Goal: Information Seeking & Learning: Learn about a topic

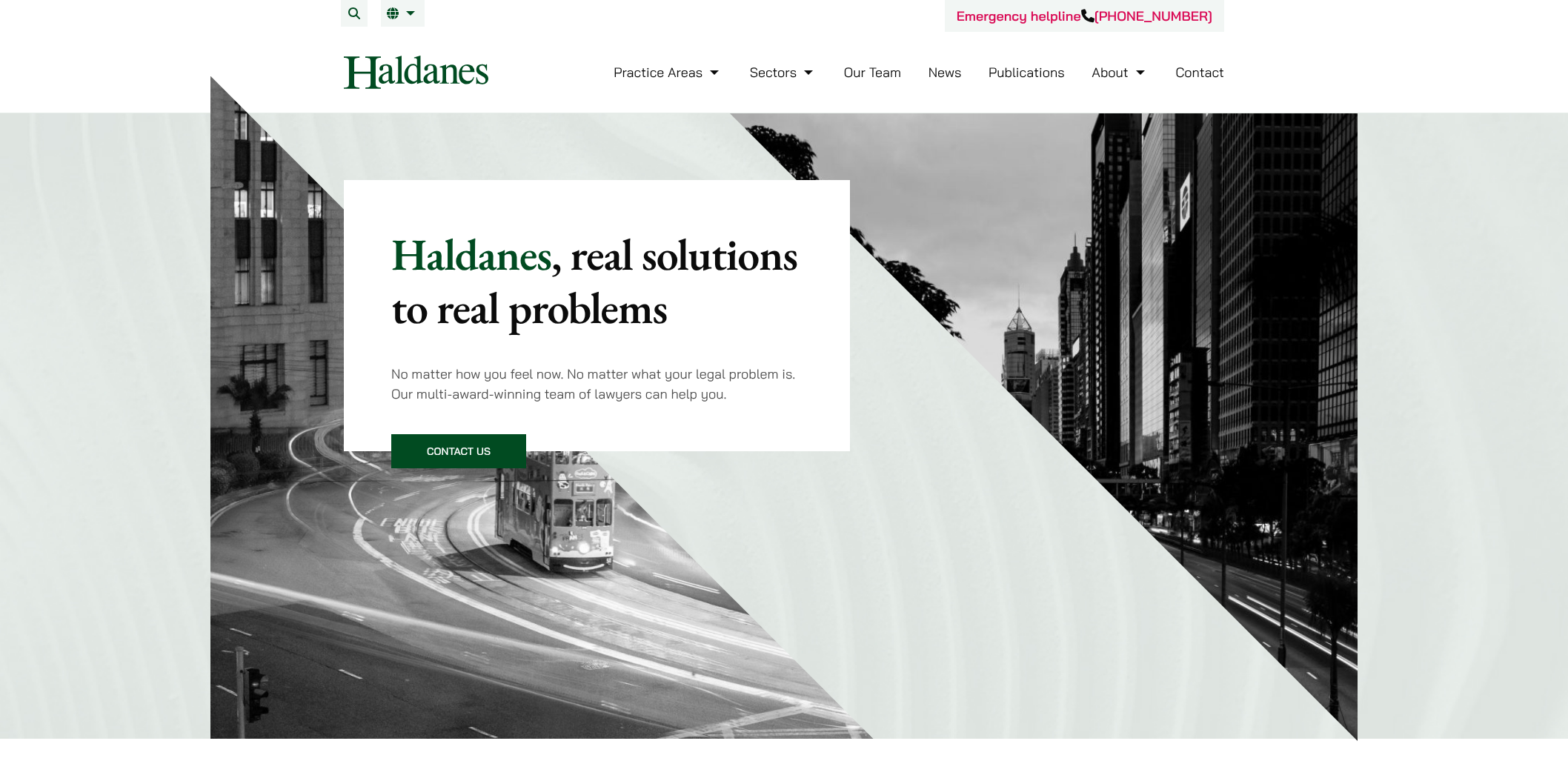
scroll to position [494, 0]
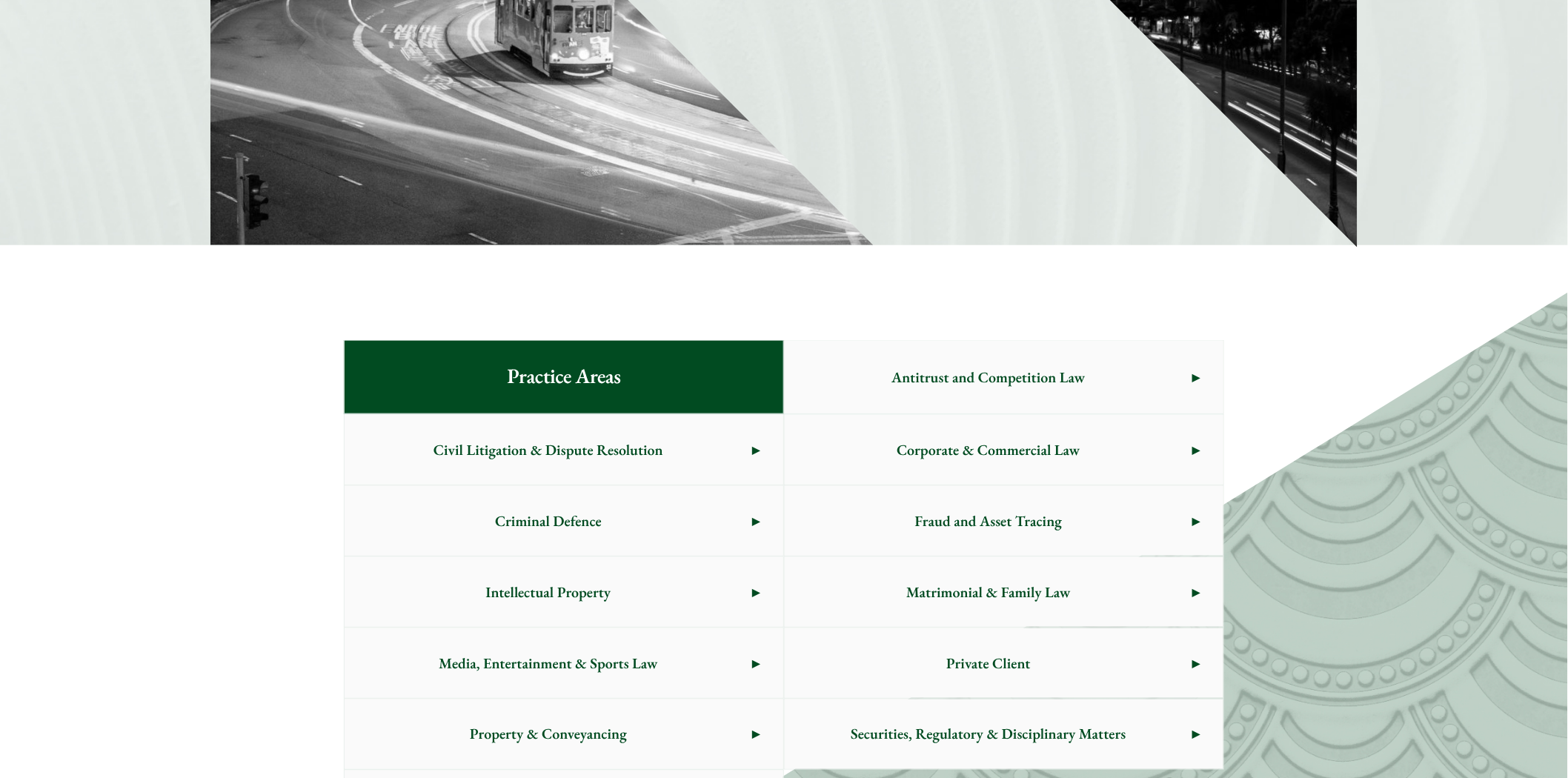
click at [754, 450] on link "Civil Litigation & Dispute Resolution" at bounding box center [563, 450] width 438 height 69
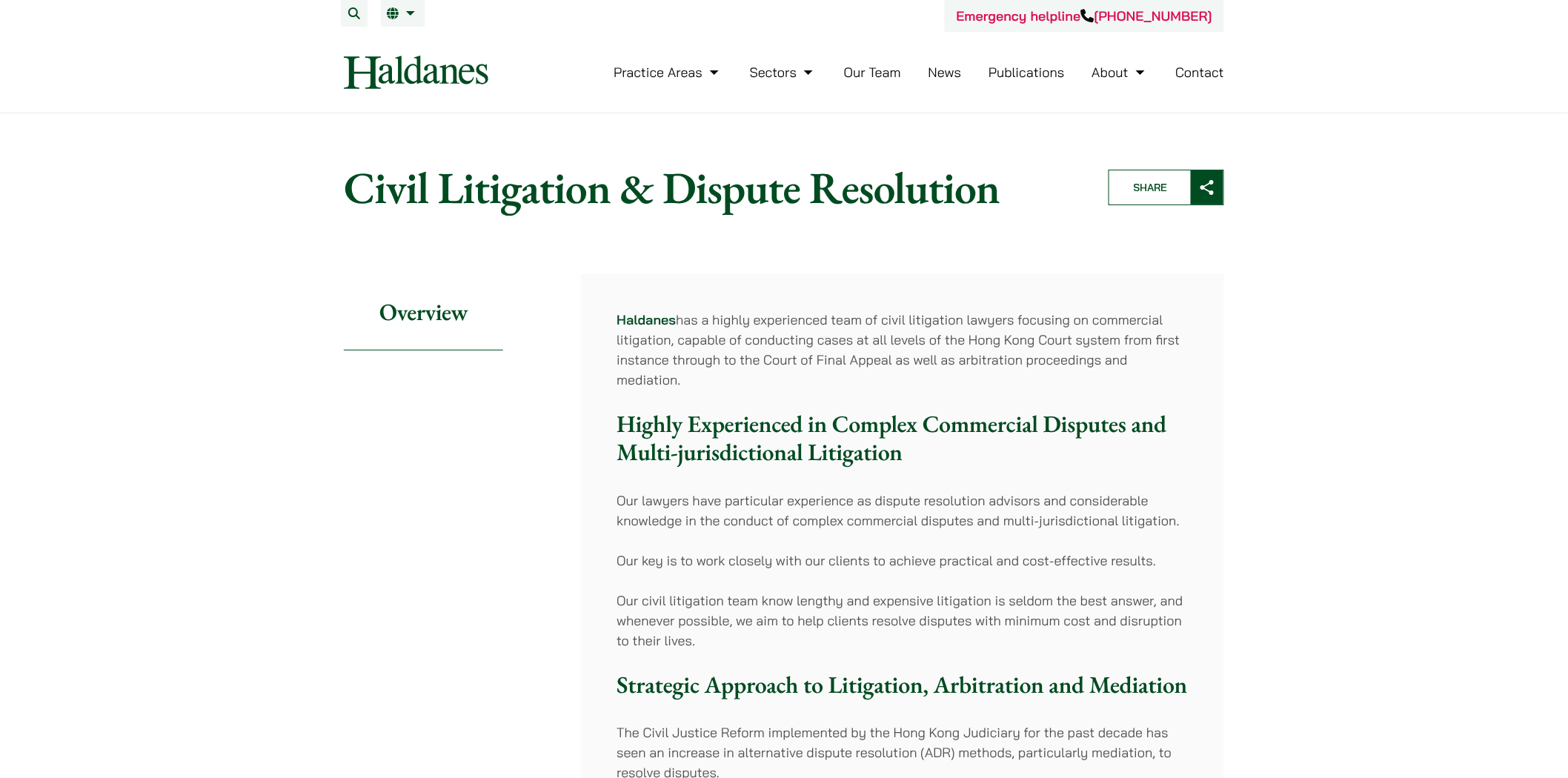
click at [757, 430] on h3 "Highly Experienced in Complex Commercial Disputes and Multi-jurisdictional Liti…" at bounding box center [903, 439] width 572 height 58
click at [698, 497] on p "Our lawyers have particular experience as dispute resolution advisors and consi…" at bounding box center [903, 511] width 572 height 40
click at [779, 560] on p "Our key is to work closely with our clients to achieve practical and cost-effec…" at bounding box center [903, 561] width 572 height 20
click at [869, 562] on p "Our key is to work closely with our clients to achieve practical and cost-effec…" at bounding box center [903, 561] width 572 height 20
click at [1008, 568] on p "Our key is to work closely with our clients to achieve practical and cost-effec…" at bounding box center [903, 561] width 572 height 20
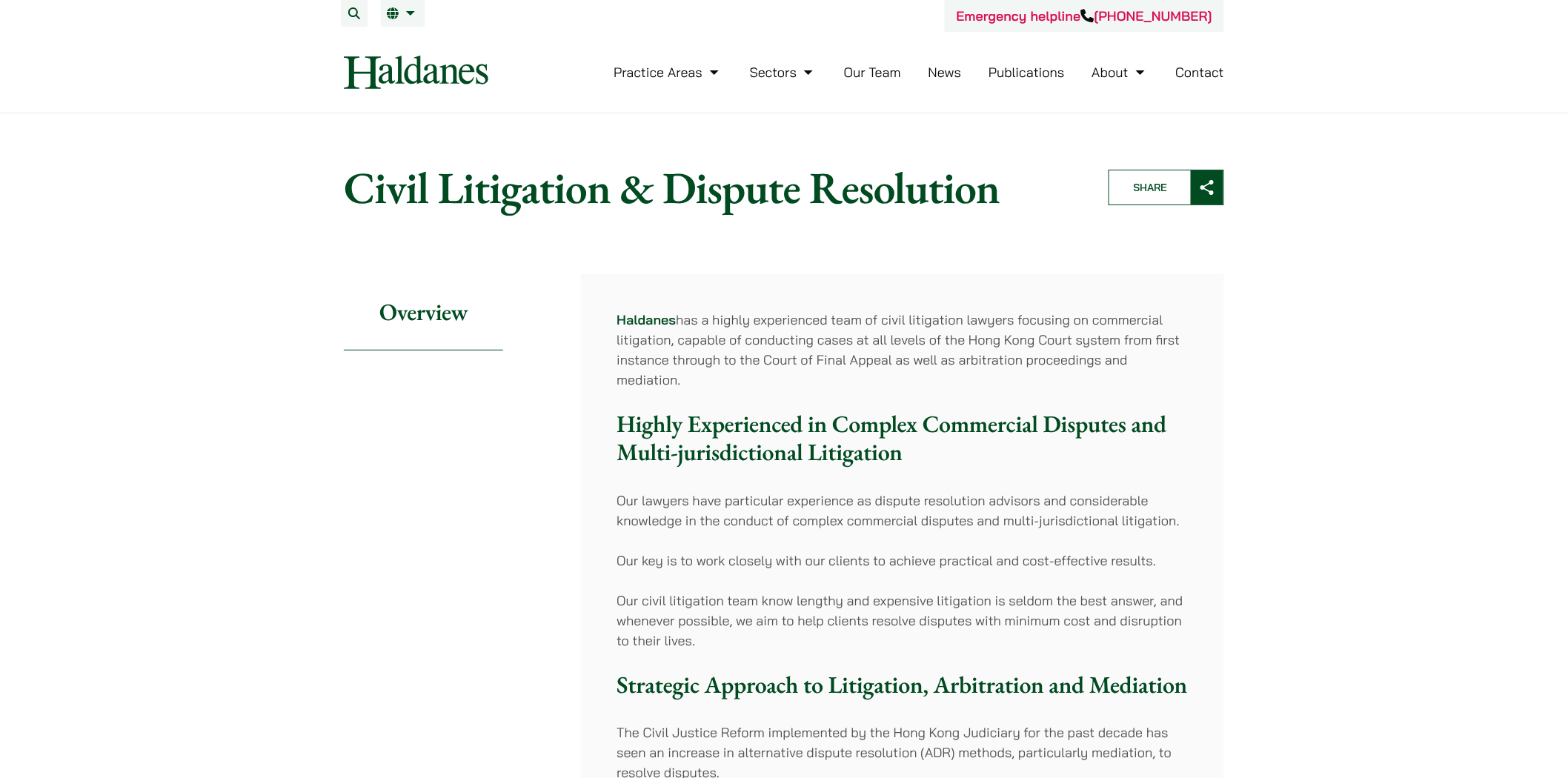
click at [748, 601] on p "Our civil litigation team know lengthy and expensive litigation is seldom the b…" at bounding box center [903, 620] width 572 height 61
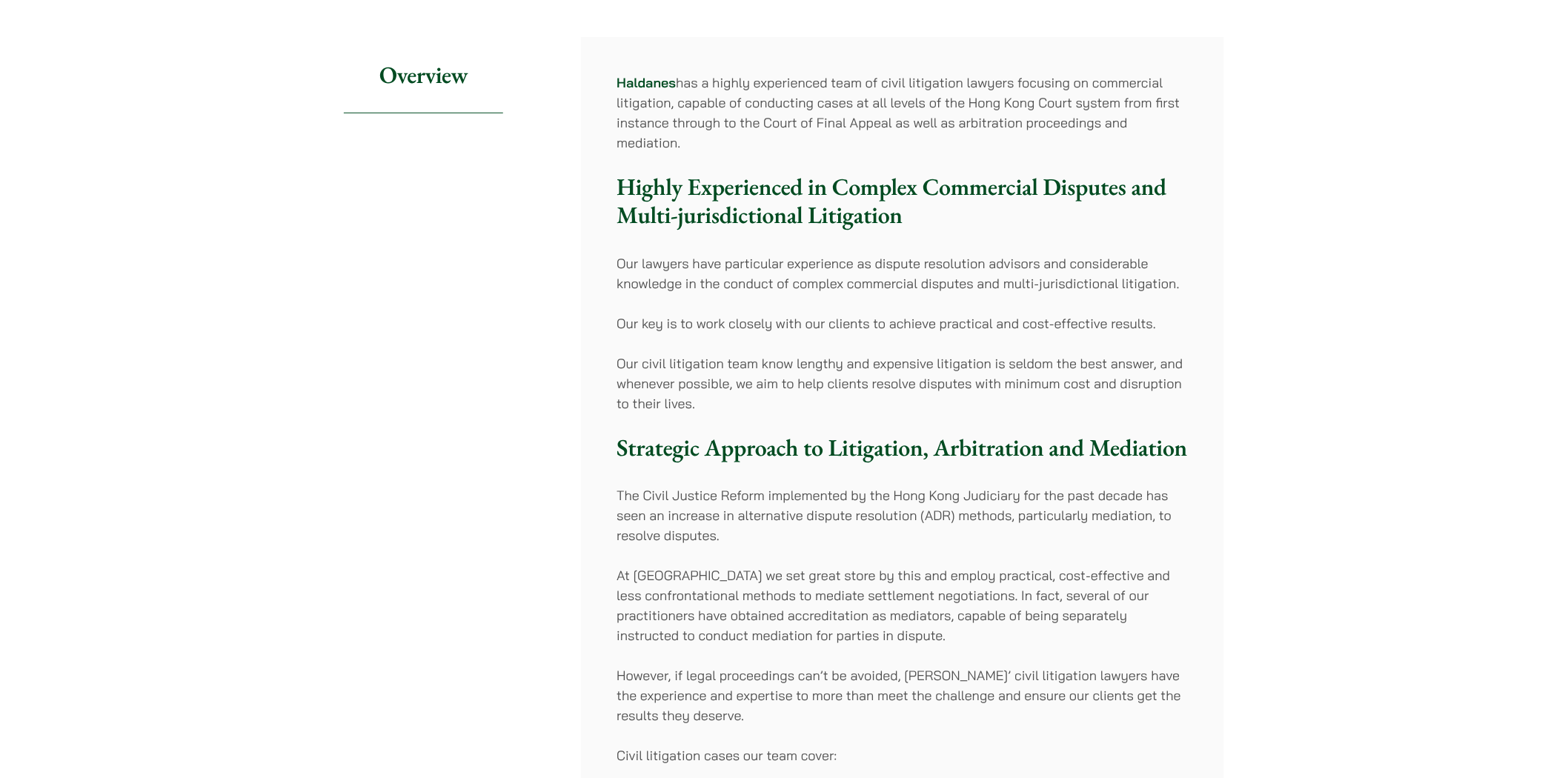
scroll to position [247, 0]
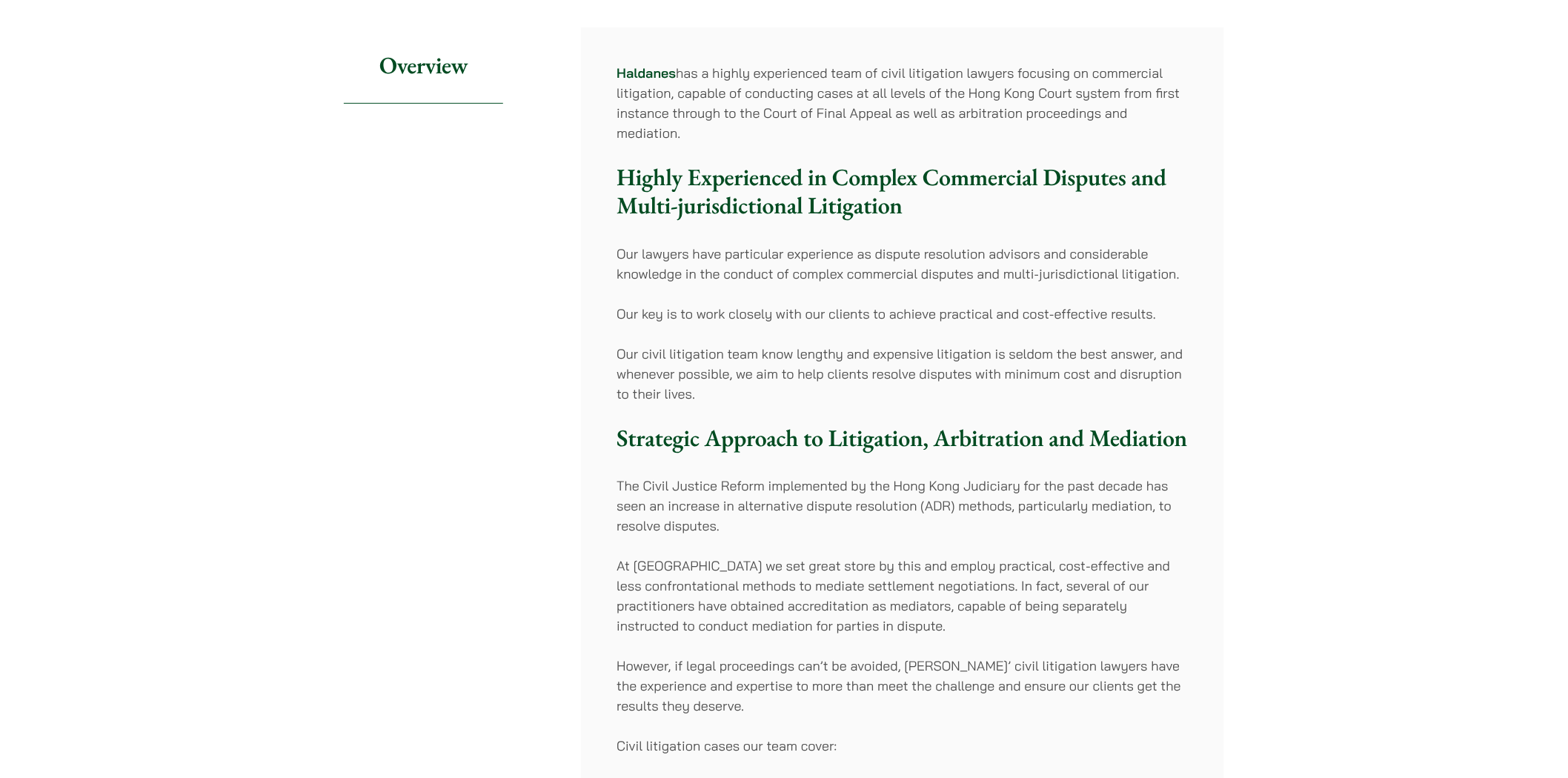
click at [720, 485] on p "The Civil Justice Reform implemented by the Hong Kong Judiciary for the past de…" at bounding box center [903, 506] width 572 height 61
click at [1023, 488] on p "The Civil Justice Reform implemented by the Hong Kong Judiciary for the past de…" at bounding box center [903, 506] width 572 height 61
drag, startPoint x: 741, startPoint y: 505, endPoint x: 915, endPoint y: 499, distance: 174.1
click at [915, 499] on p "The Civil Justice Reform implemented by the Hong Kong Judiciary for the past de…" at bounding box center [903, 506] width 572 height 61
copy p "alternative dispute resolution"
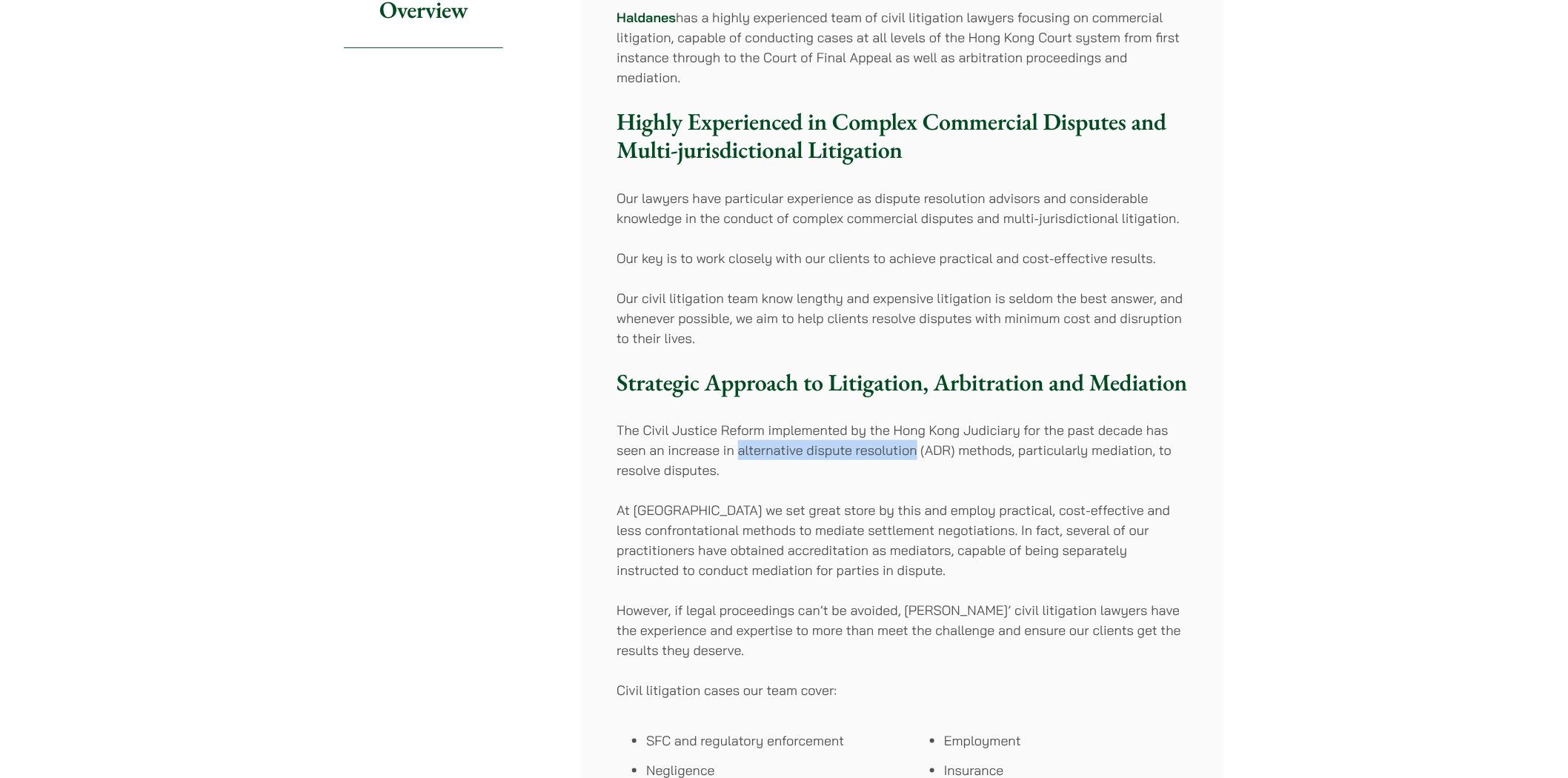
scroll to position [494, 0]
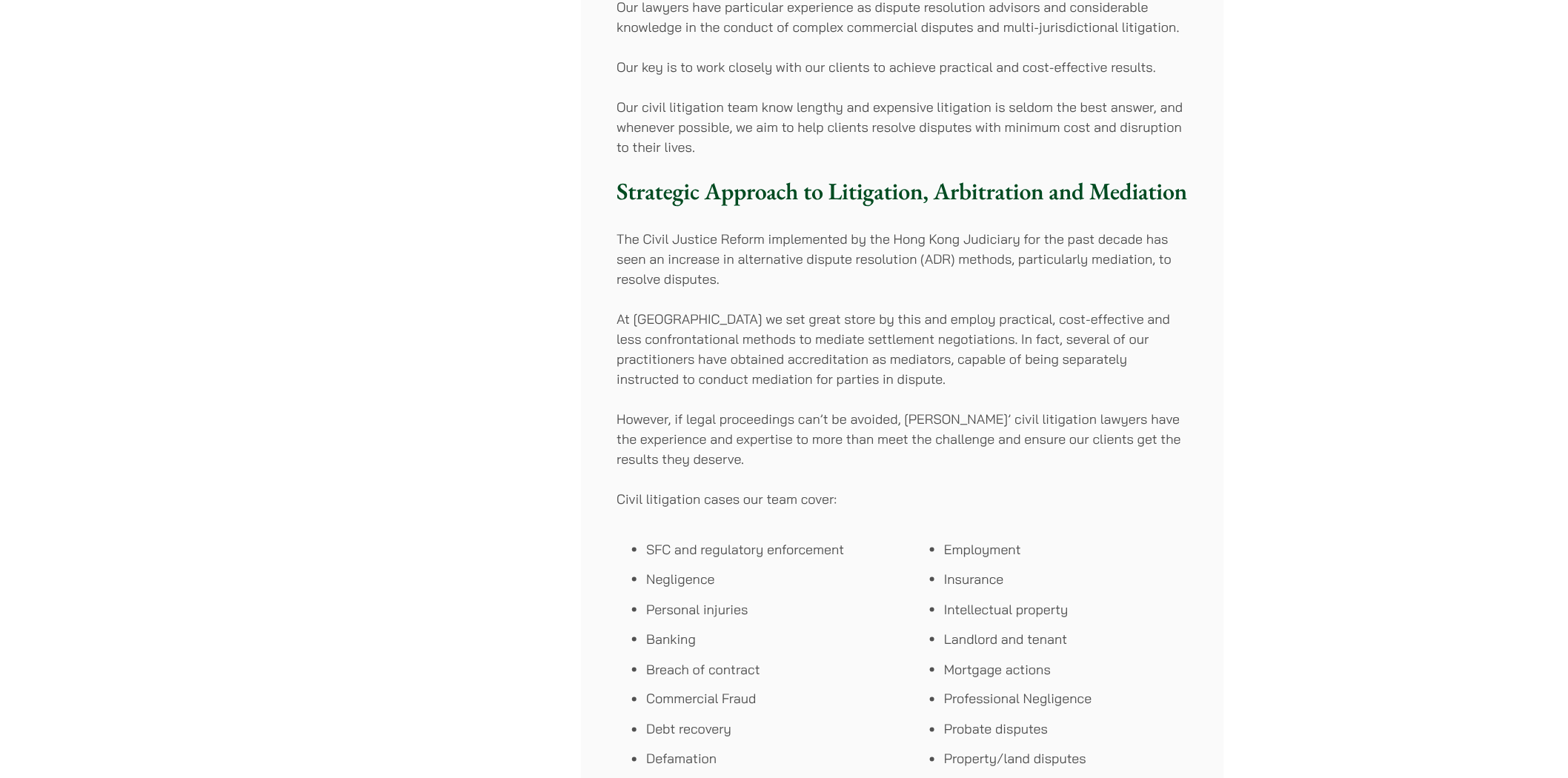
click at [1054, 343] on p "At Haldanes we set great store by this and employ practical, cost-effective and…" at bounding box center [903, 349] width 572 height 80
click at [701, 350] on p "At Haldanes we set great store by this and employ practical, cost-effective and…" at bounding box center [903, 349] width 572 height 80
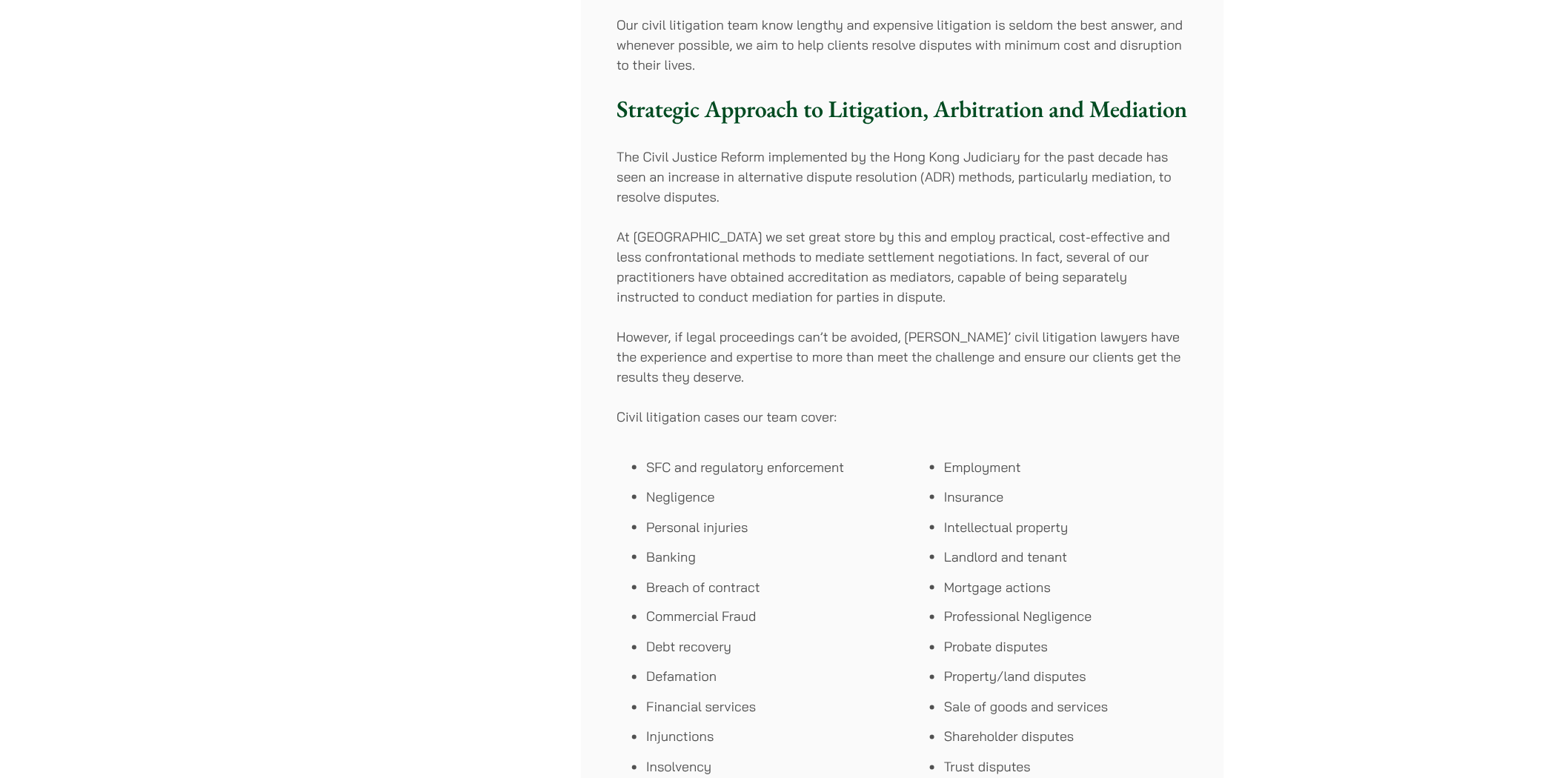
click at [759, 649] on li "Debt recovery" at bounding box center [768, 647] width 245 height 20
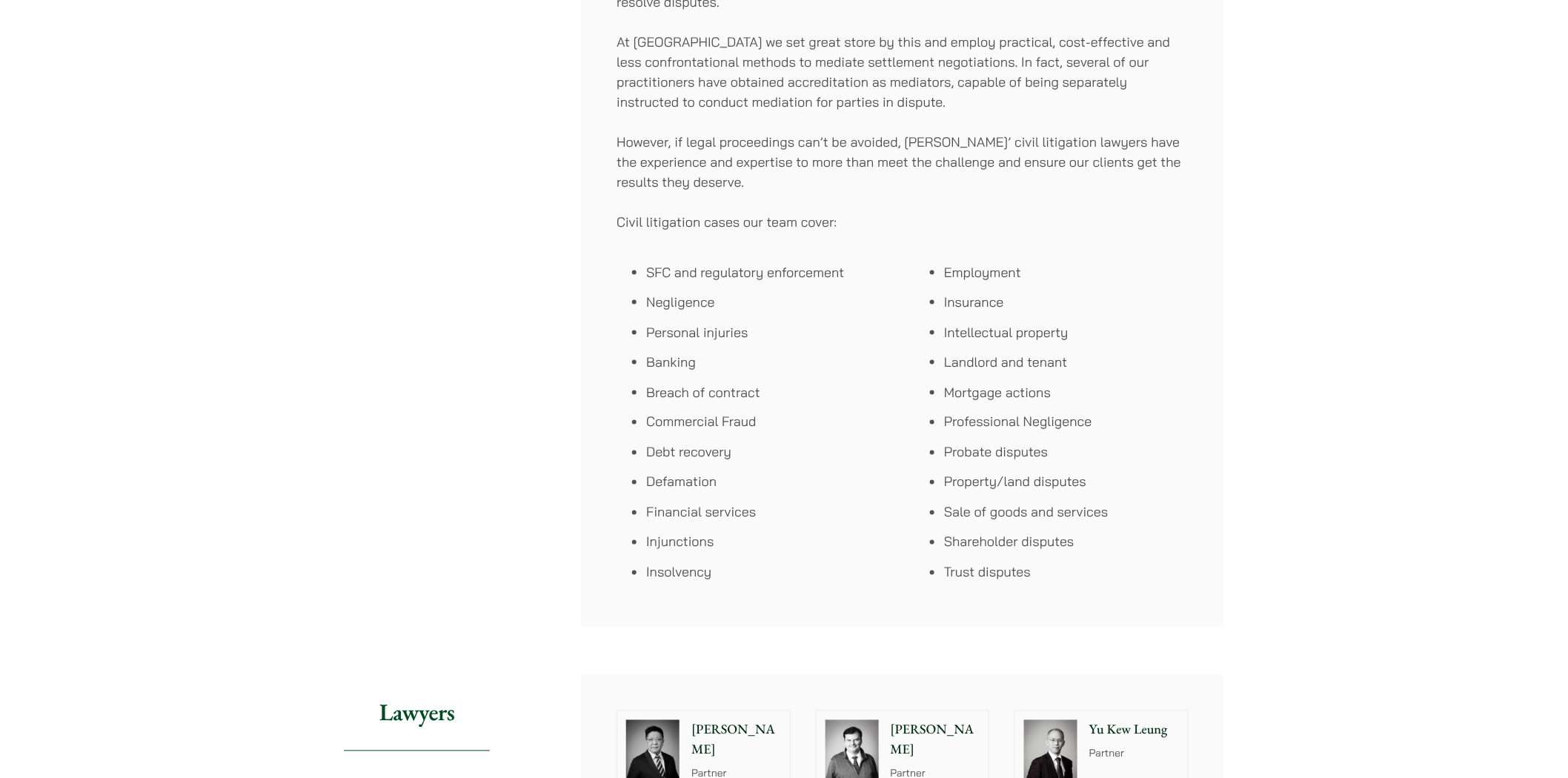
scroll to position [824, 0]
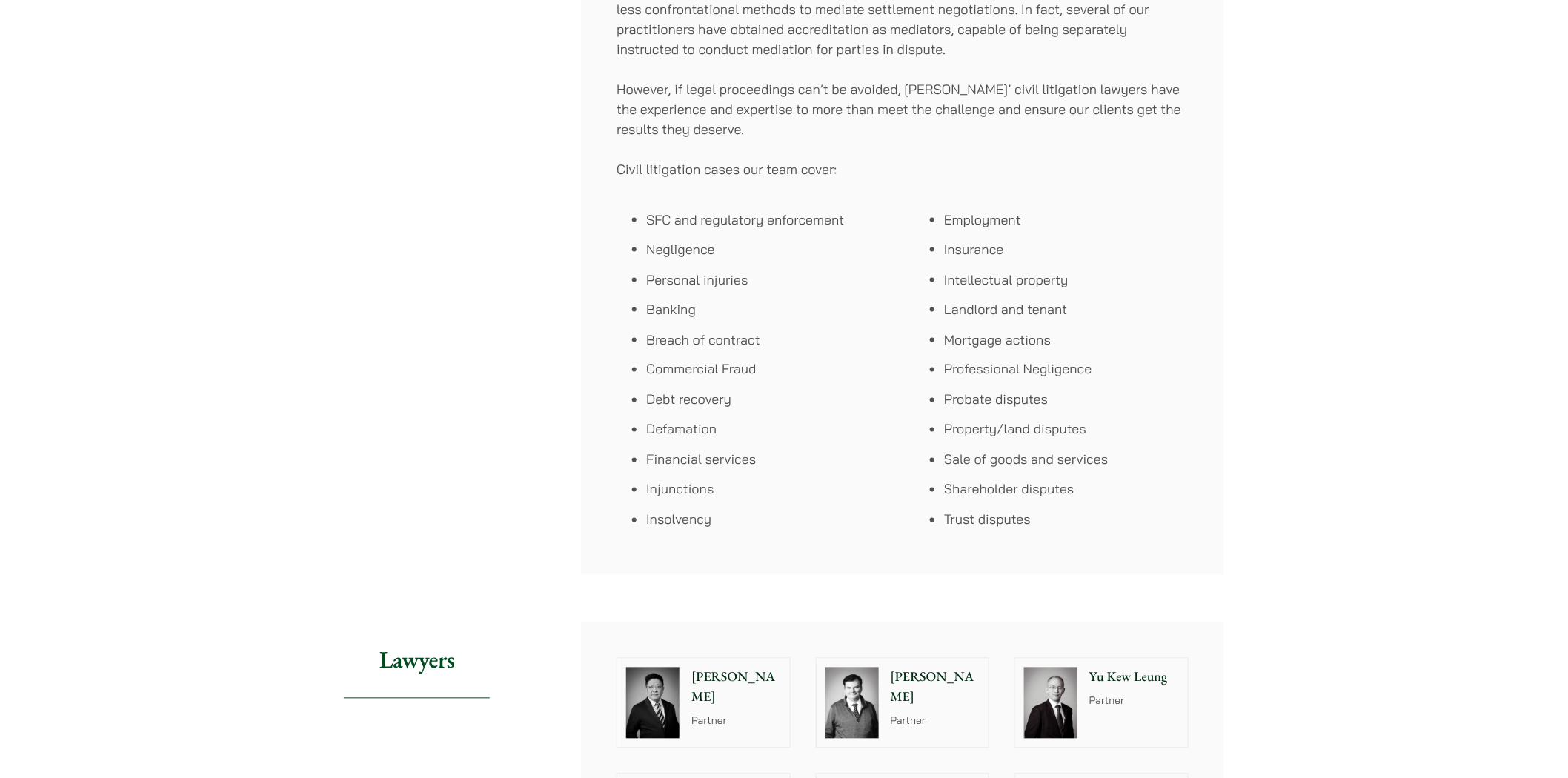
click at [1231, 32] on div "Home » Practice Areas » Civil Litigation & Dispute Resolution Civil Litigation …" at bounding box center [784, 675] width 933 height 2701
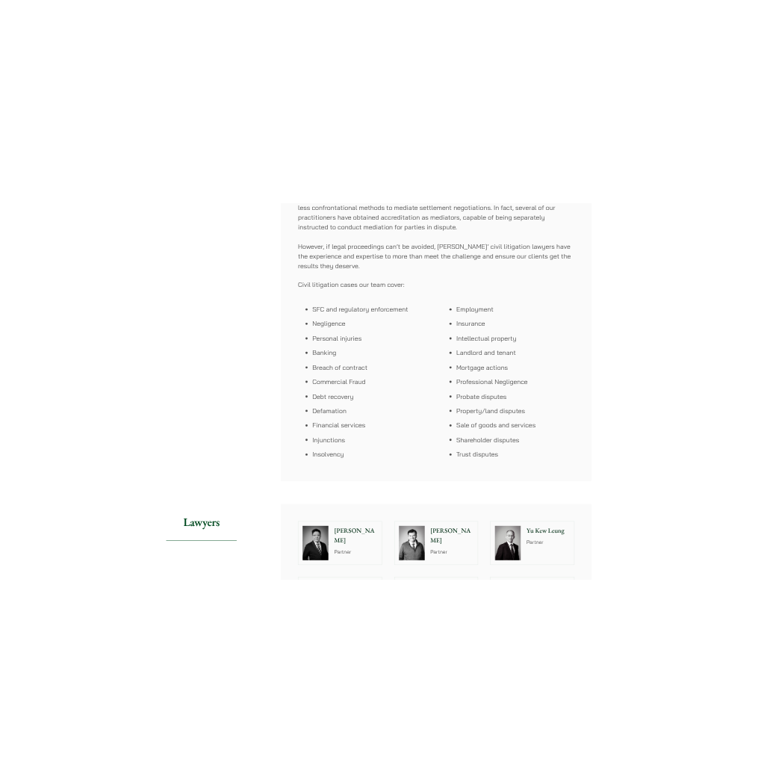
scroll to position [884, 0]
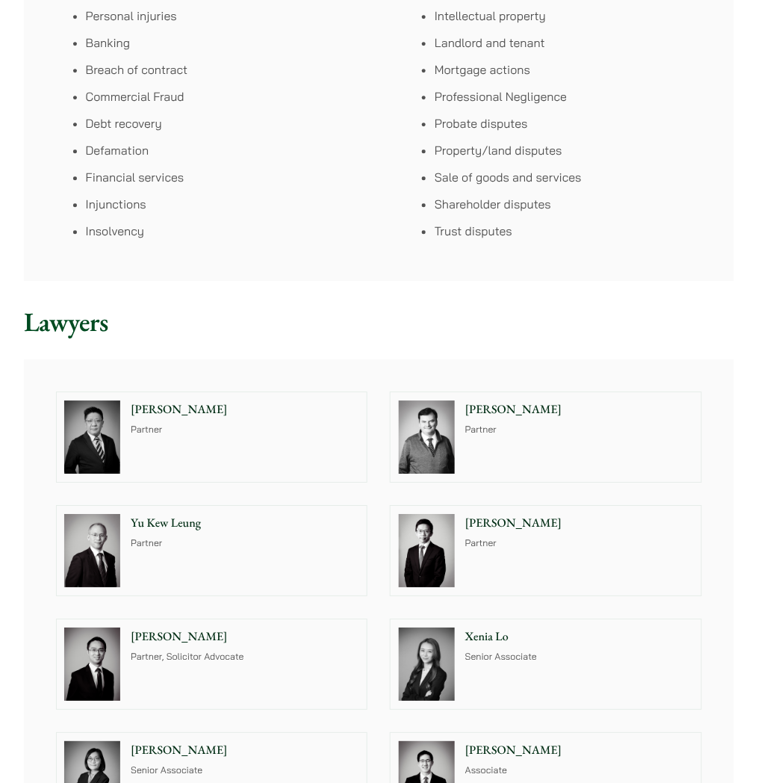
click at [384, 240] on ul "SFC and regulatory enforcement Negligence Personal injuries Banking Breach of c…" at bounding box center [220, 96] width 328 height 287
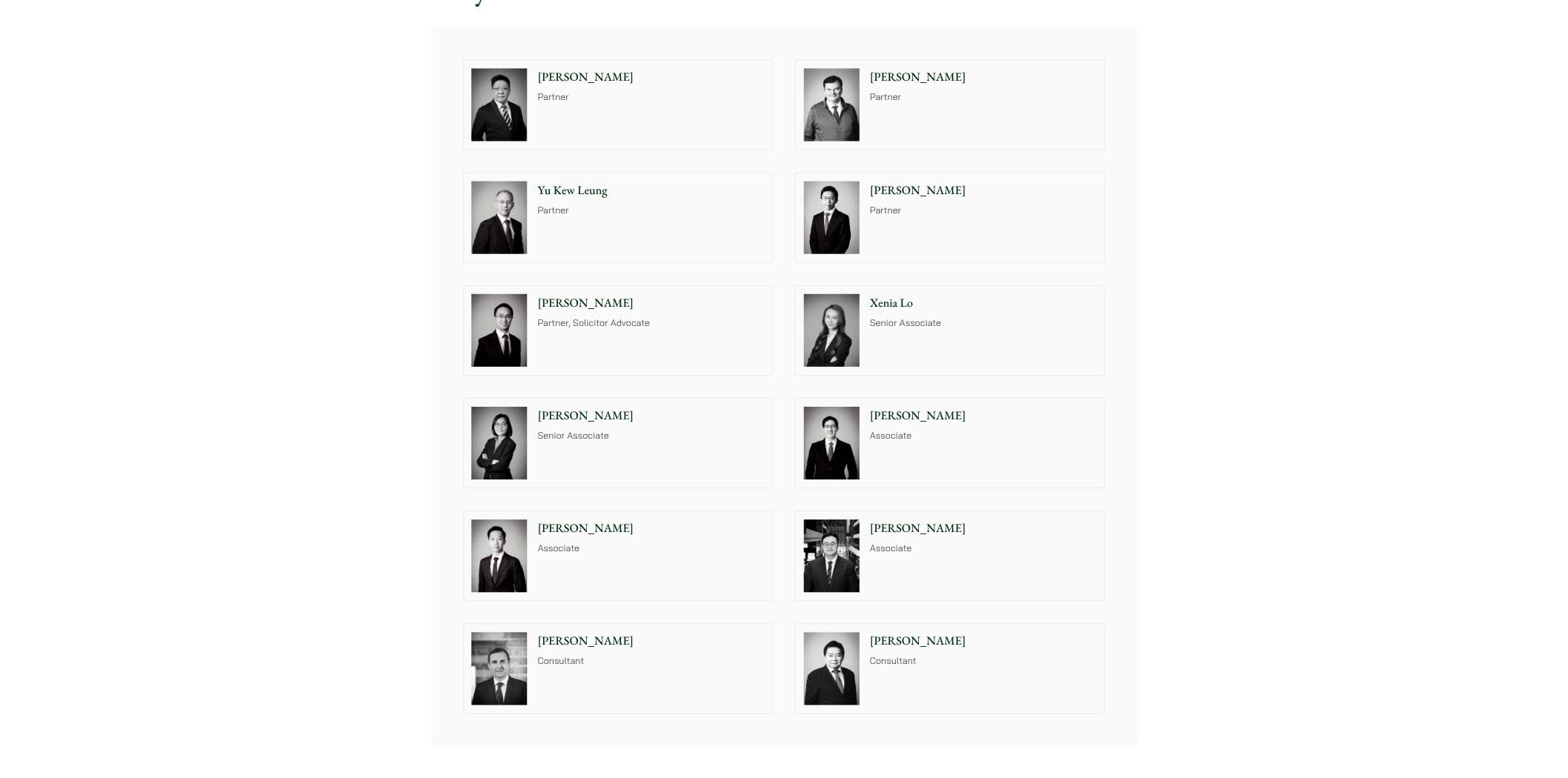
scroll to position [1153, 0]
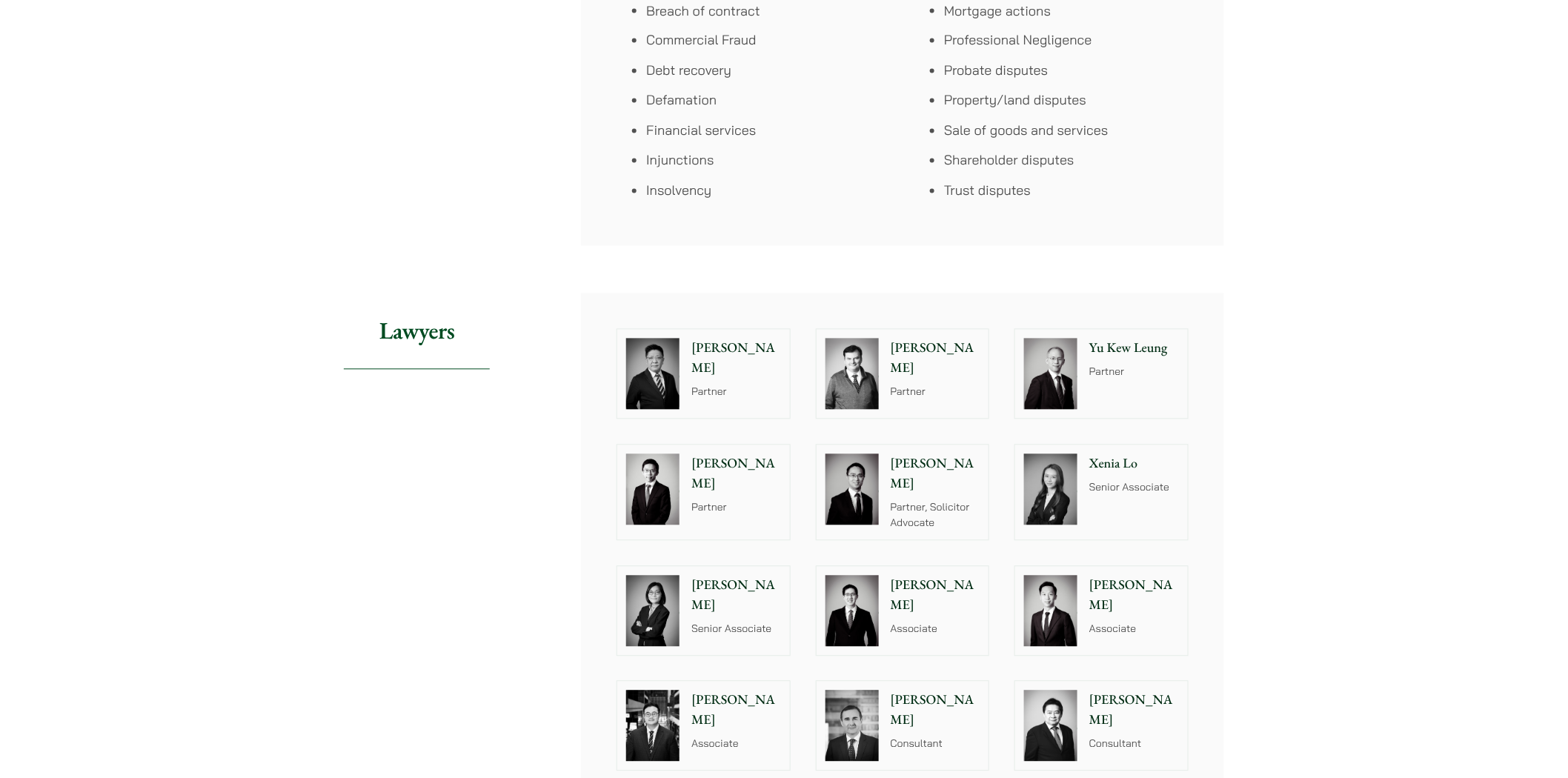
click at [640, 605] on img at bounding box center [653, 611] width 54 height 71
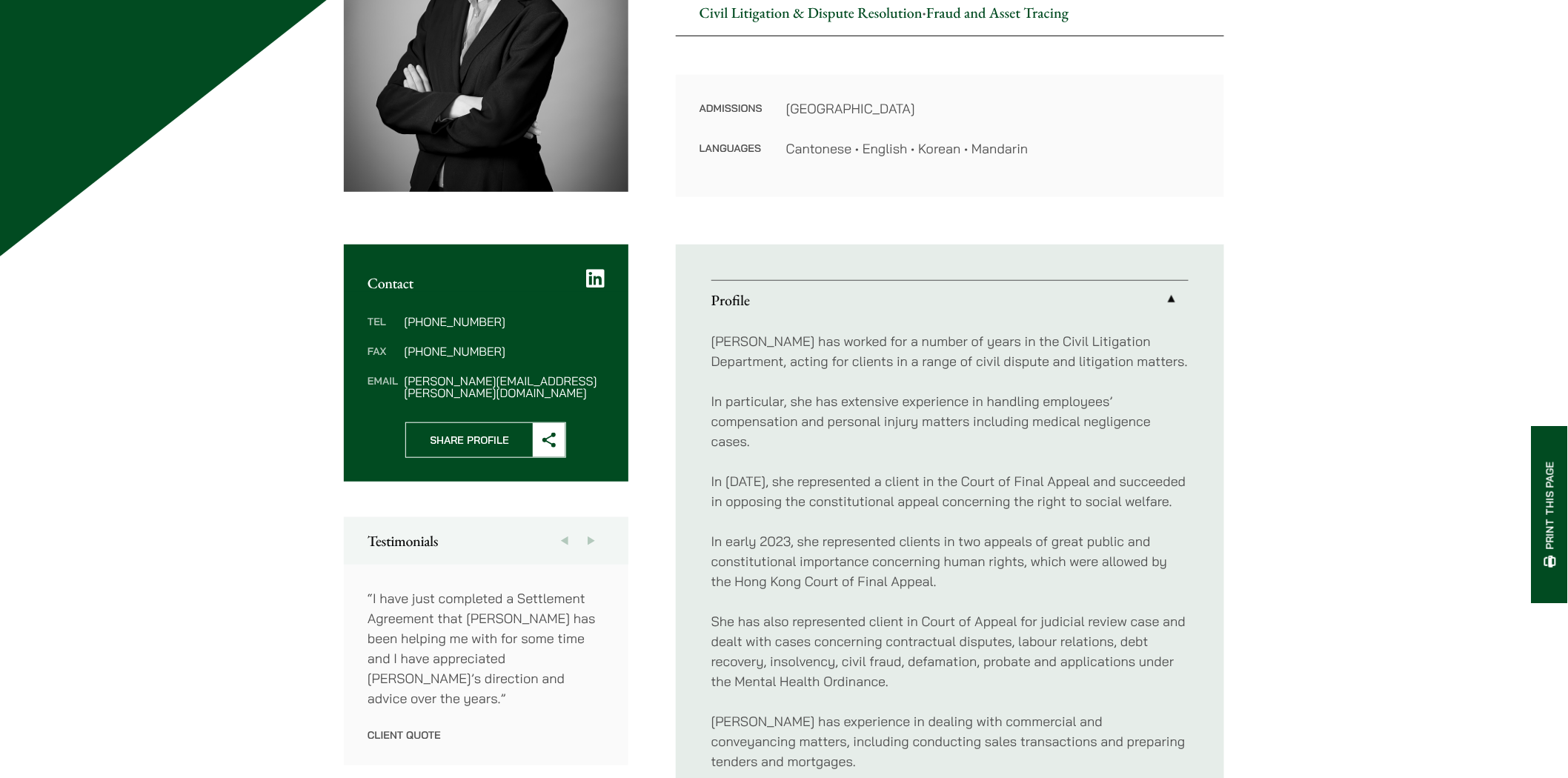
scroll to position [329, 0]
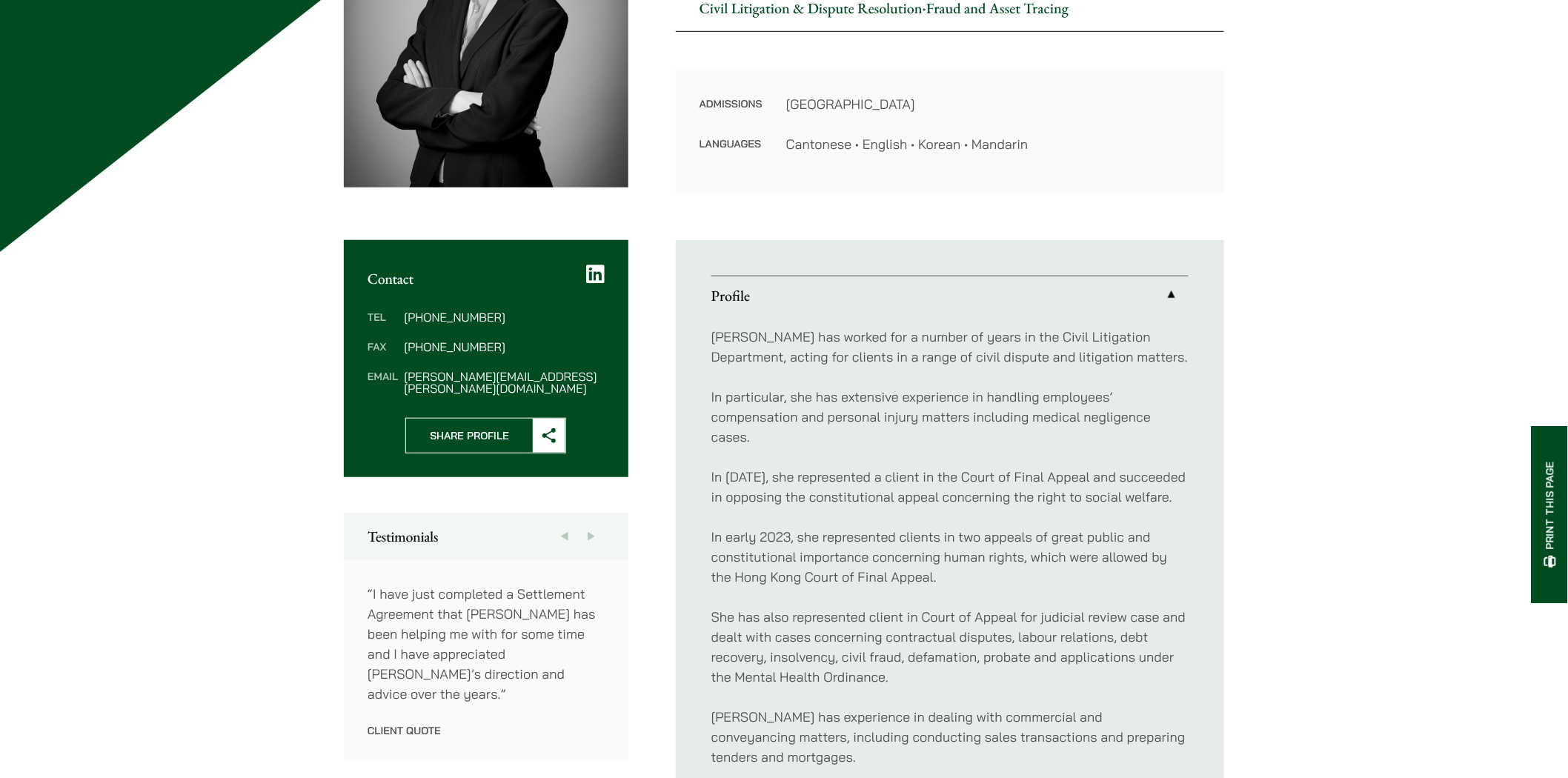
click at [973, 554] on p "In early 2023, she represented clients in two appeals of great public and const…" at bounding box center [949, 557] width 477 height 61
drag, startPoint x: 1040, startPoint y: 620, endPoint x: 1157, endPoint y: 617, distance: 117.0
click at [1157, 617] on p "She has also represented client in Court of Appeal for judicial review case and…" at bounding box center [949, 647] width 477 height 80
copy p "judicial review case"
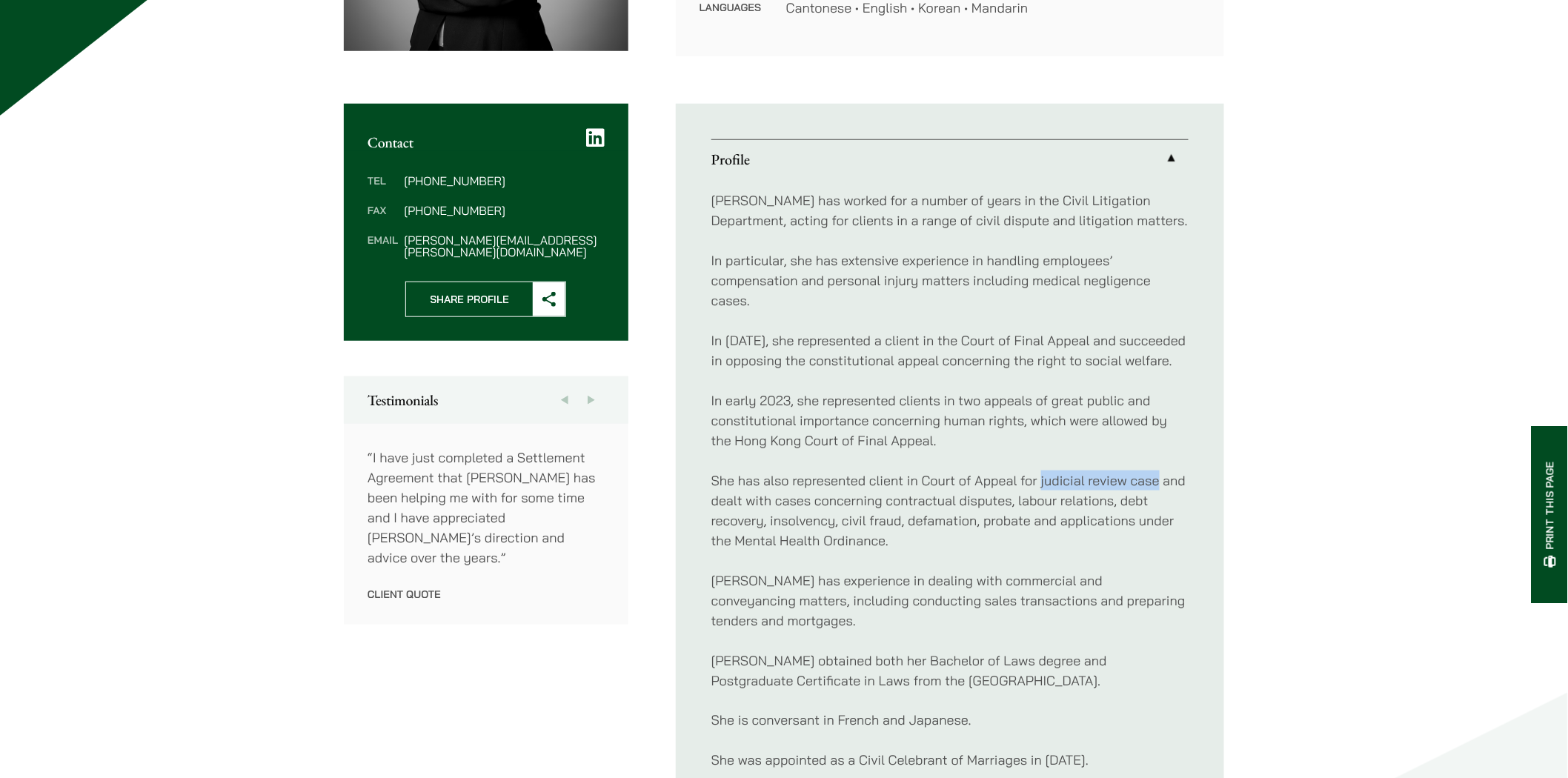
scroll to position [576, 0]
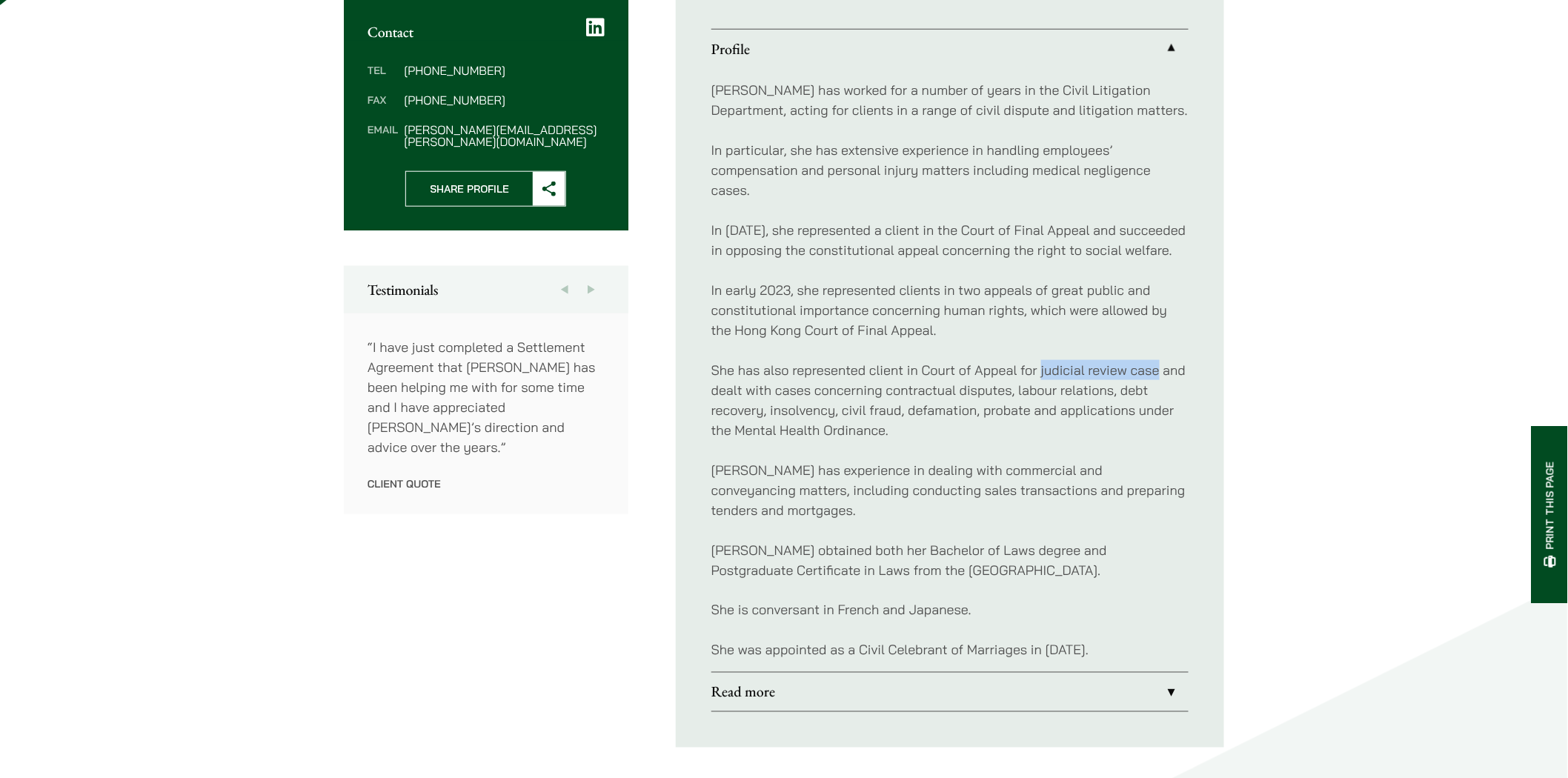
click at [1169, 692] on link "Read more" at bounding box center [949, 692] width 477 height 39
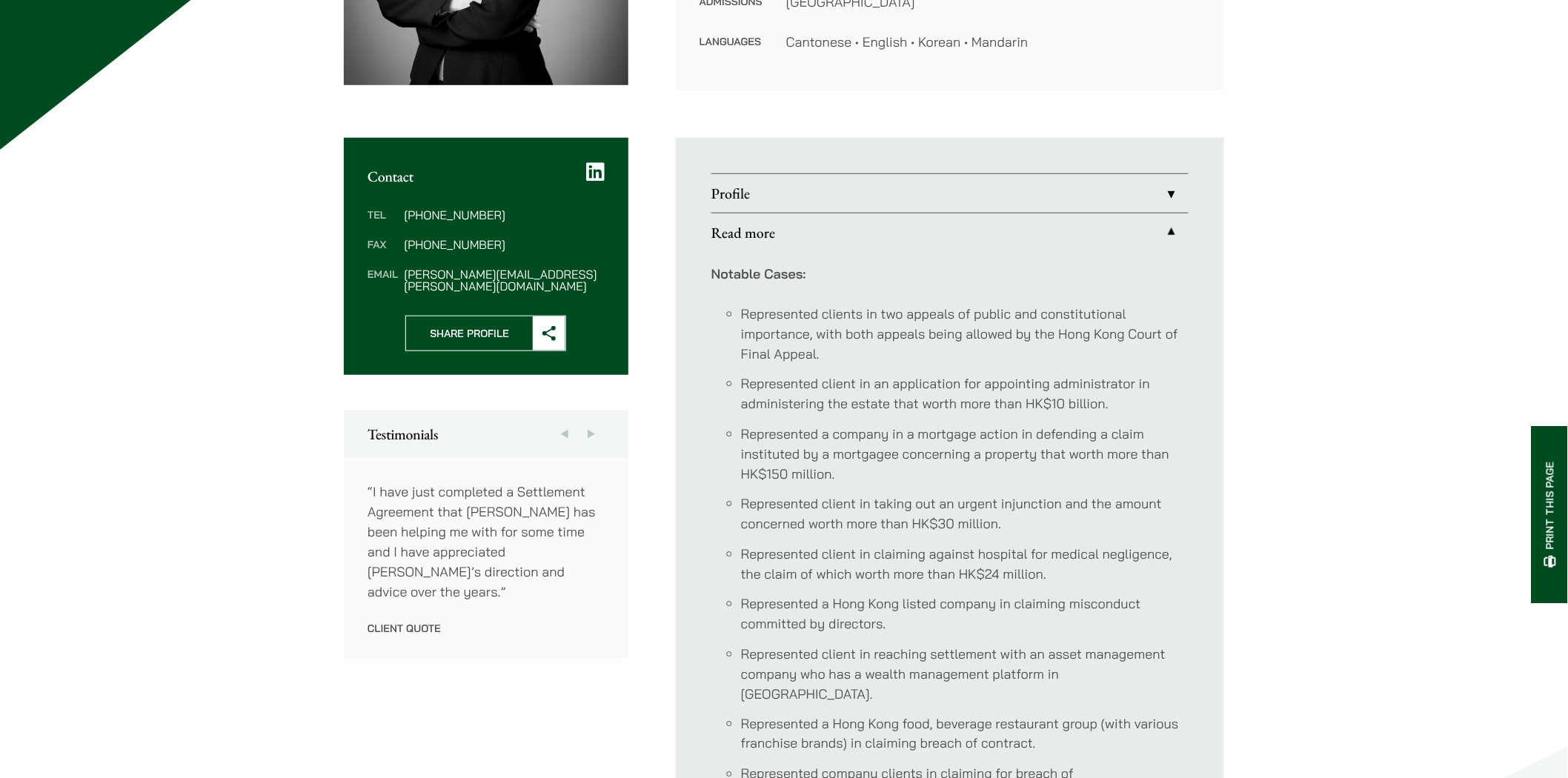
scroll to position [412, 0]
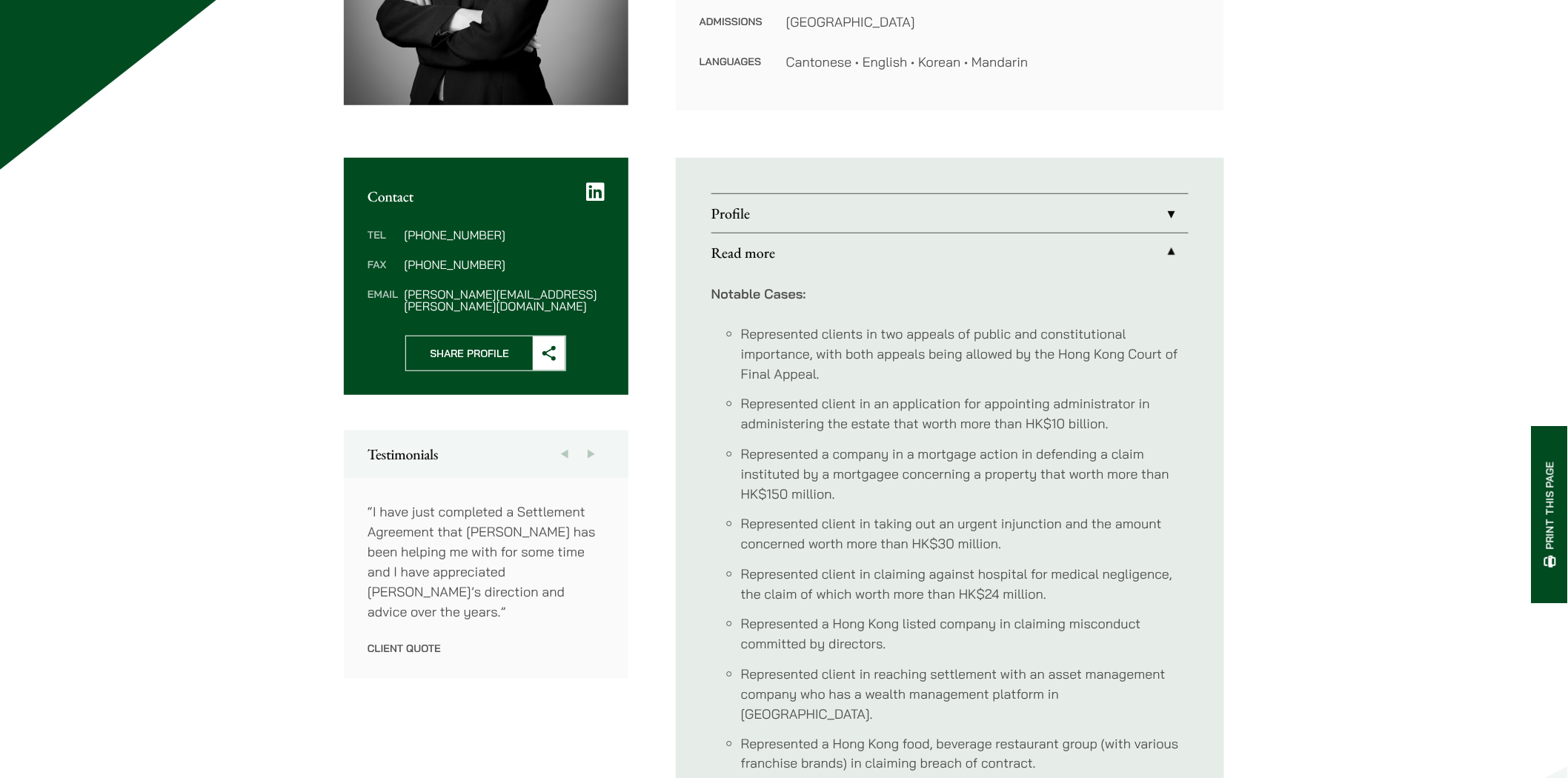
click at [854, 454] on li "Represented a company in a mortgage action in defending a claim instituted by a…" at bounding box center [964, 473] width 447 height 61
click at [849, 551] on li "Represented client in taking out an urgent injunction and the amount concerned …" at bounding box center [964, 534] width 447 height 40
click at [796, 625] on li "Represented a Hong Kong listed company in claiming misconduct committed by dire…" at bounding box center [964, 634] width 447 height 40
click at [982, 626] on li "Represented a Hong Kong listed company in claiming misconduct committed by dire…" at bounding box center [964, 634] width 447 height 40
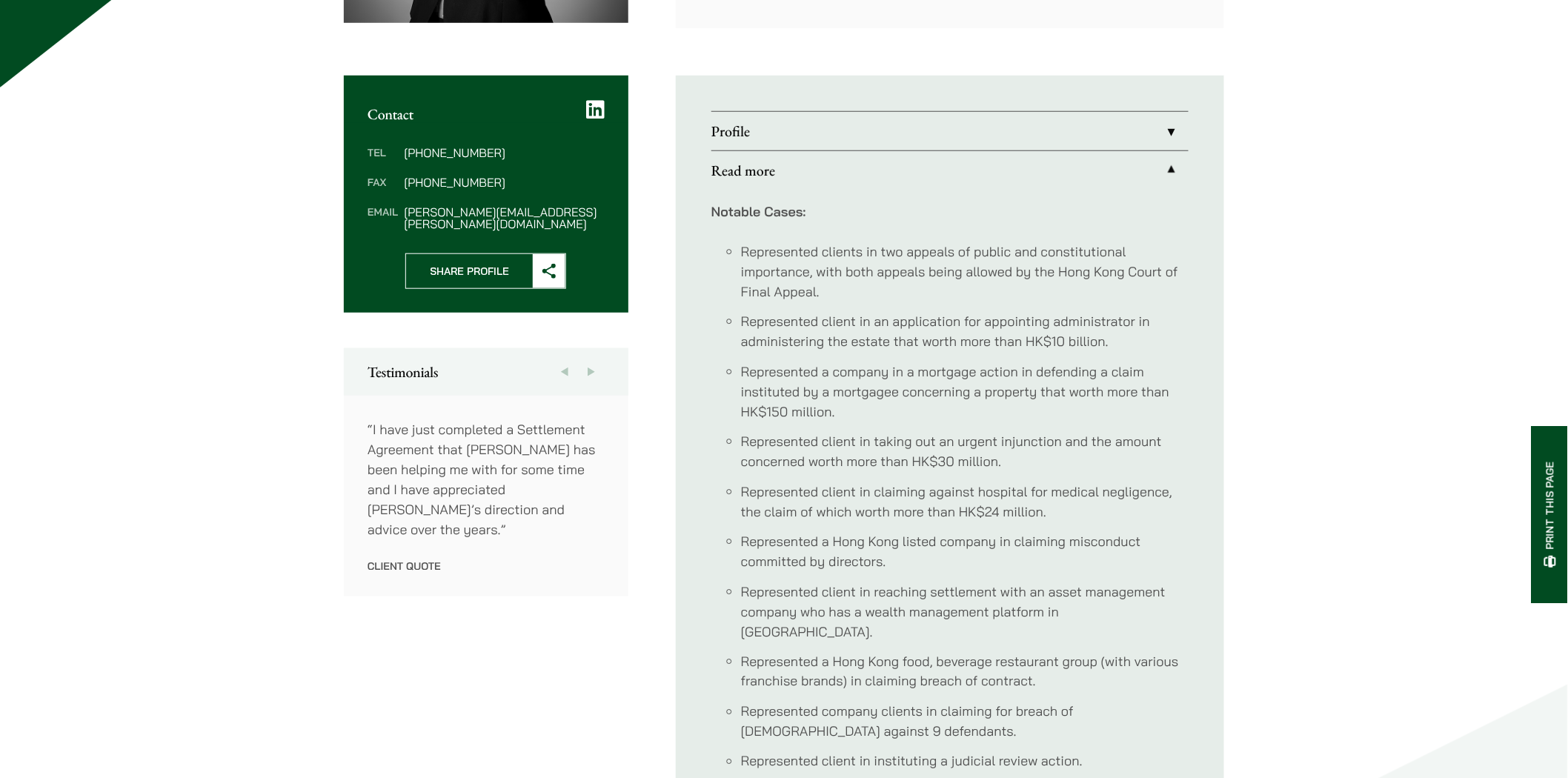
click at [944, 600] on li "Represented client in reaching settlement with an asset management company who …" at bounding box center [964, 611] width 447 height 61
click at [1060, 608] on li "Represented client in reaching settlement with an asset management company who …" at bounding box center [964, 611] width 447 height 61
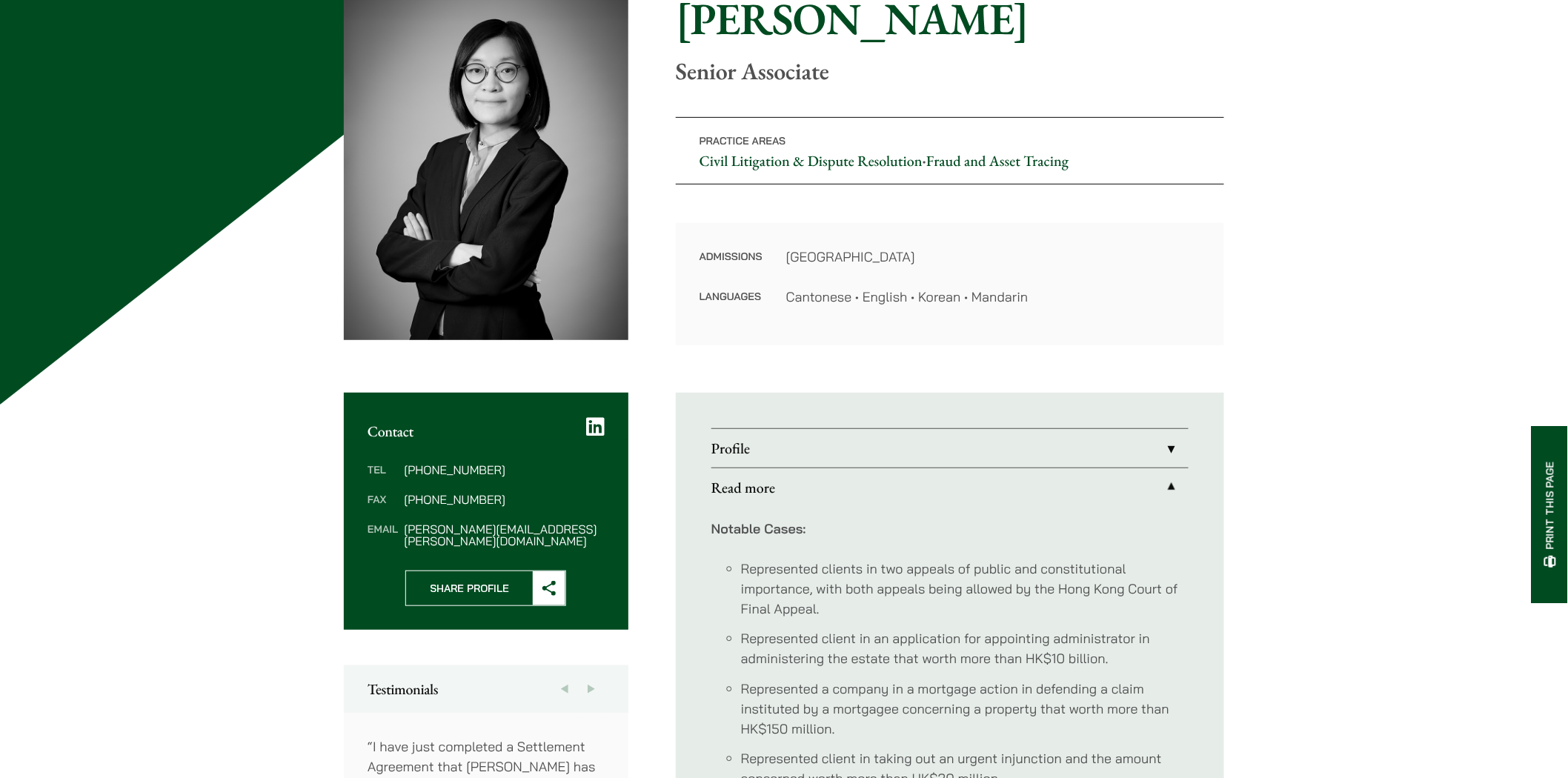
scroll to position [165, 0]
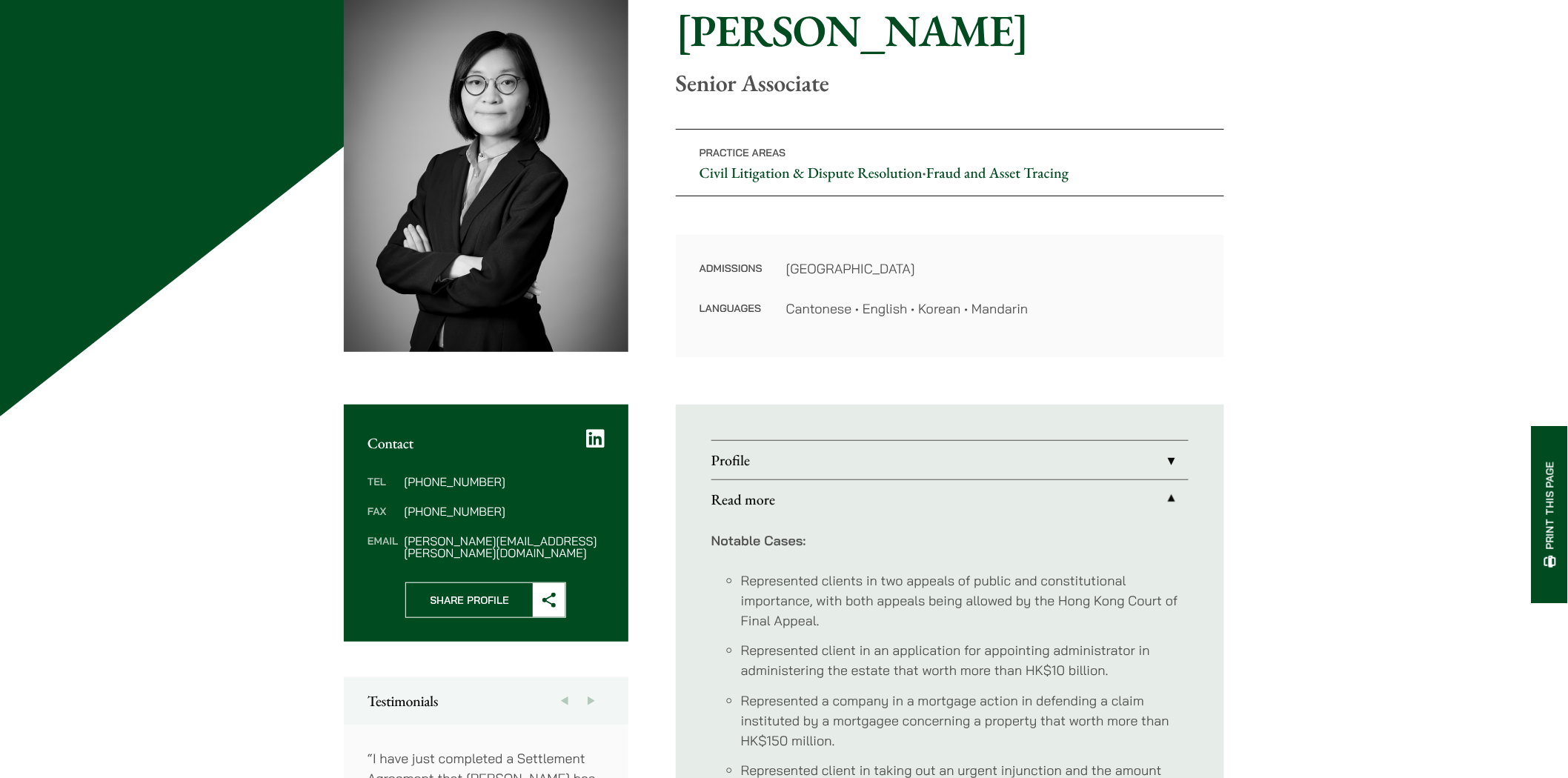
click at [1165, 502] on link "Read more" at bounding box center [949, 499] width 477 height 39
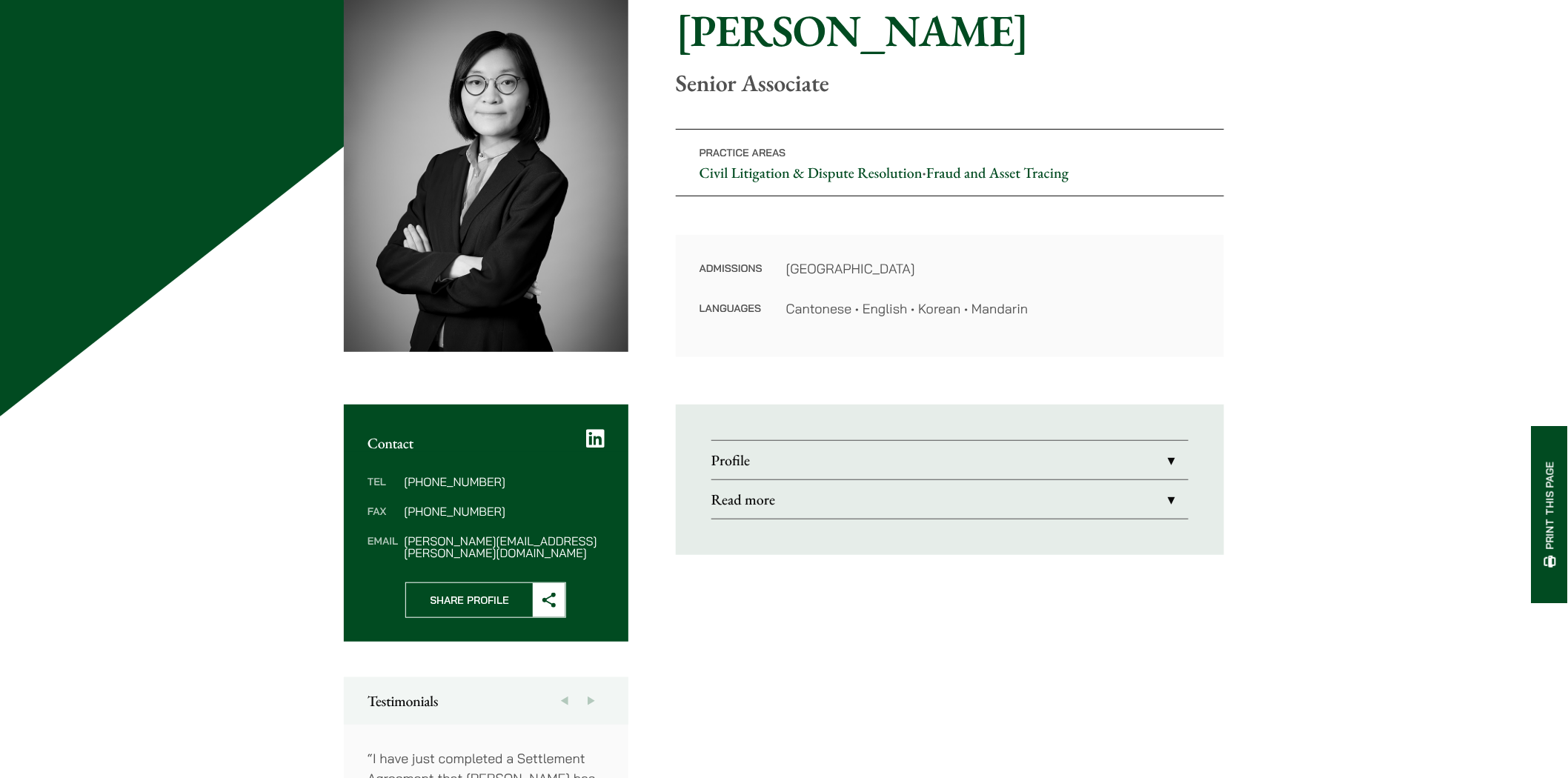
click at [1170, 456] on link "Profile" at bounding box center [949, 459] width 477 height 39
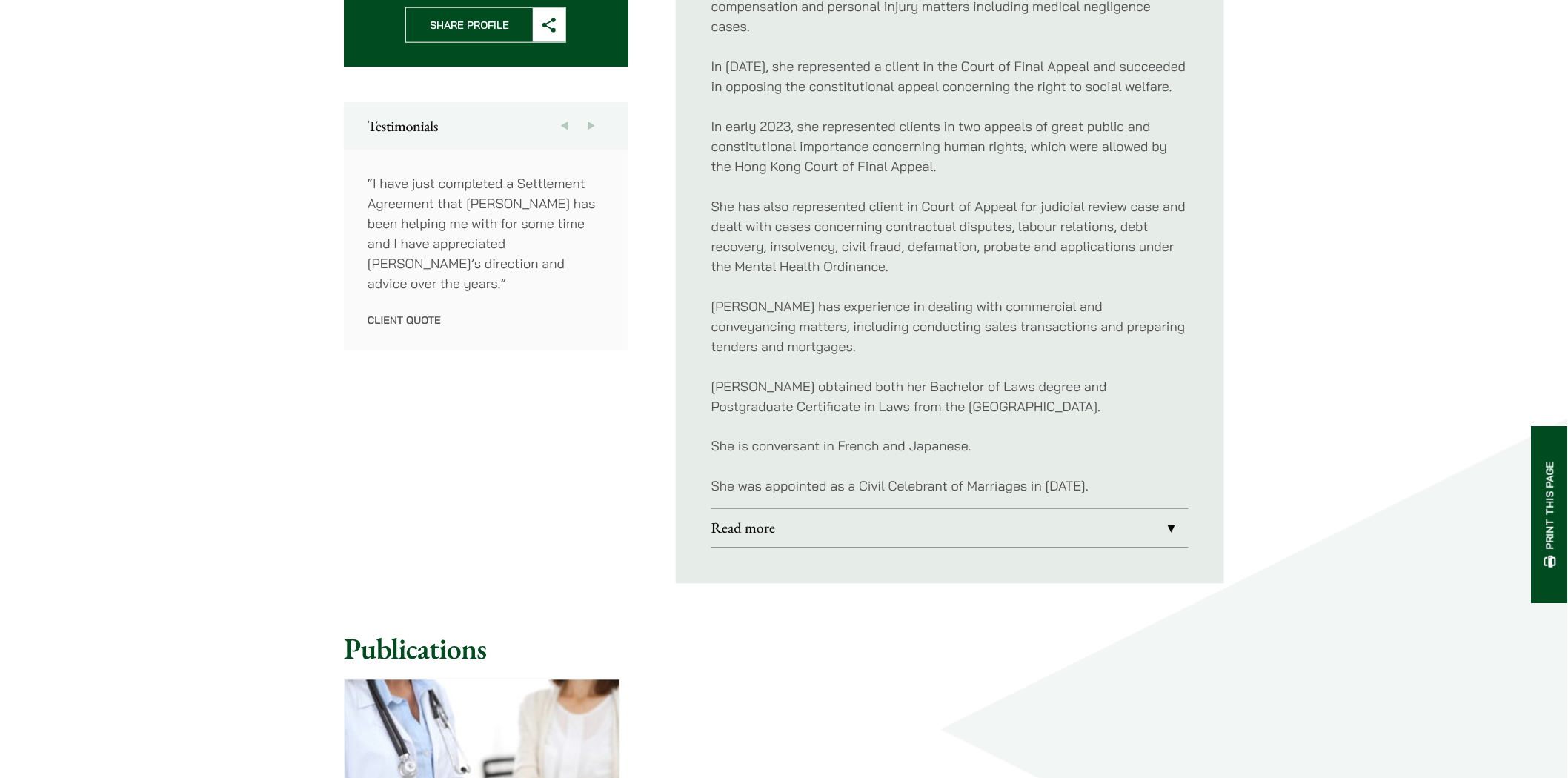
scroll to position [741, 0]
click at [1164, 526] on link "Read more" at bounding box center [949, 527] width 477 height 39
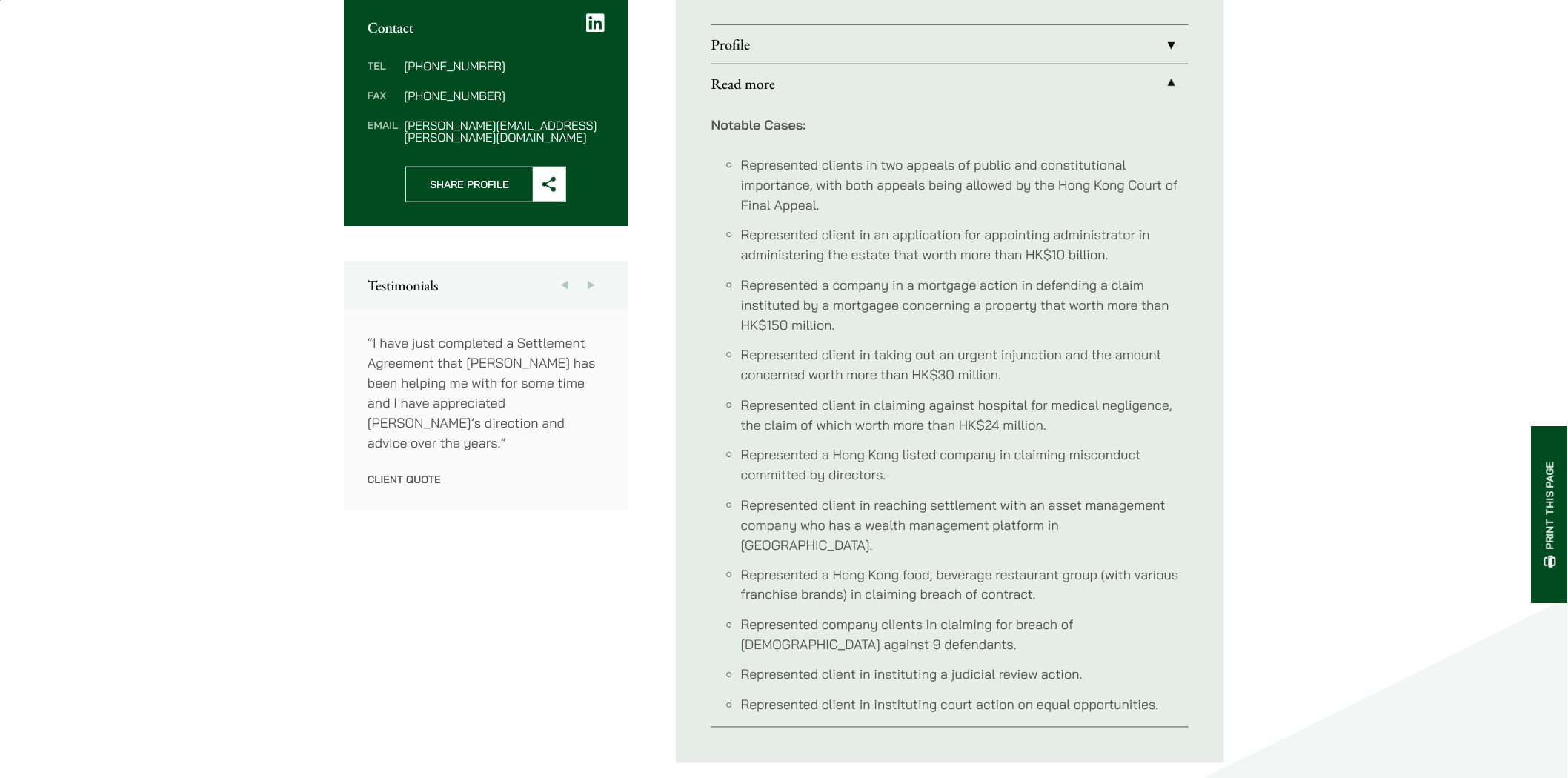
scroll to position [329, 0]
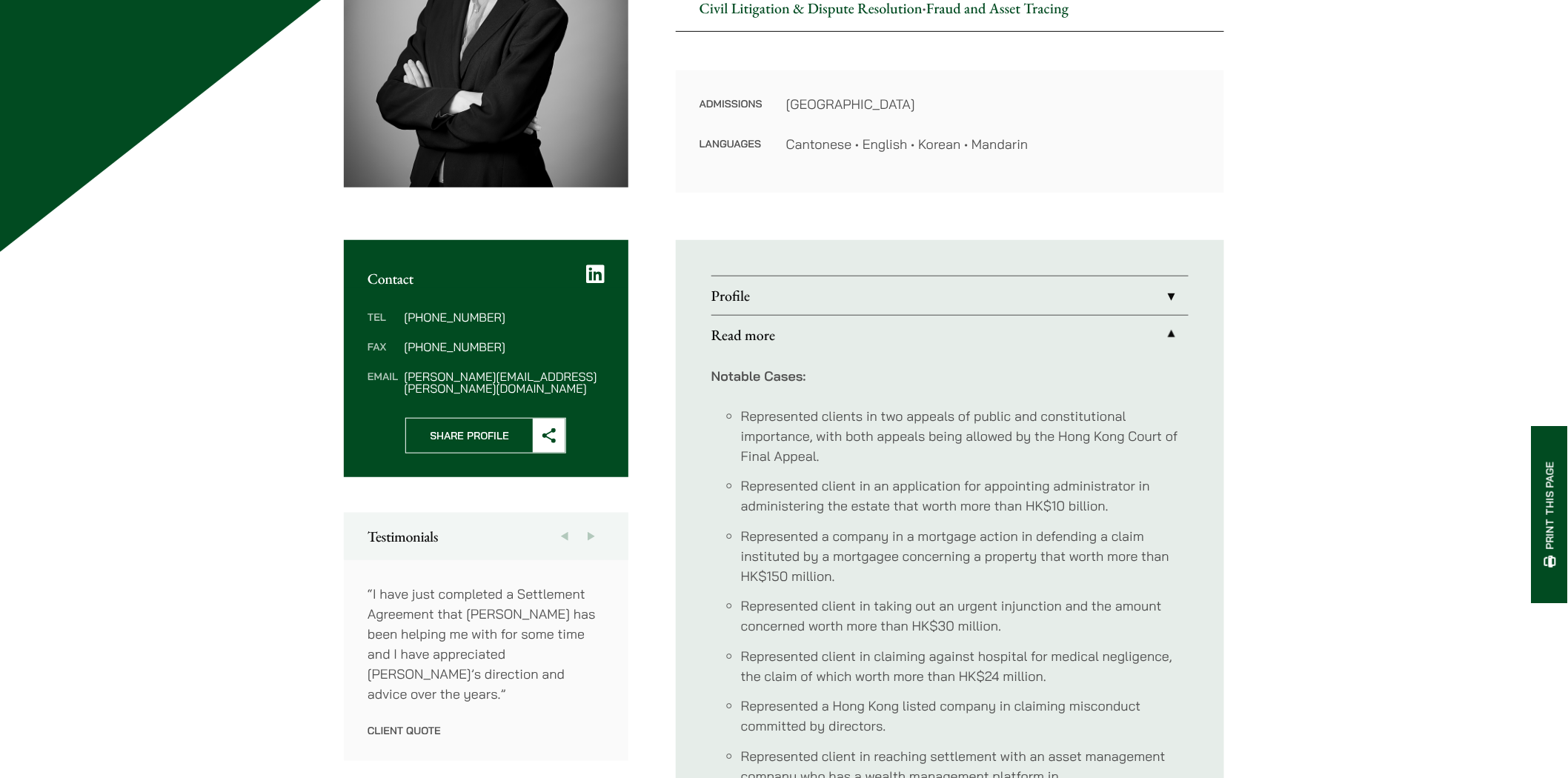
click at [1169, 294] on link "Profile" at bounding box center [949, 296] width 477 height 39
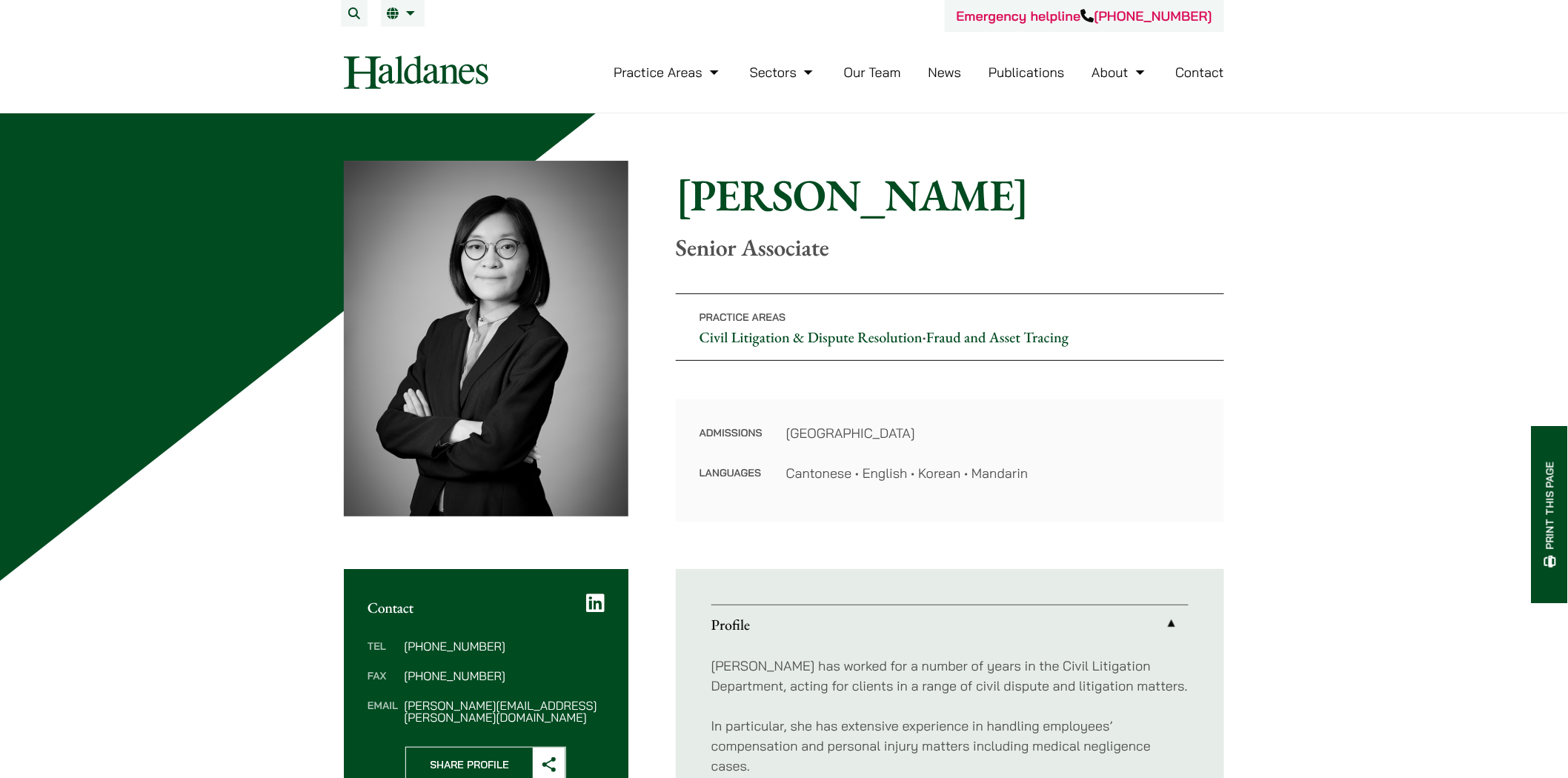
click at [880, 64] on link "Our Team" at bounding box center [873, 71] width 58 height 17
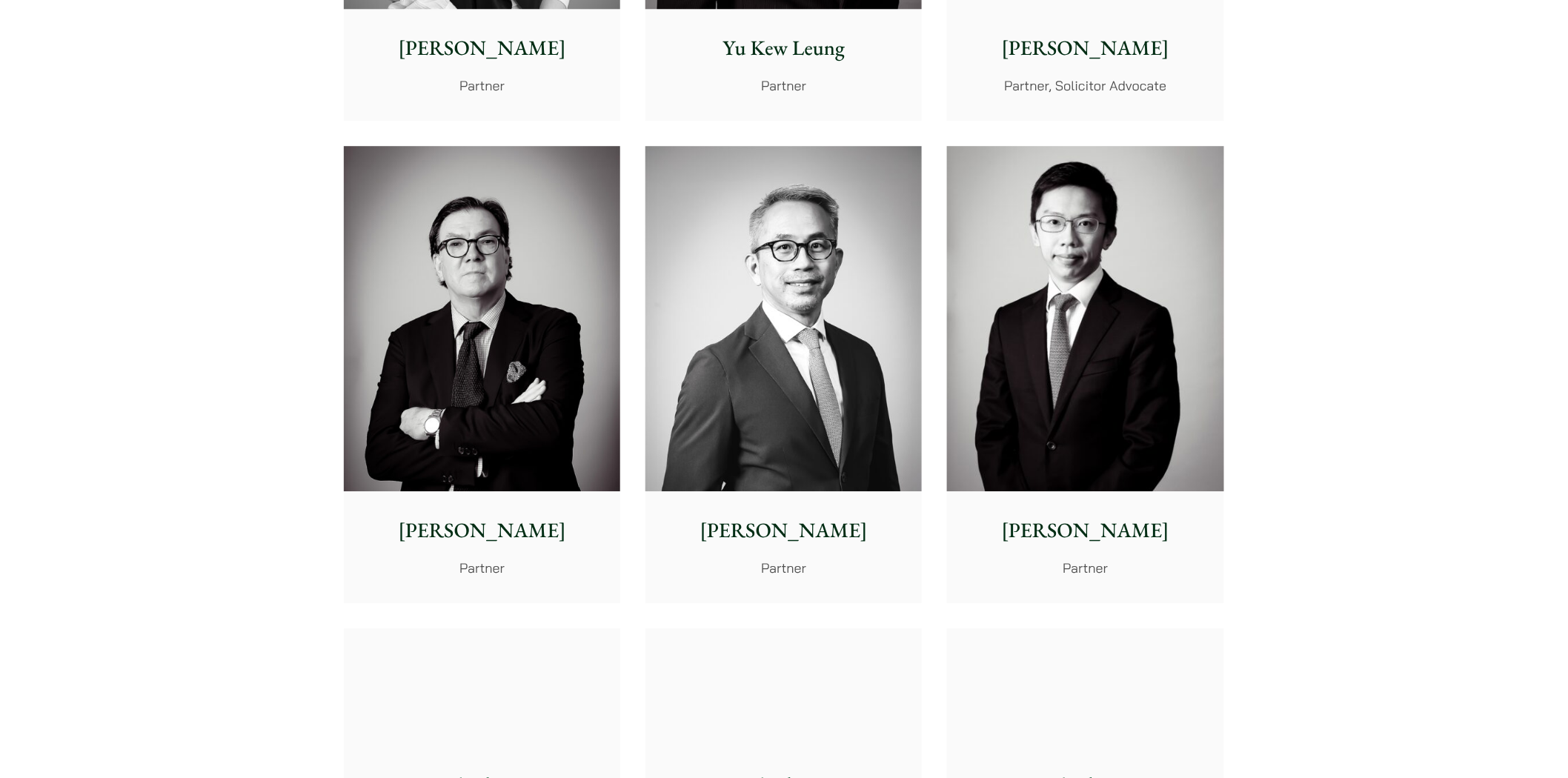
scroll to position [1812, 0]
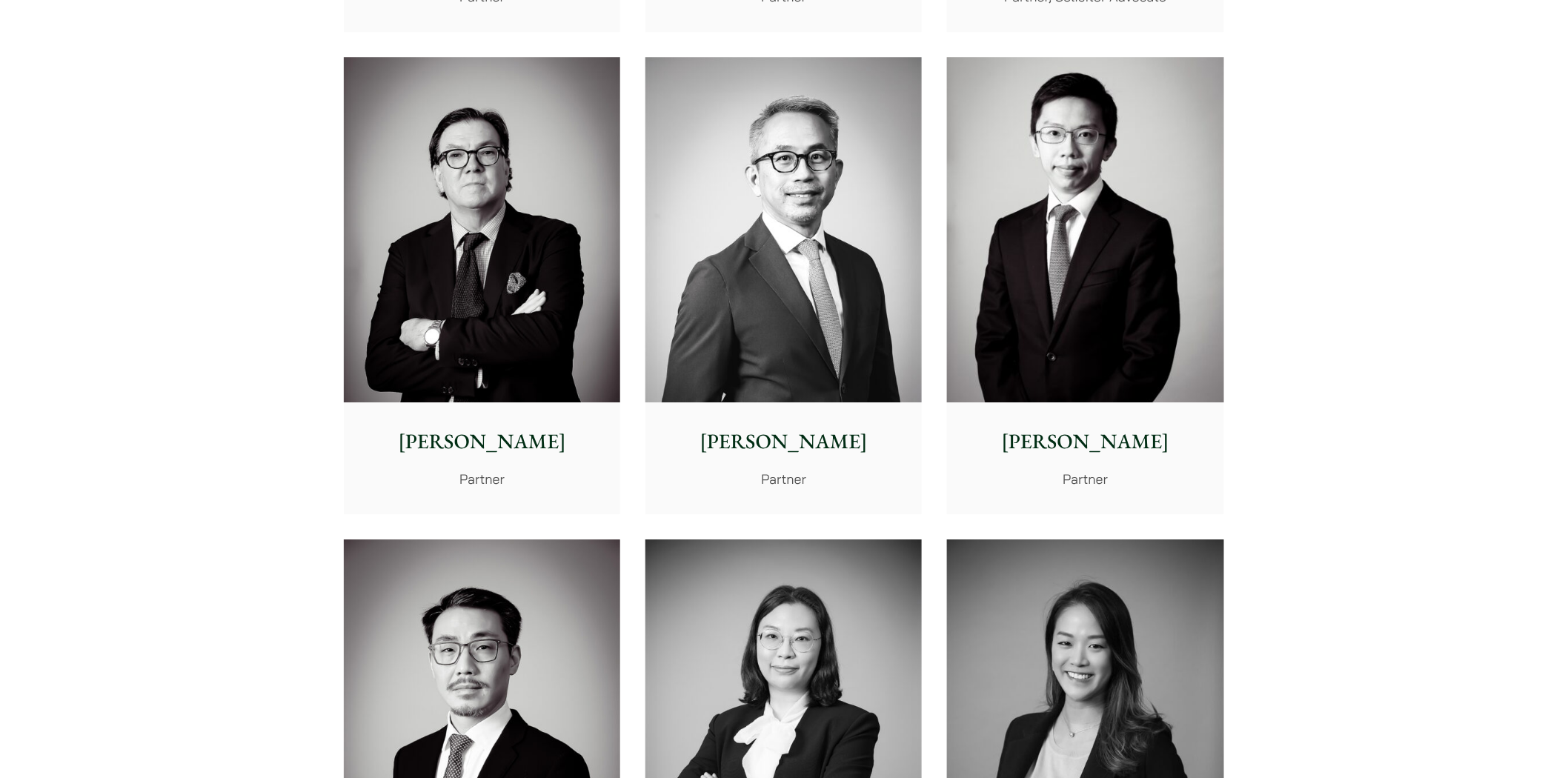
click at [514, 442] on p "William Ahern" at bounding box center [482, 442] width 253 height 31
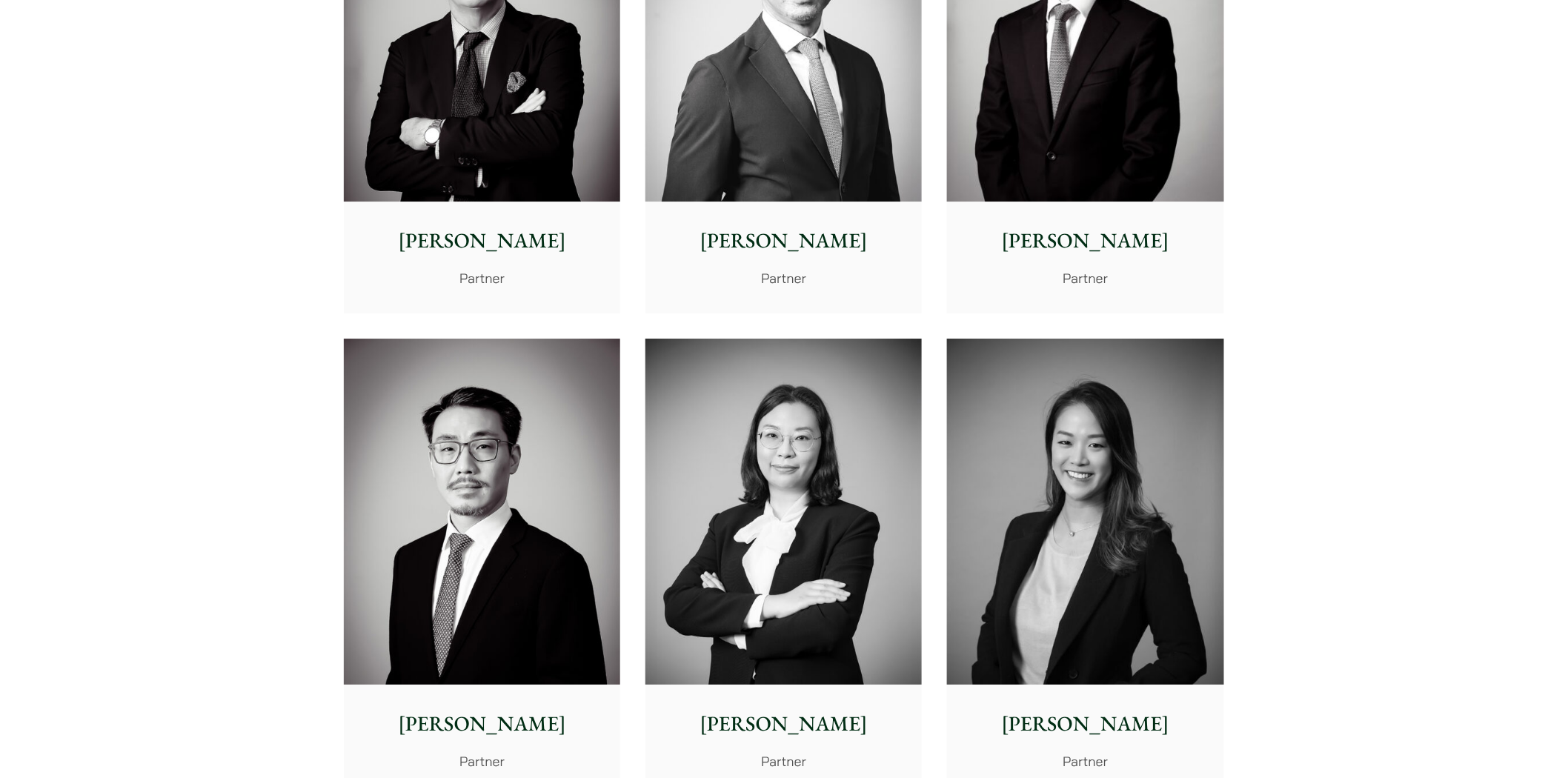
scroll to position [2224, 0]
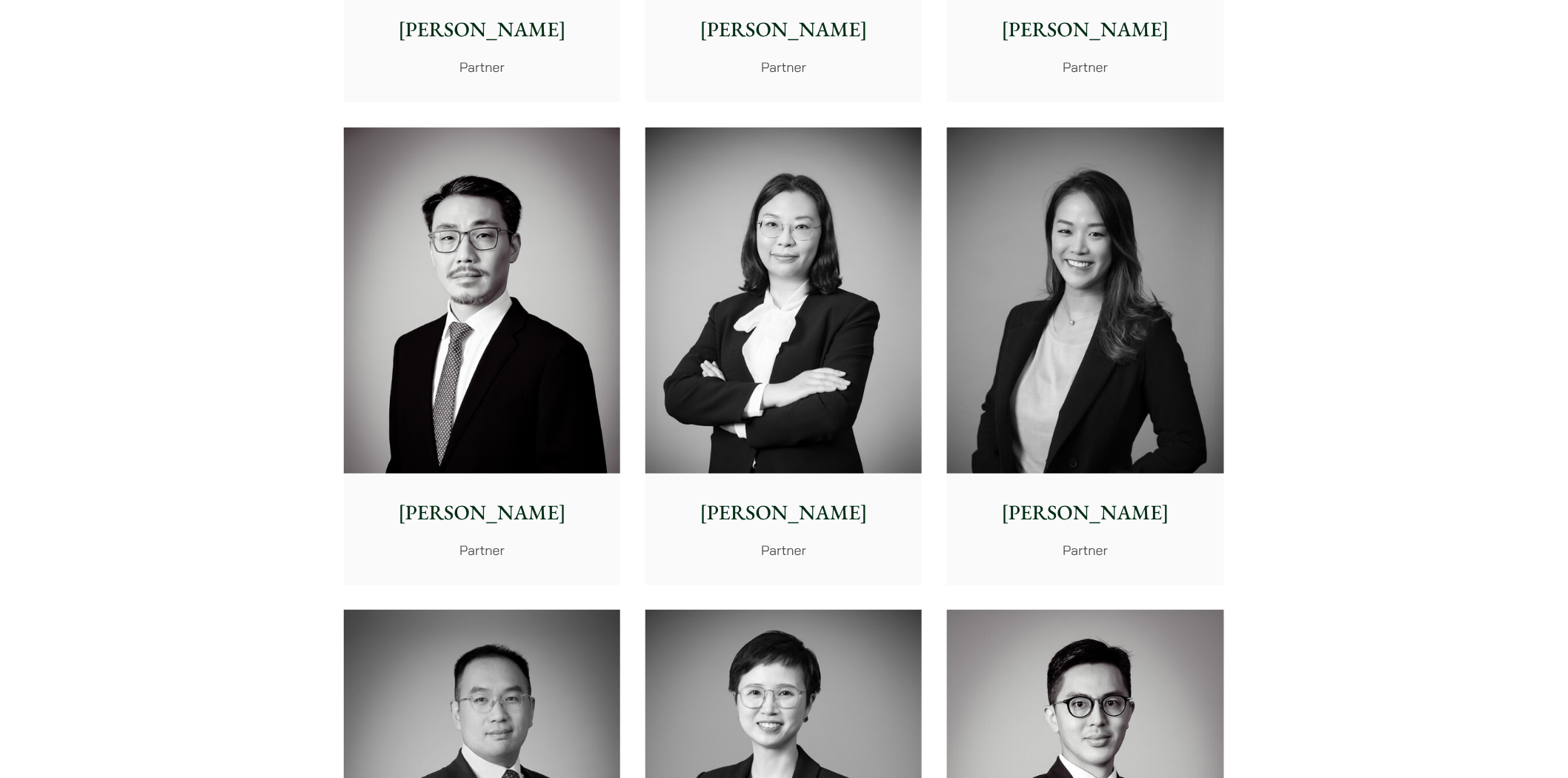
click at [1110, 487] on div "Patricia Liu Partner" at bounding box center [1085, 528] width 277 height 110
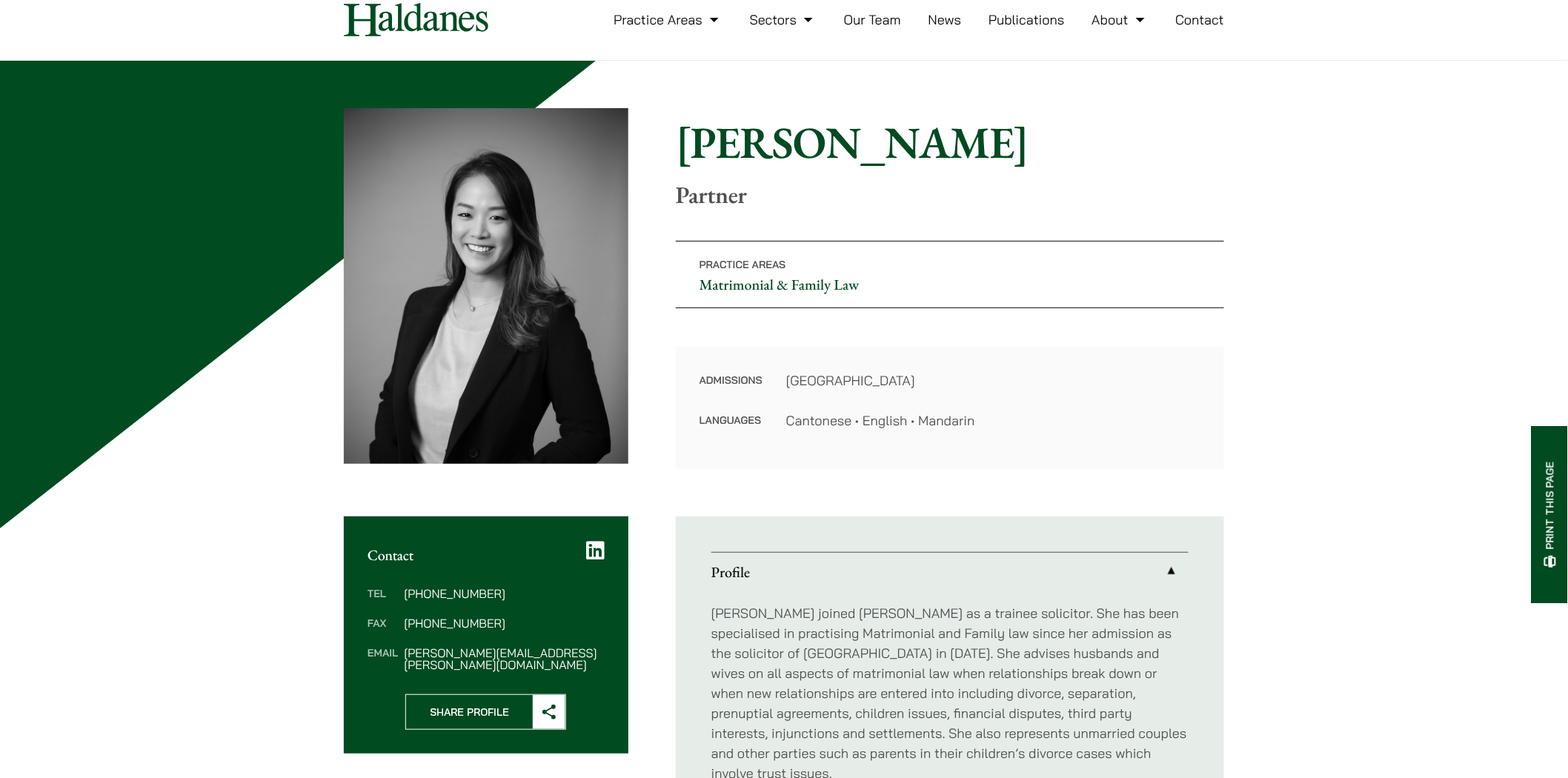
scroll to position [82, 0]
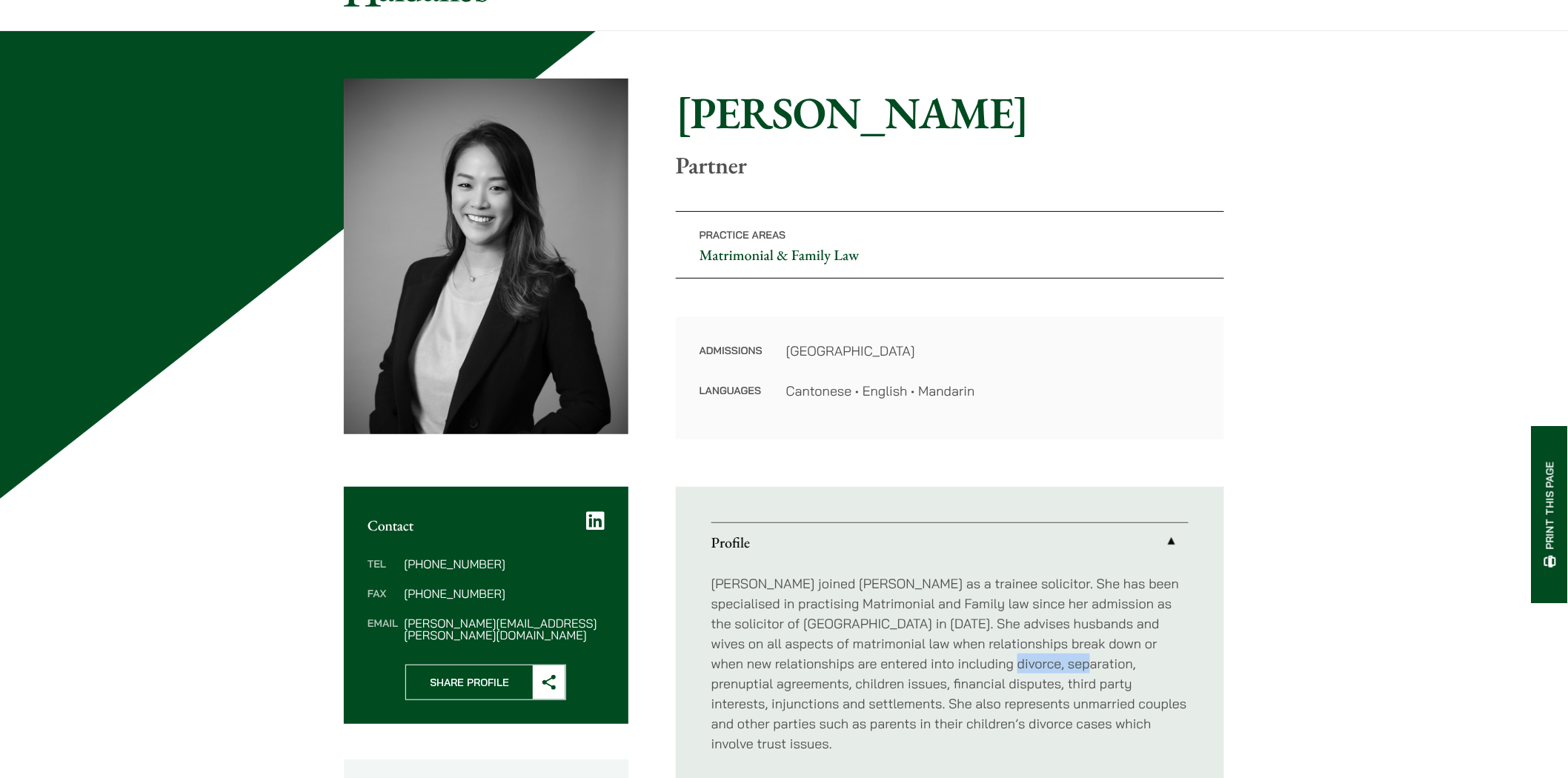
drag, startPoint x: 967, startPoint y: 665, endPoint x: 1035, endPoint y: 660, distance: 68.2
click at [1035, 660] on p "[PERSON_NAME] joined [PERSON_NAME] as a trainee solicitor. She has been special…" at bounding box center [949, 664] width 477 height 181
copy p "prenuptial"
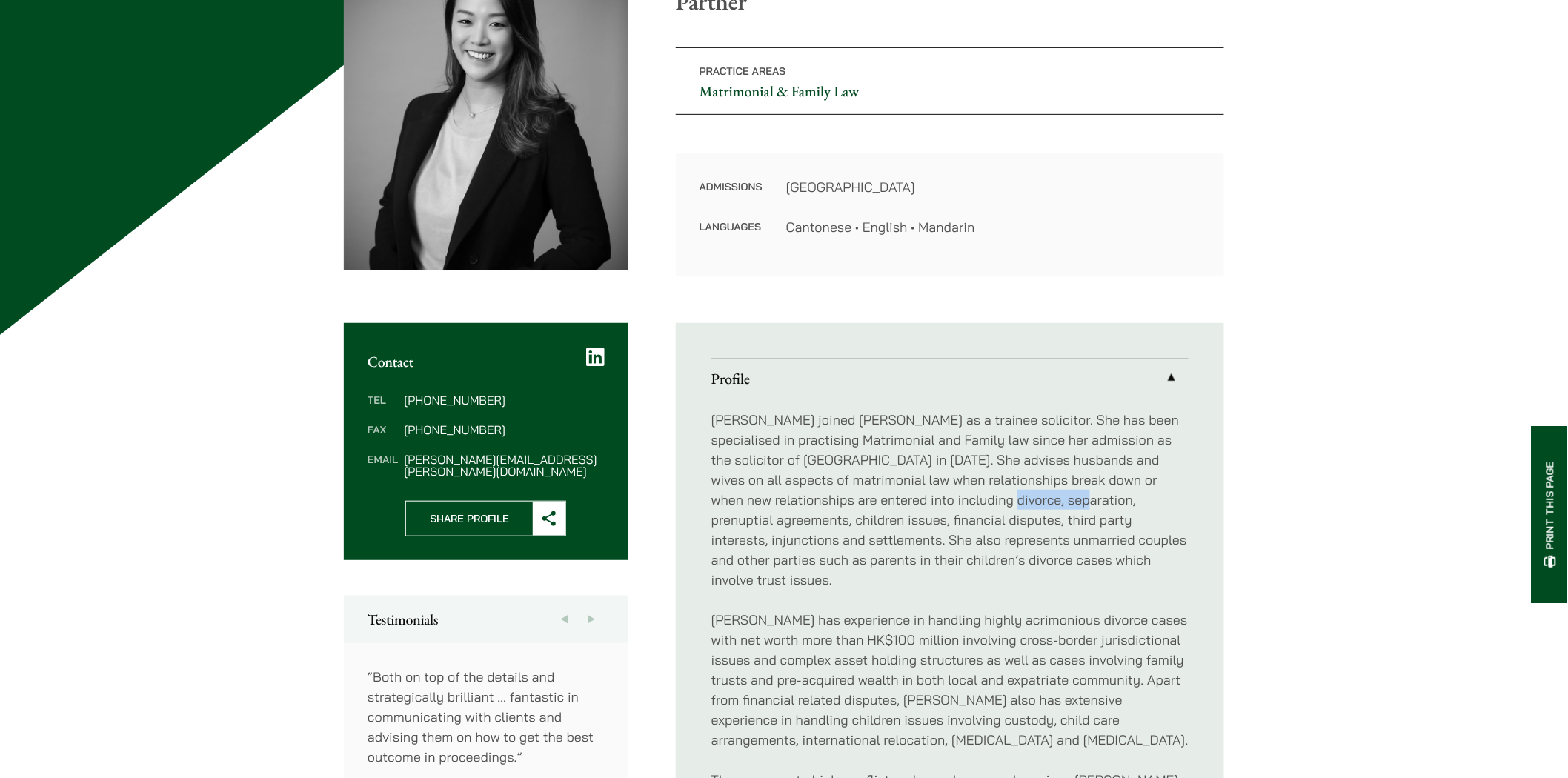
scroll to position [247, 0]
click at [839, 540] on p "Patricia joined Haldanes as a trainee solicitor. She has been specialised in pr…" at bounding box center [949, 499] width 477 height 181
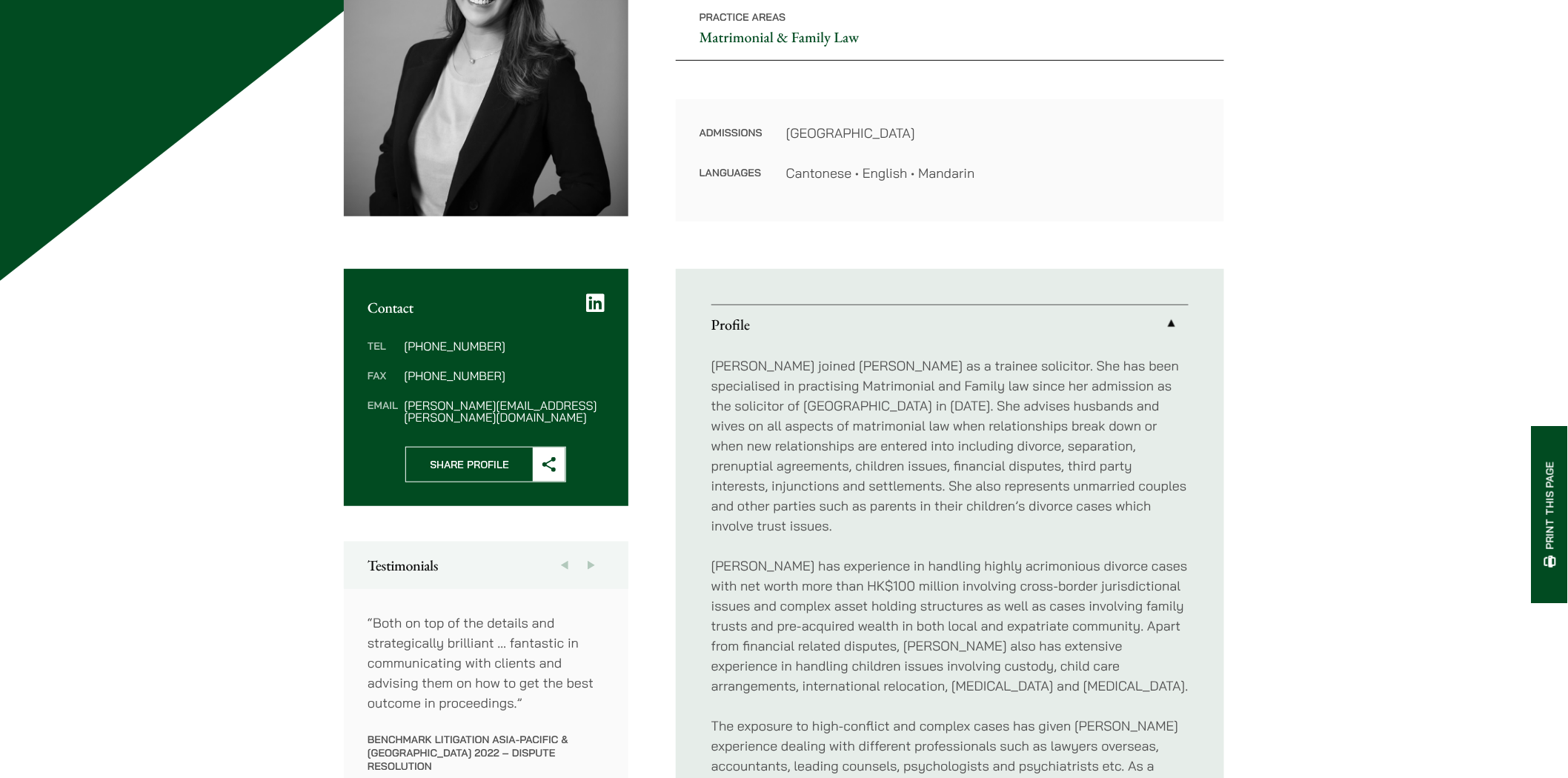
scroll to position [412, 0]
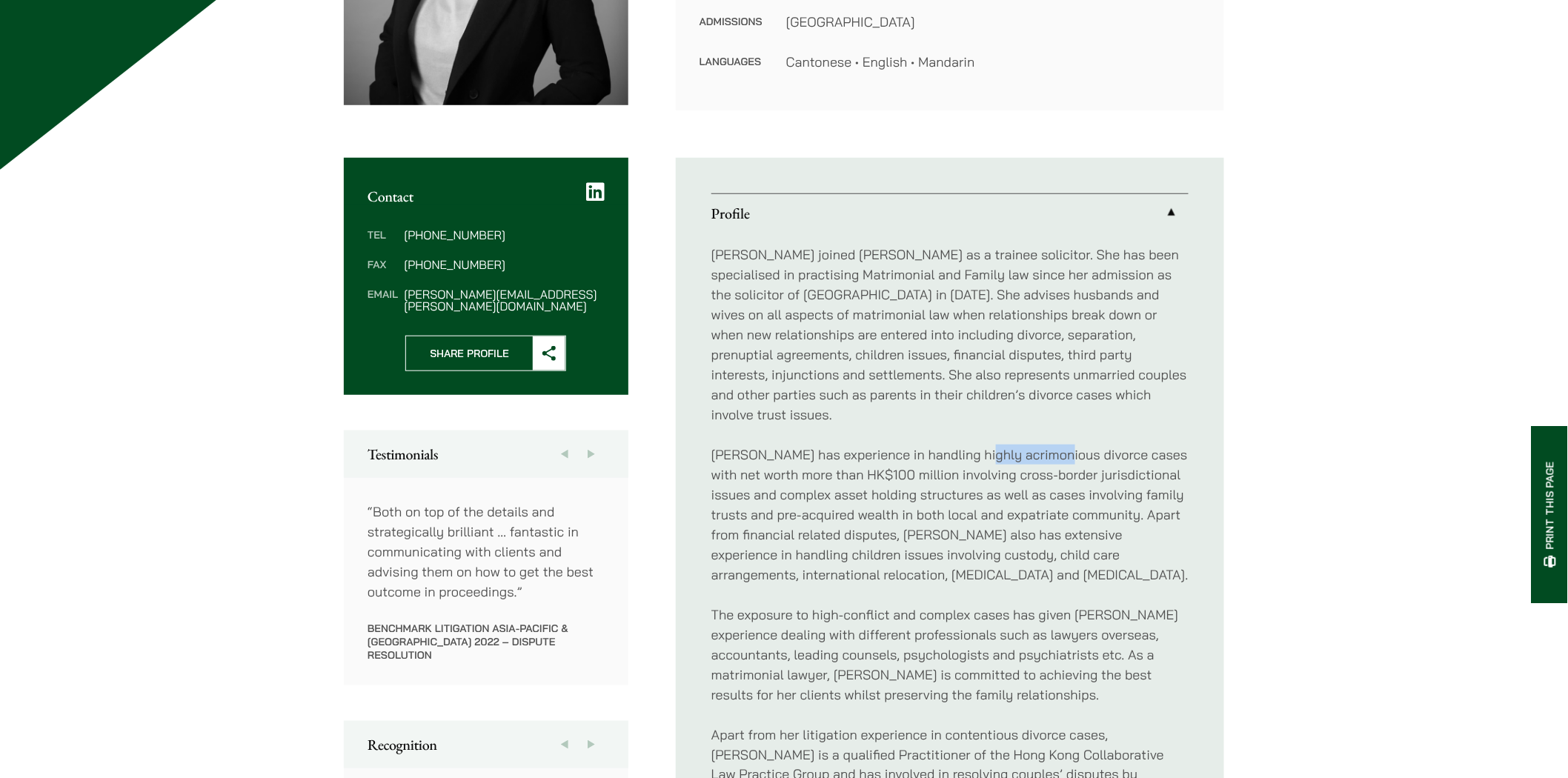
drag, startPoint x: 967, startPoint y: 438, endPoint x: 1049, endPoint y: 436, distance: 82.0
click at [1049, 445] on p "Patricia has experience in handling highly acrimonious divorce cases with net w…" at bounding box center [949, 514] width 477 height 140
copy p "acrimonious"
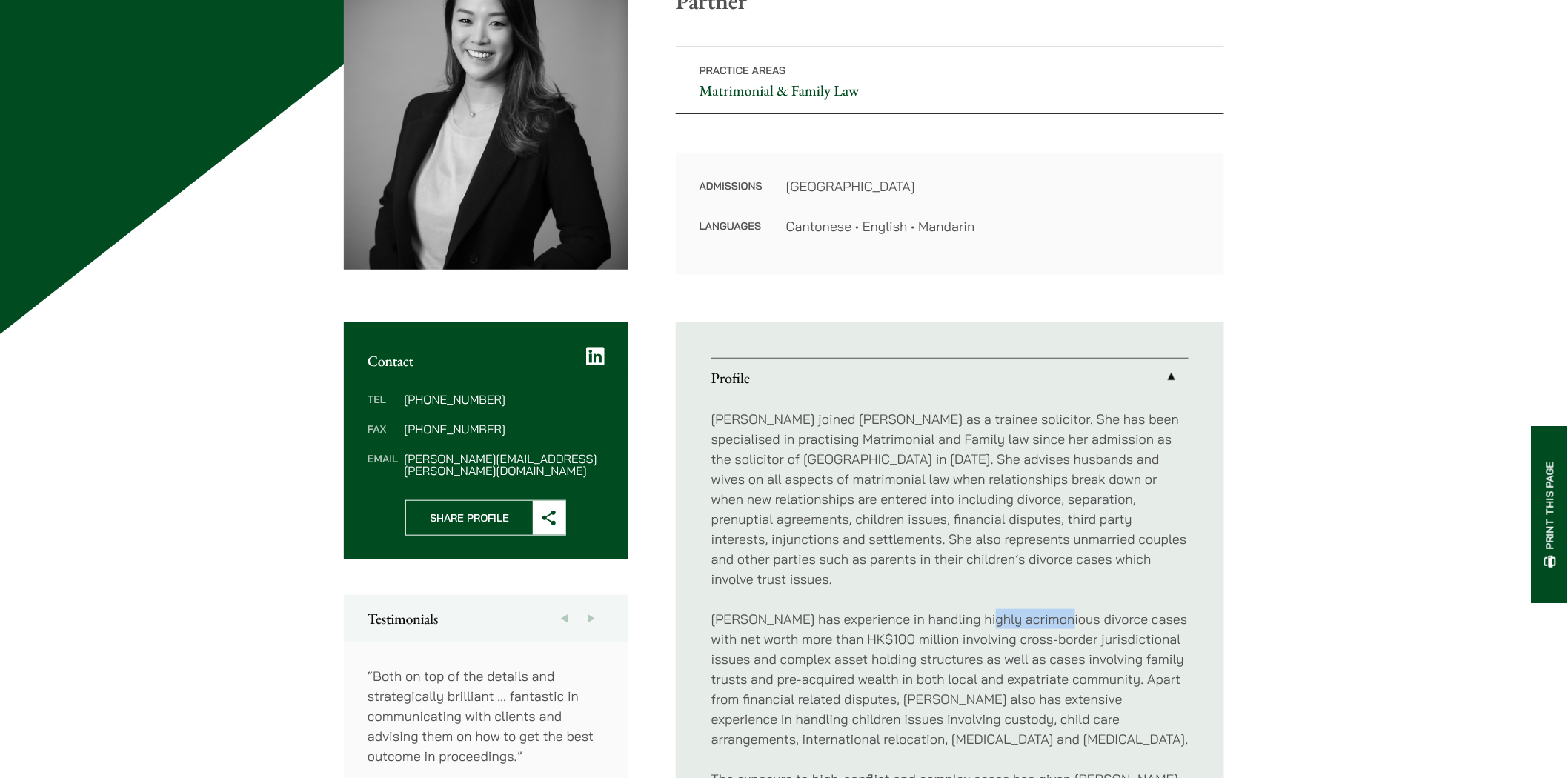
scroll to position [0, 0]
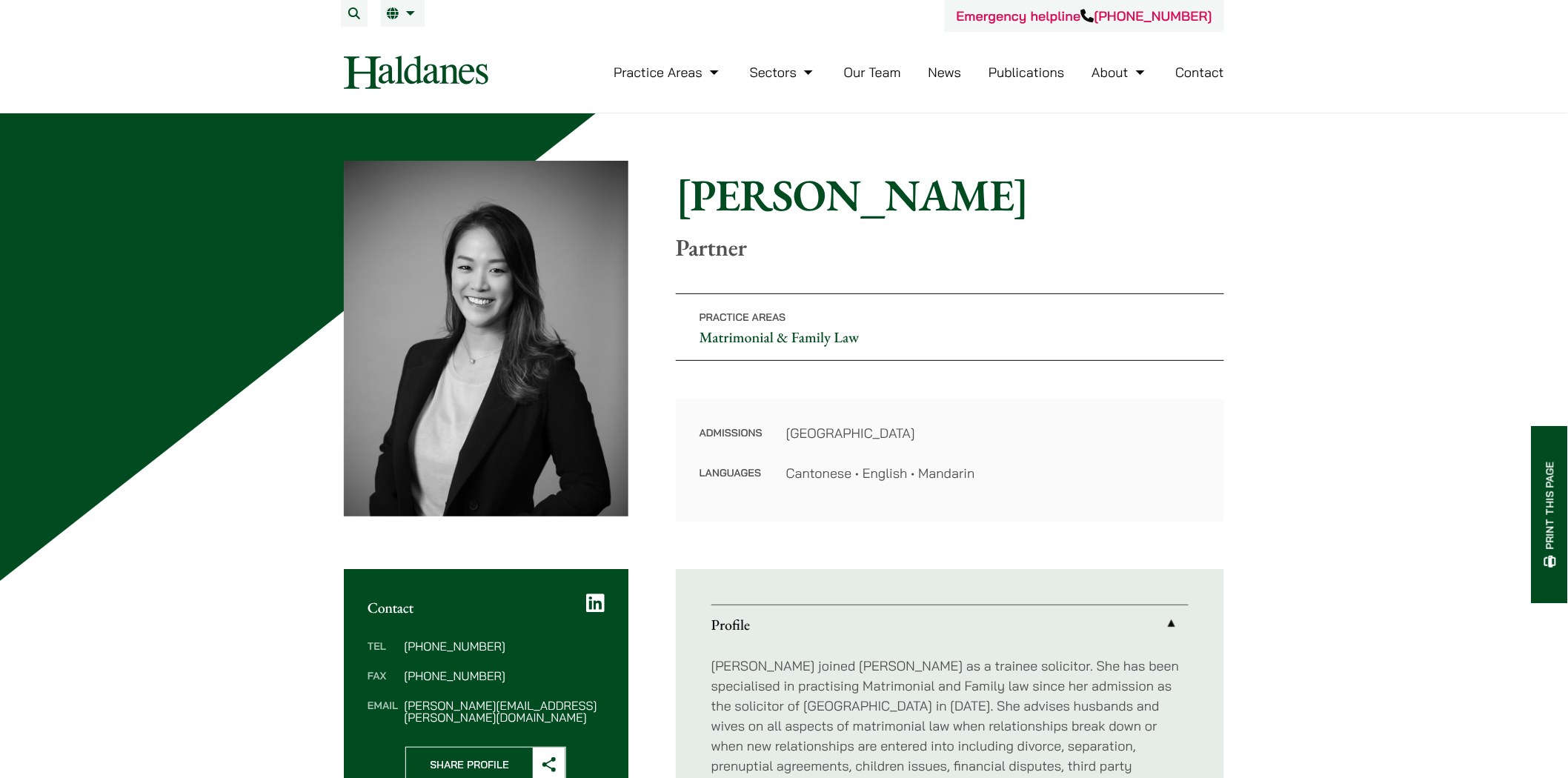
click at [856, 77] on link "Our Team" at bounding box center [873, 71] width 58 height 17
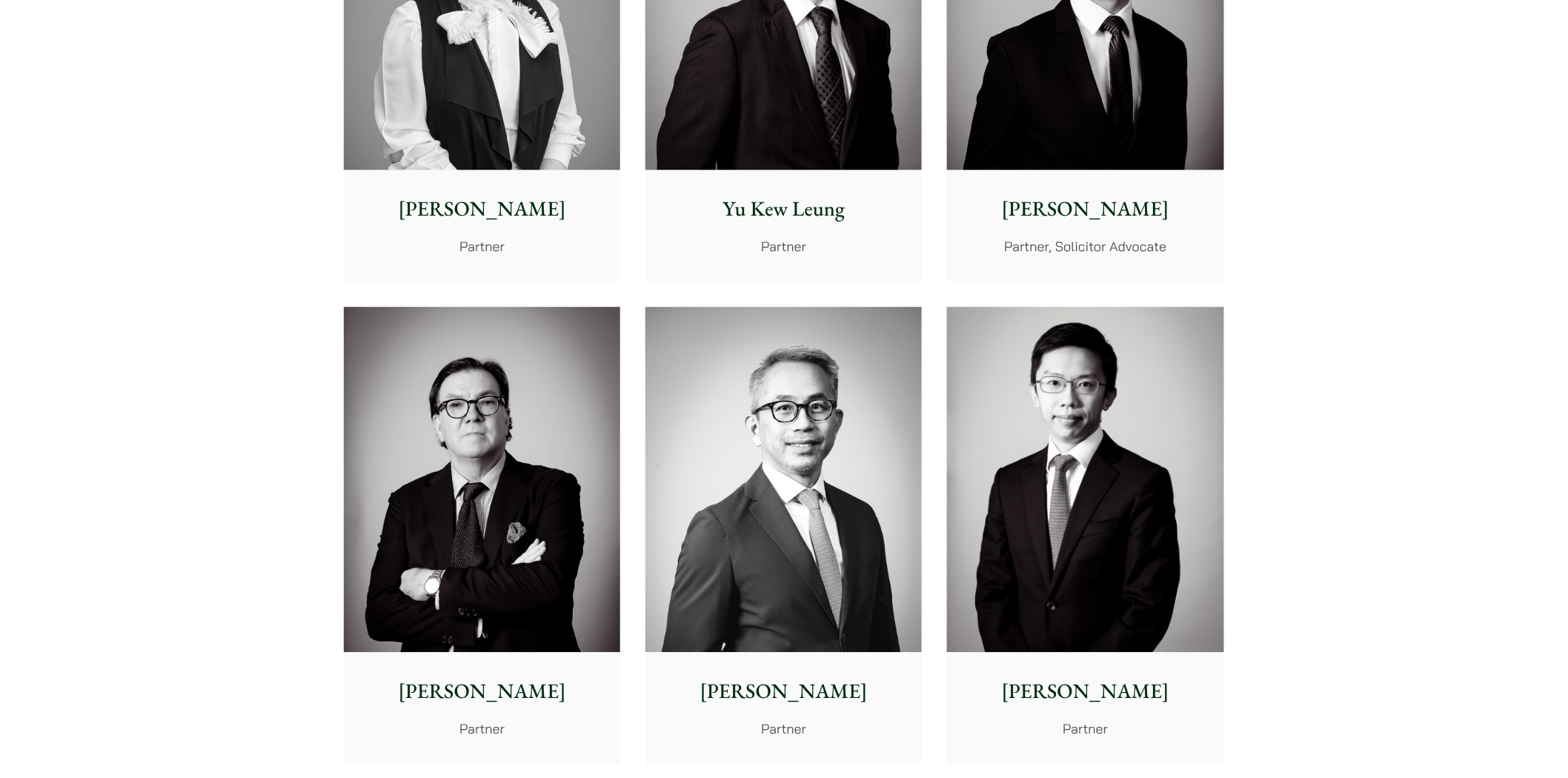
scroll to position [1565, 0]
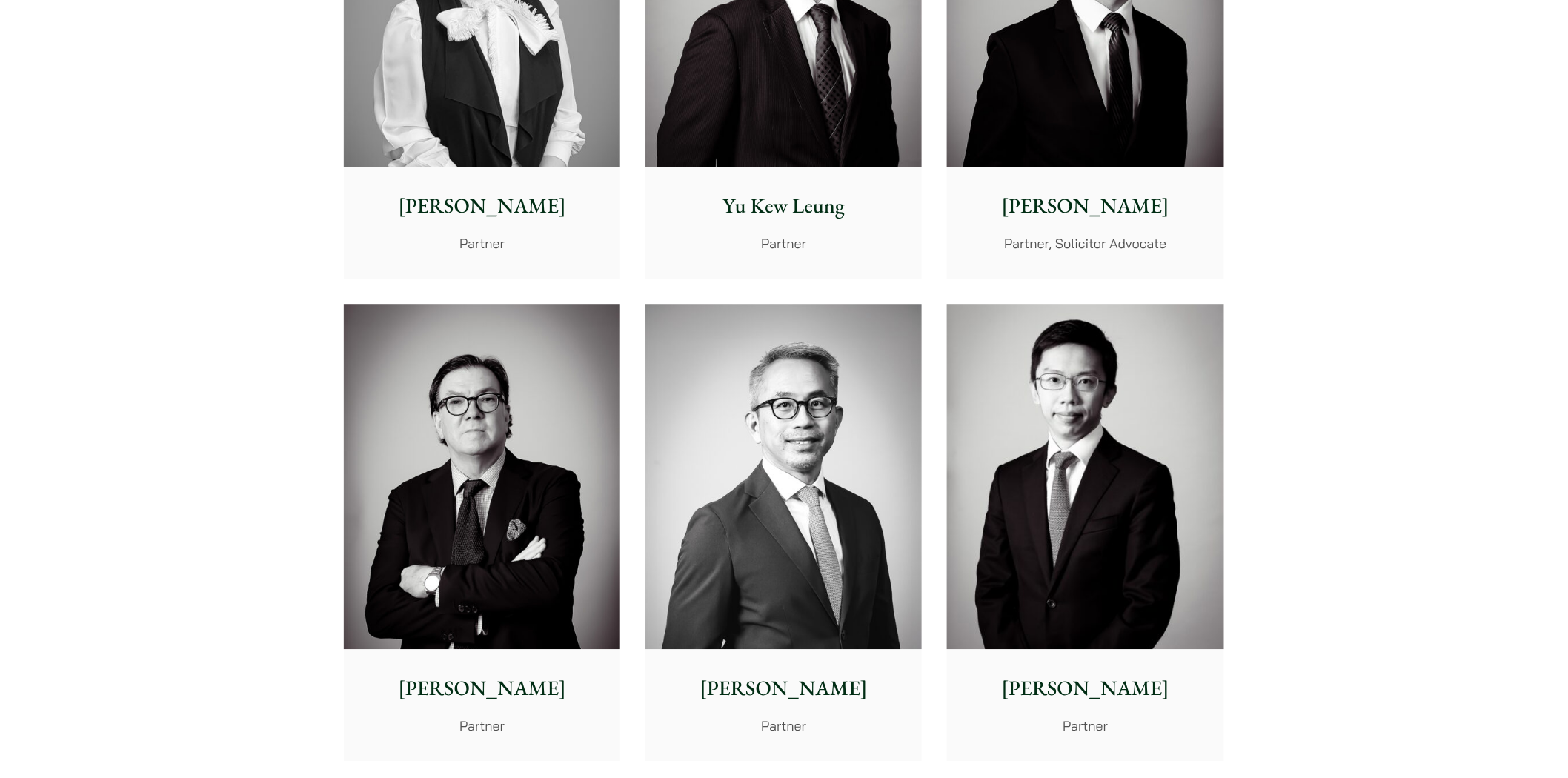
click at [491, 203] on p "Elsie Liu" at bounding box center [482, 205] width 253 height 31
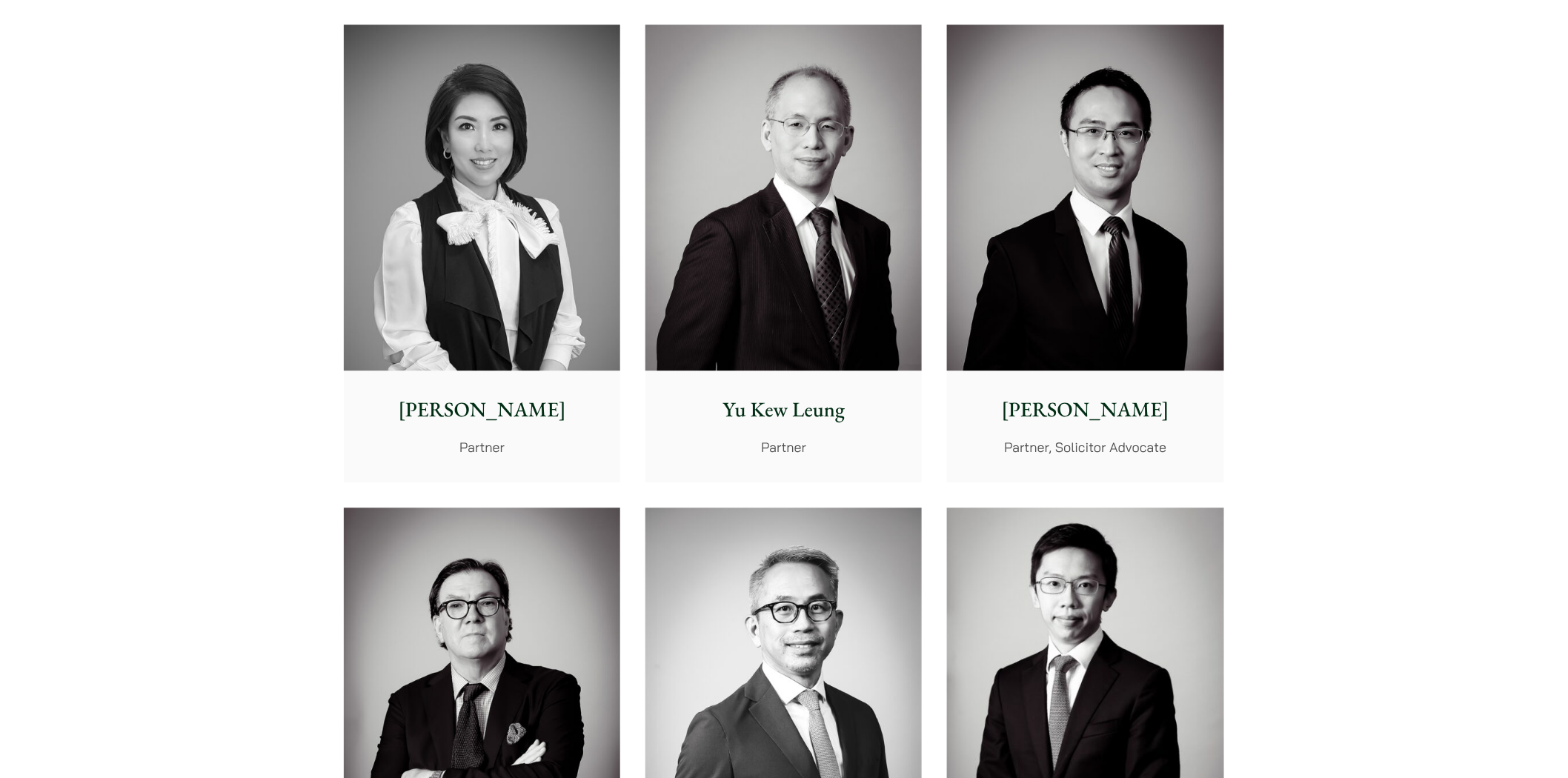
scroll to position [1317, 0]
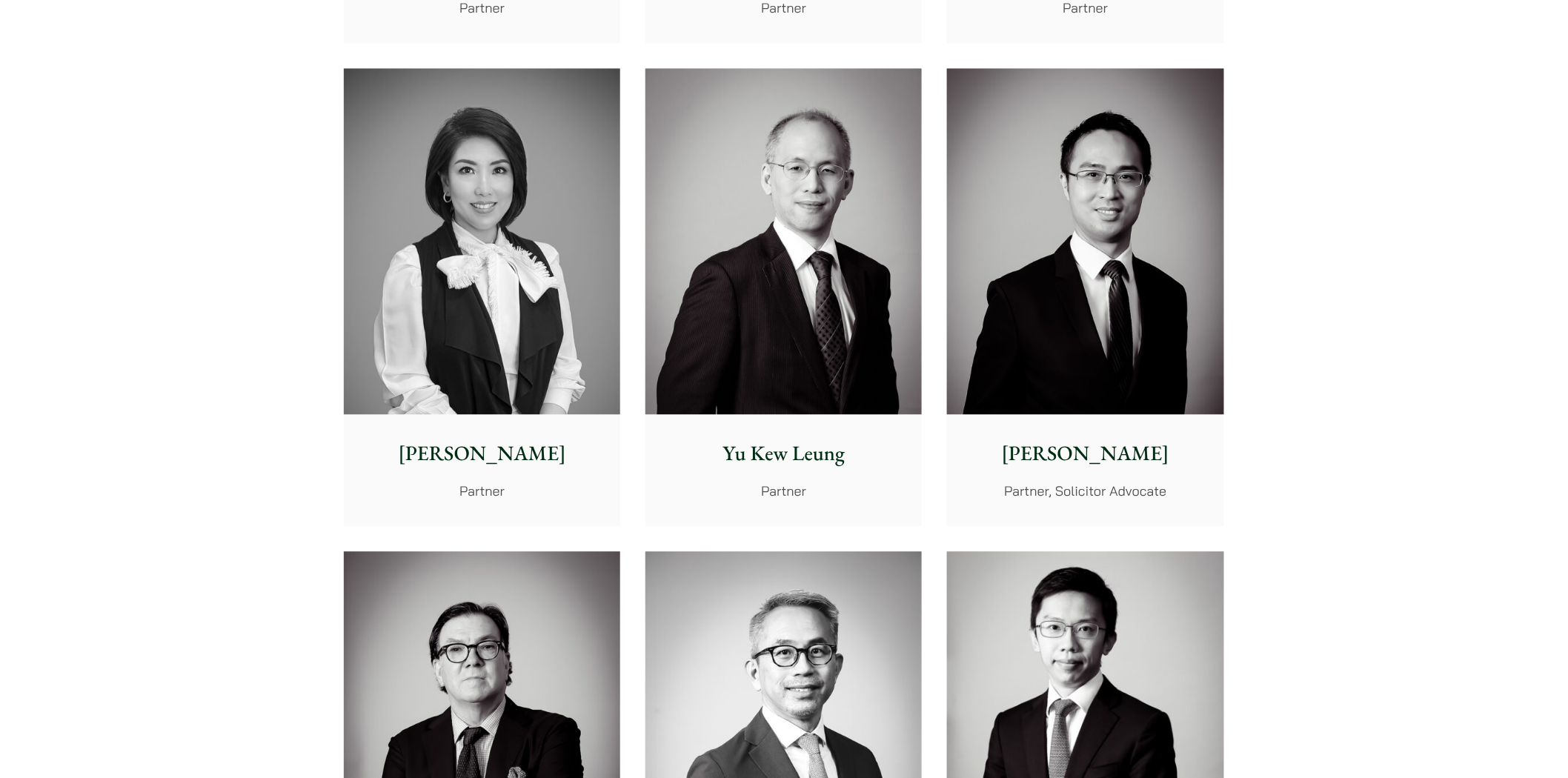
click at [1115, 454] on p "Nathan Wong" at bounding box center [1085, 453] width 253 height 31
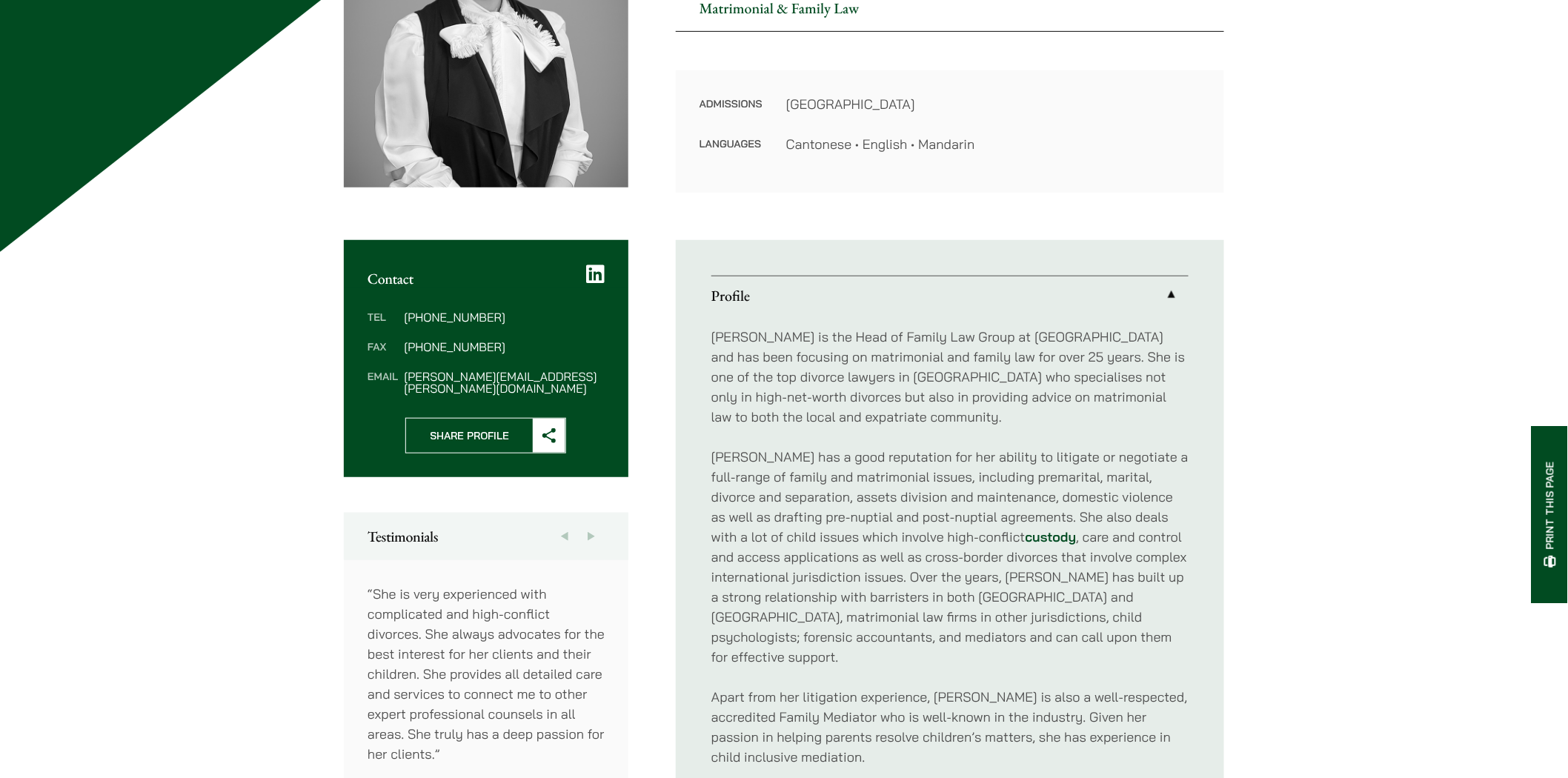
scroll to position [412, 0]
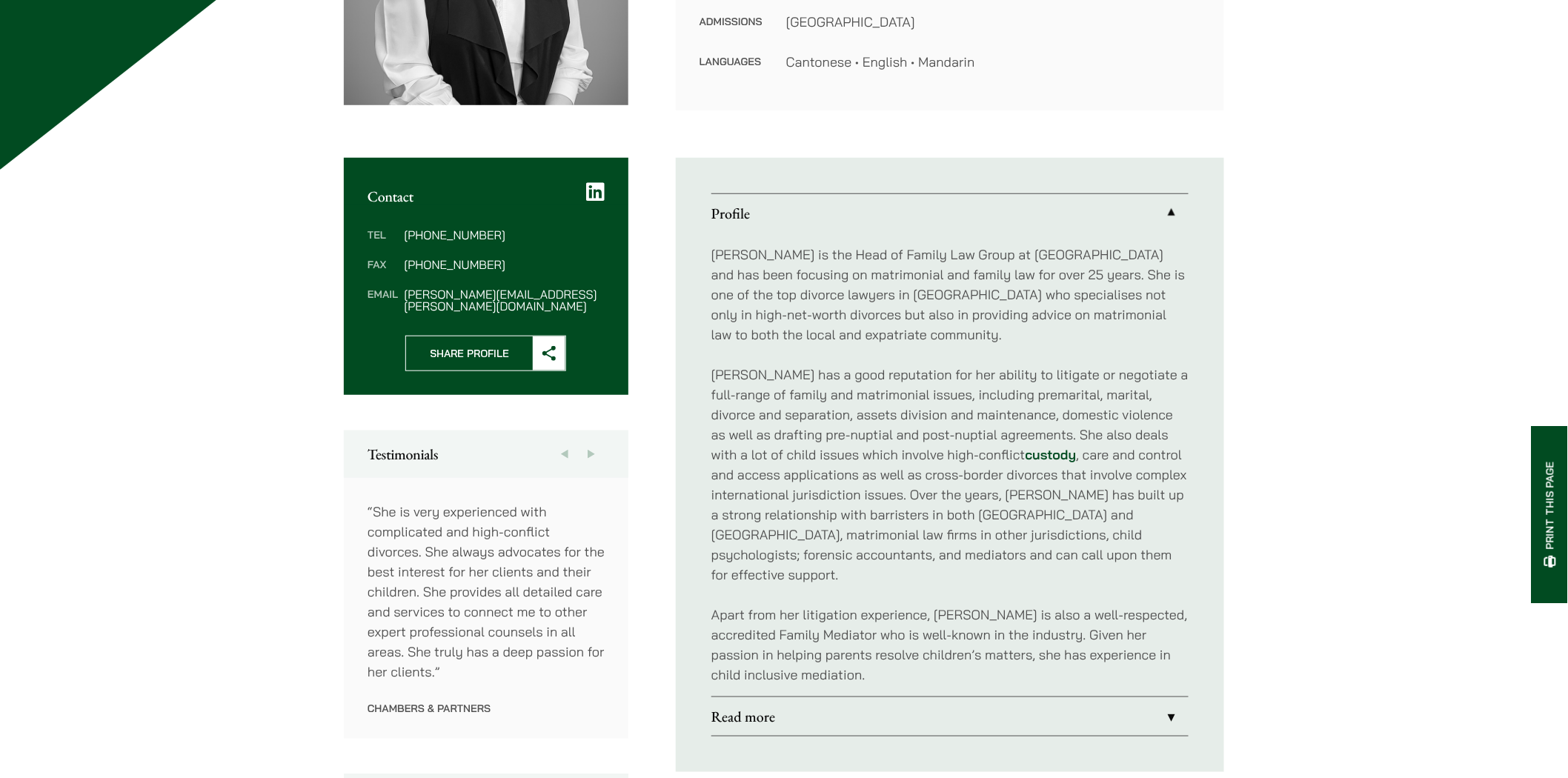
click at [1005, 532] on p "[PERSON_NAME] has a good reputation for her ability to litigate or negotiate a …" at bounding box center [949, 475] width 477 height 220
drag, startPoint x: 1003, startPoint y: 535, endPoint x: 1115, endPoint y: 545, distance: 112.4
click at [1115, 545] on p "[PERSON_NAME] has a good reputation for her ability to litigate or negotiate a …" at bounding box center [949, 475] width 477 height 220
click at [1129, 532] on p "[PERSON_NAME] has a good reputation for her ability to litigate or negotiate a …" at bounding box center [949, 475] width 477 height 220
copy p "forensic accountants"
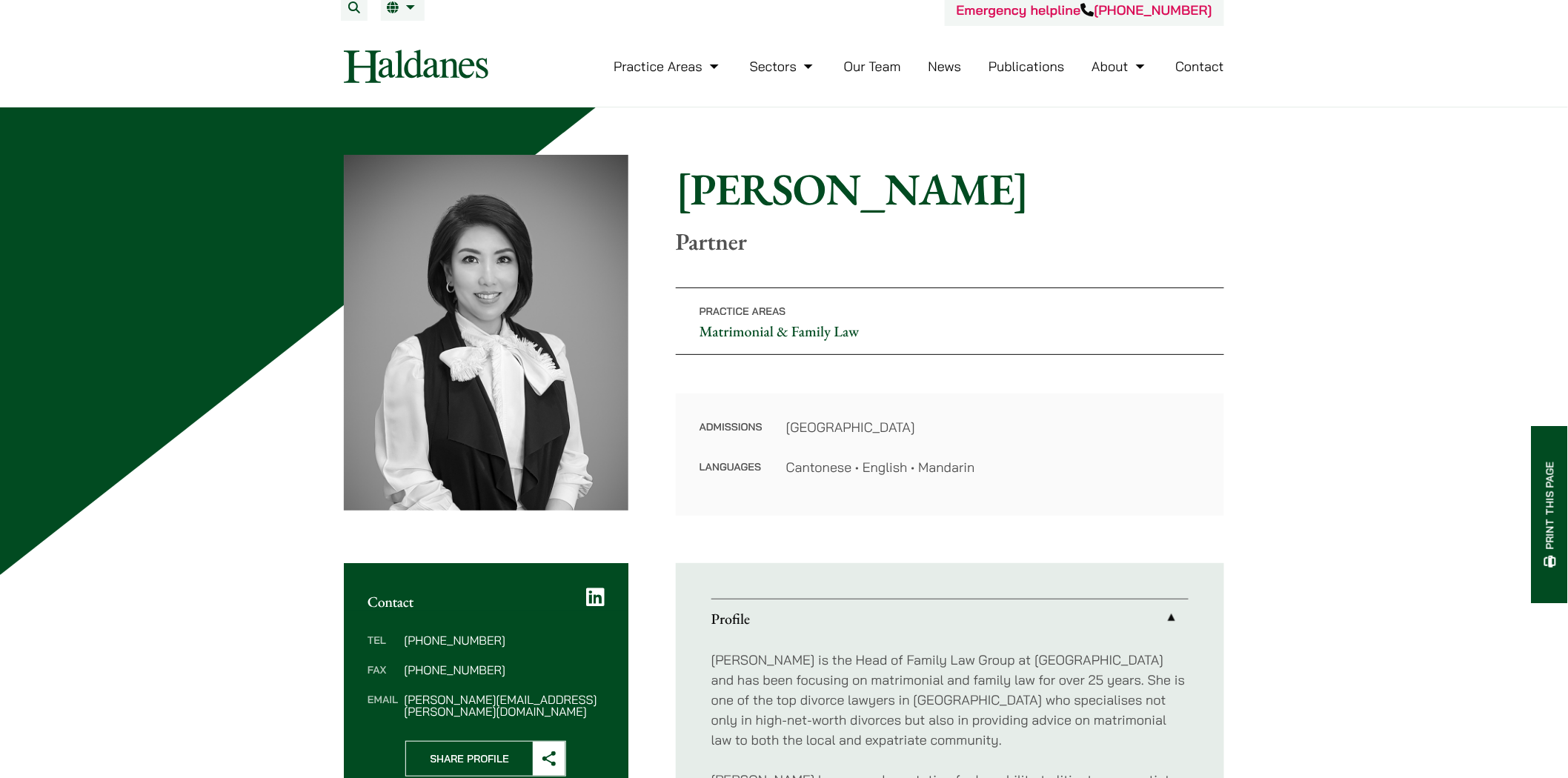
scroll to position [0, 0]
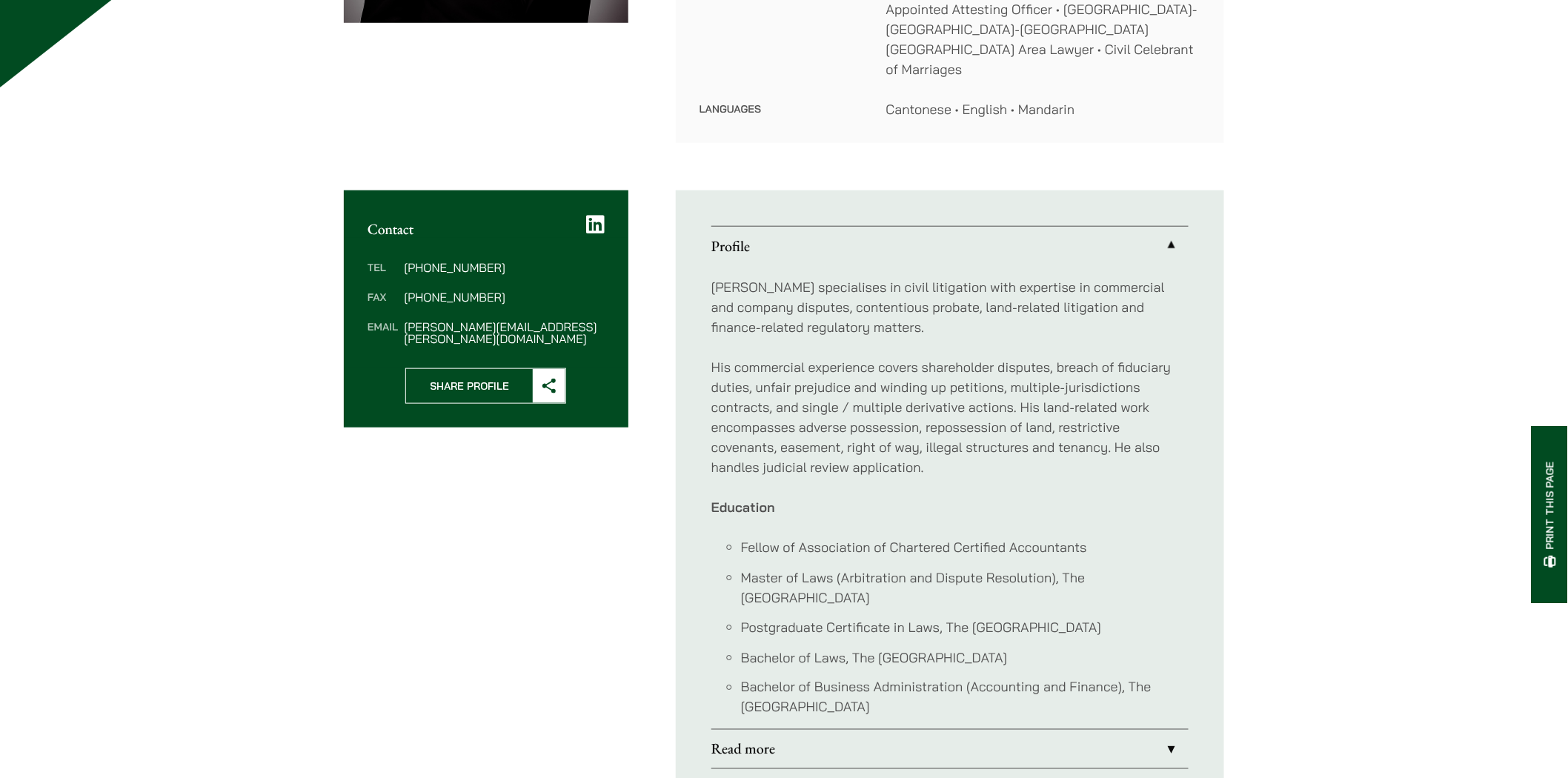
scroll to position [576, 0]
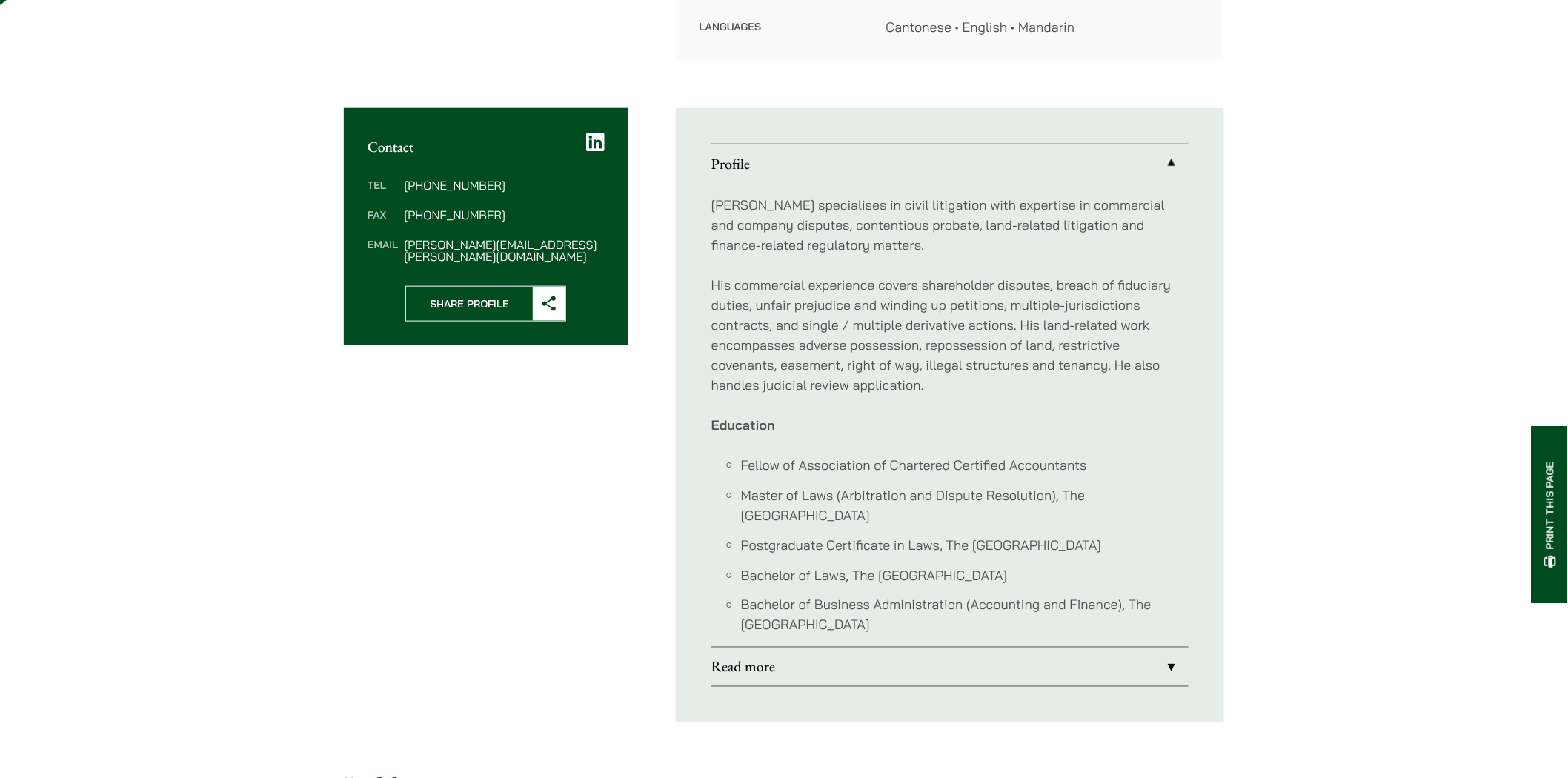
click at [1172, 653] on link "Read more" at bounding box center [949, 667] width 477 height 39
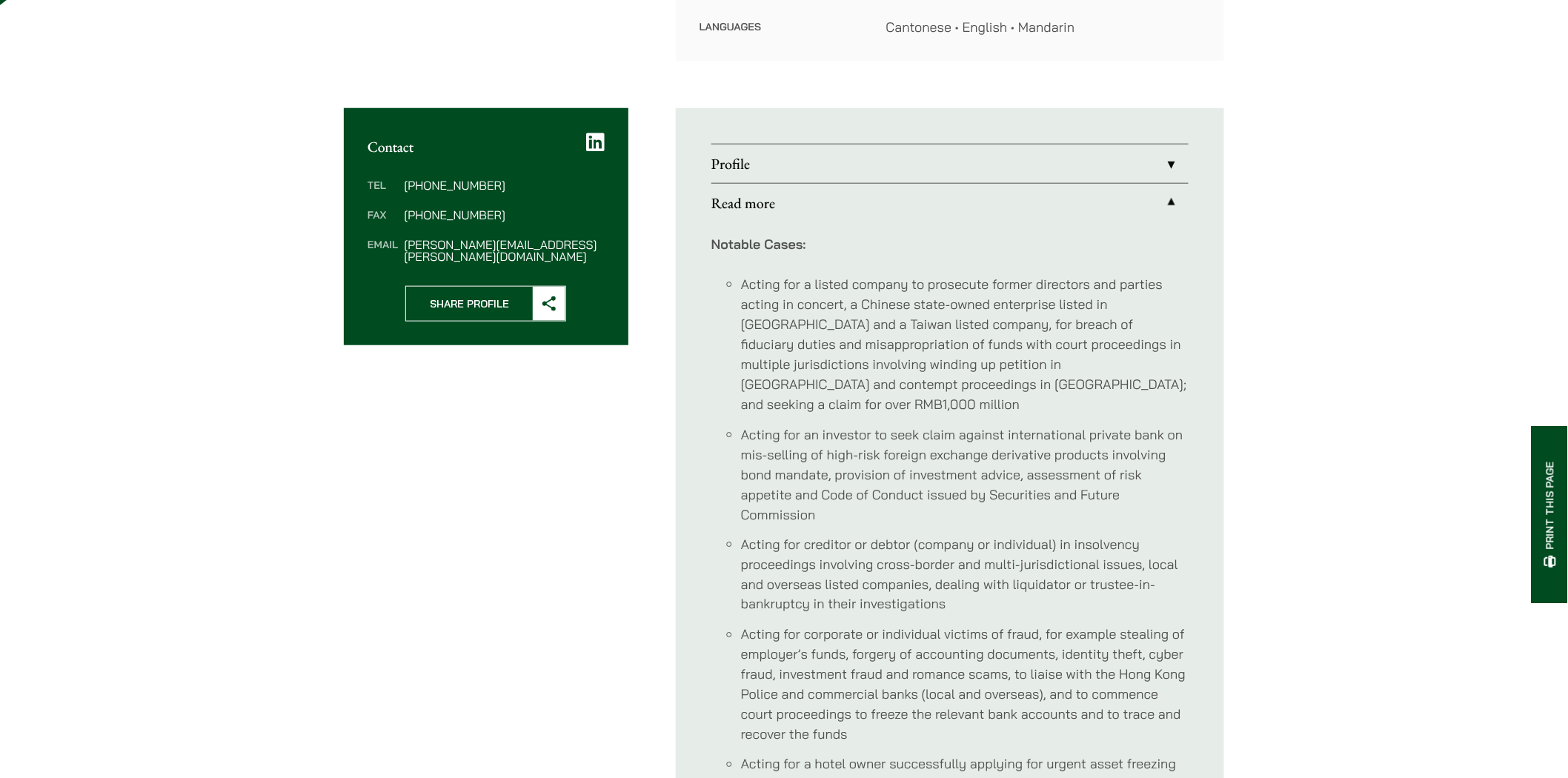
click at [850, 625] on li "Acting for corporate or individual victims of fraud, for example stealing of em…" at bounding box center [964, 685] width 447 height 120
drag, startPoint x: 853, startPoint y: 616, endPoint x: 898, endPoint y: 620, distance: 45.2
click at [898, 625] on li "Acting for corporate or individual victims of fraud, for example stealing of em…" at bounding box center [964, 685] width 447 height 120
copy li "forgery"
click at [906, 638] on li "Acting for corporate or individual victims of fraud, for example stealing of em…" at bounding box center [964, 685] width 447 height 120
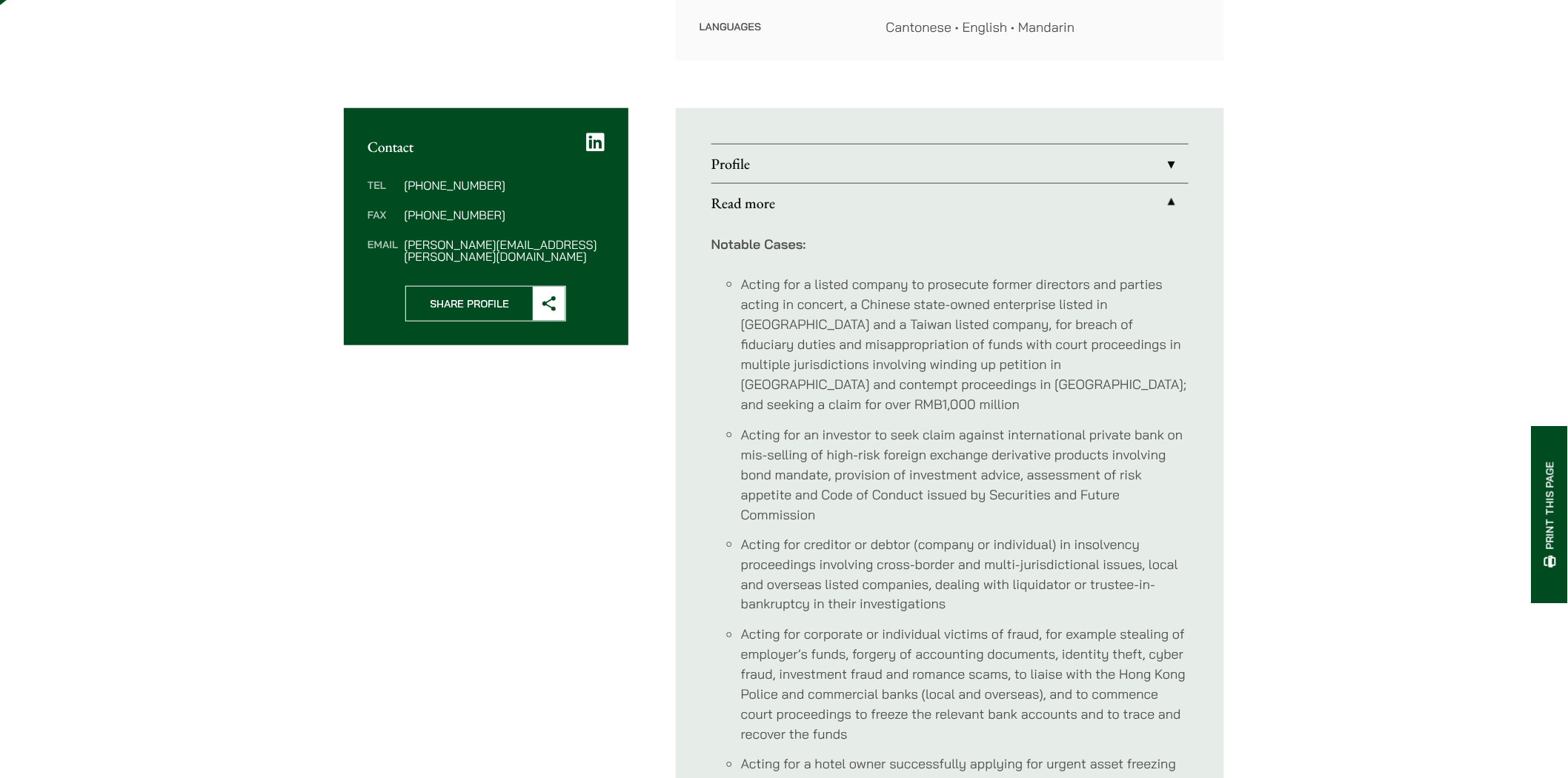
click at [822, 673] on li "Acting for corporate or individual victims of fraud, for example stealing of em…" at bounding box center [964, 685] width 447 height 120
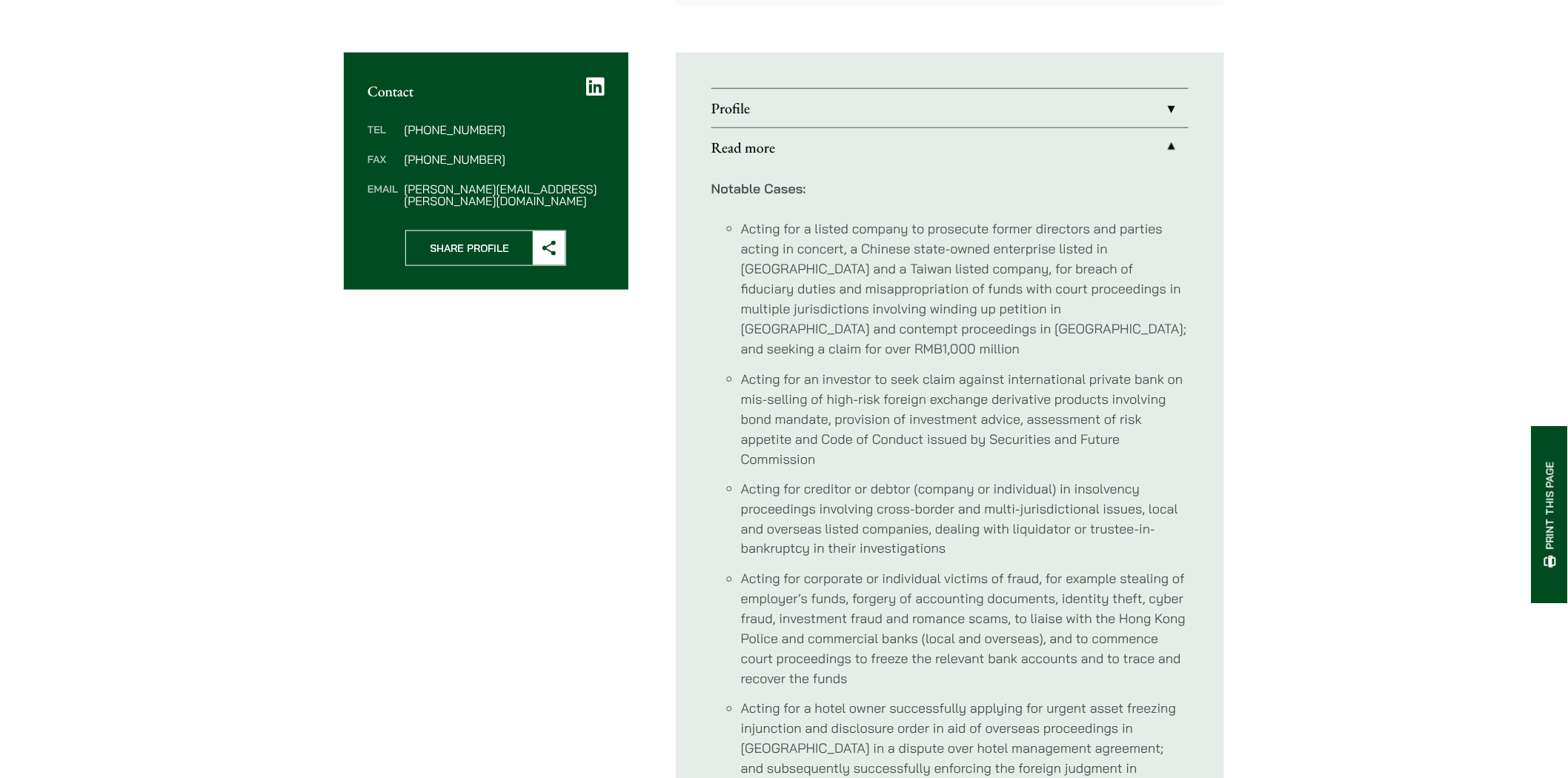
scroll to position [741, 0]
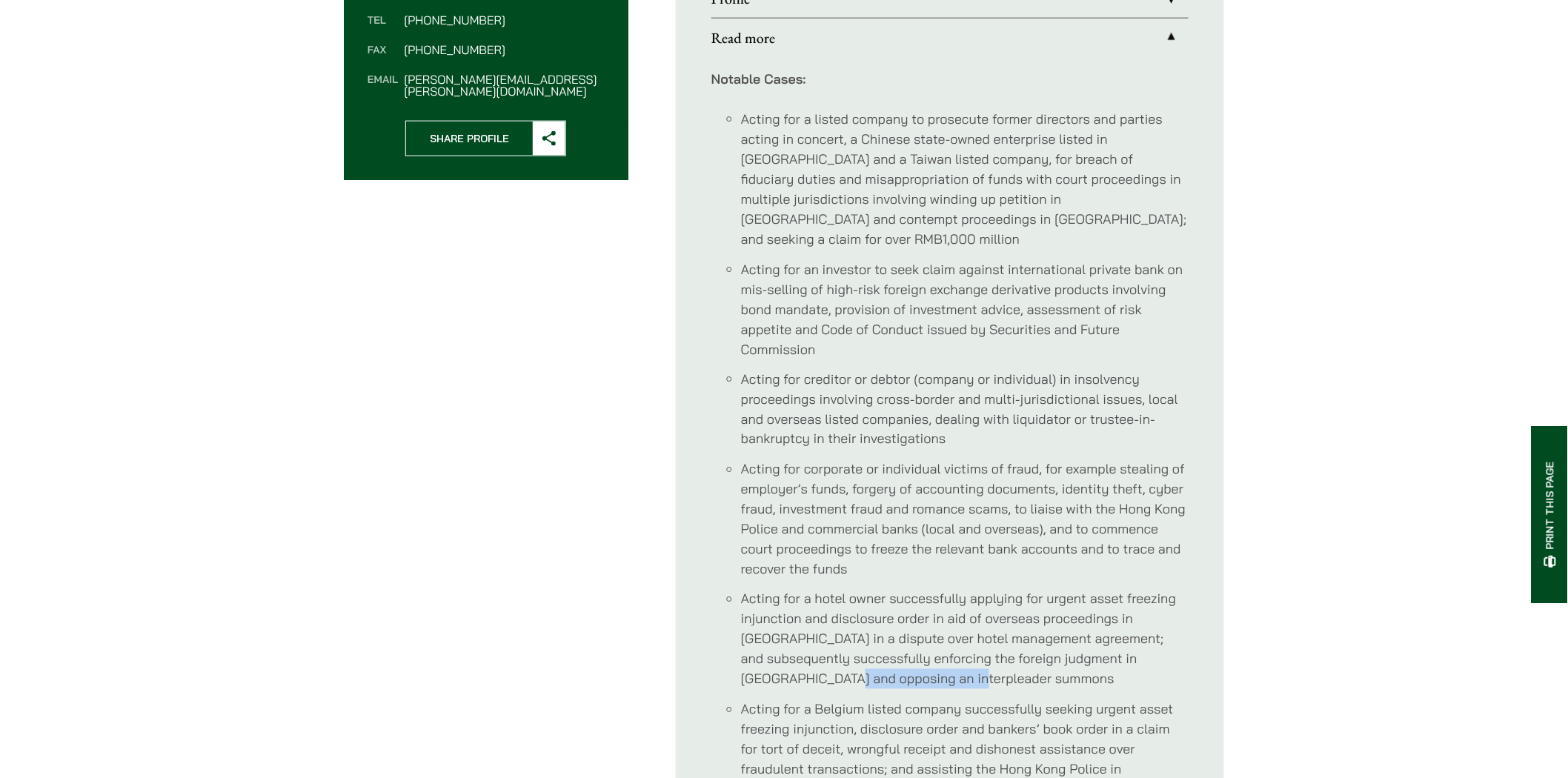
drag, startPoint x: 760, startPoint y: 640, endPoint x: 906, endPoint y: 642, distance: 146.0
click at [906, 642] on li "Acting for a hotel owner successfully applying for urgent asset freezing injunc…" at bounding box center [964, 639] width 447 height 100
copy li "interpleader summons"
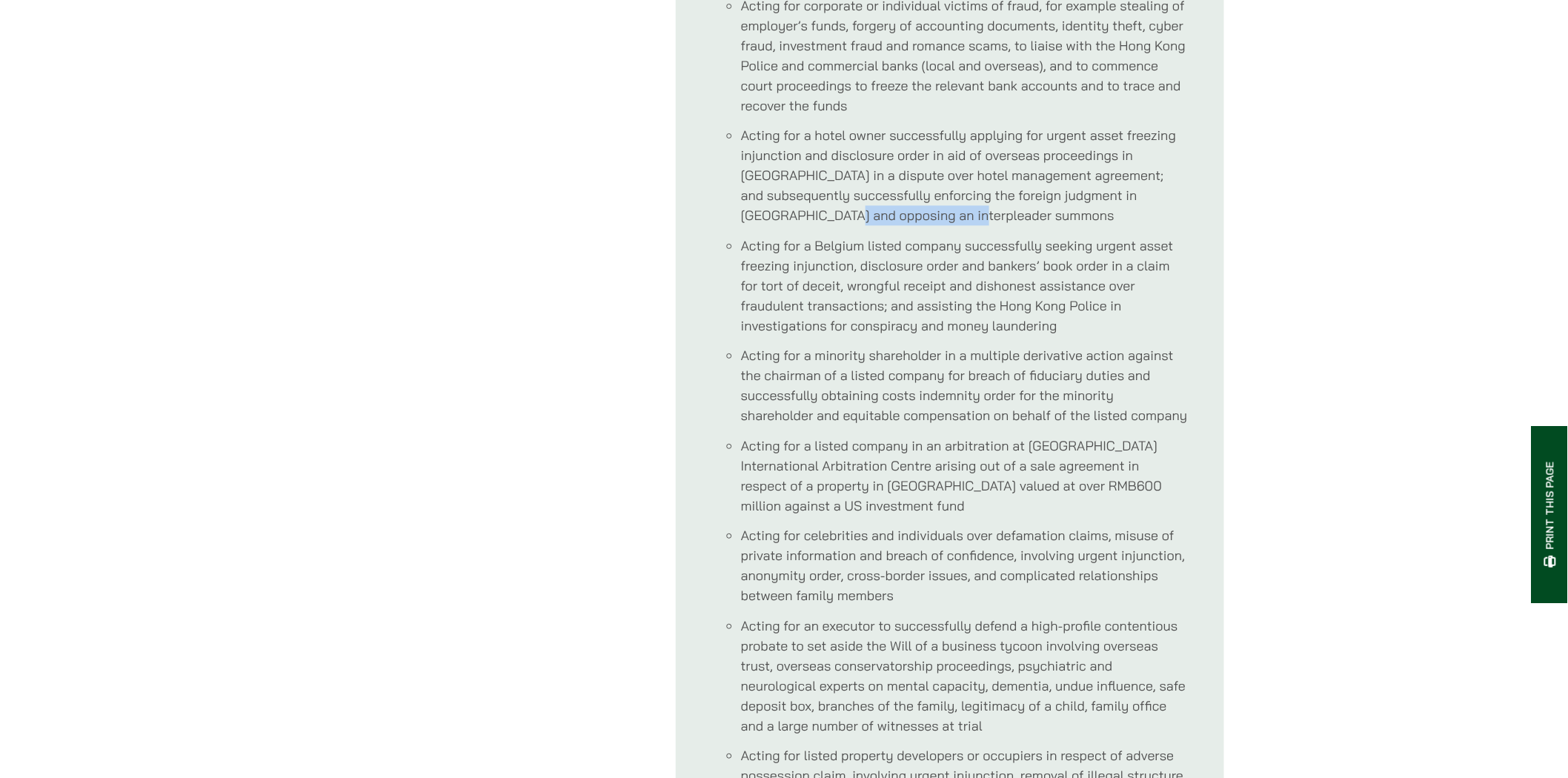
scroll to position [1317, 0]
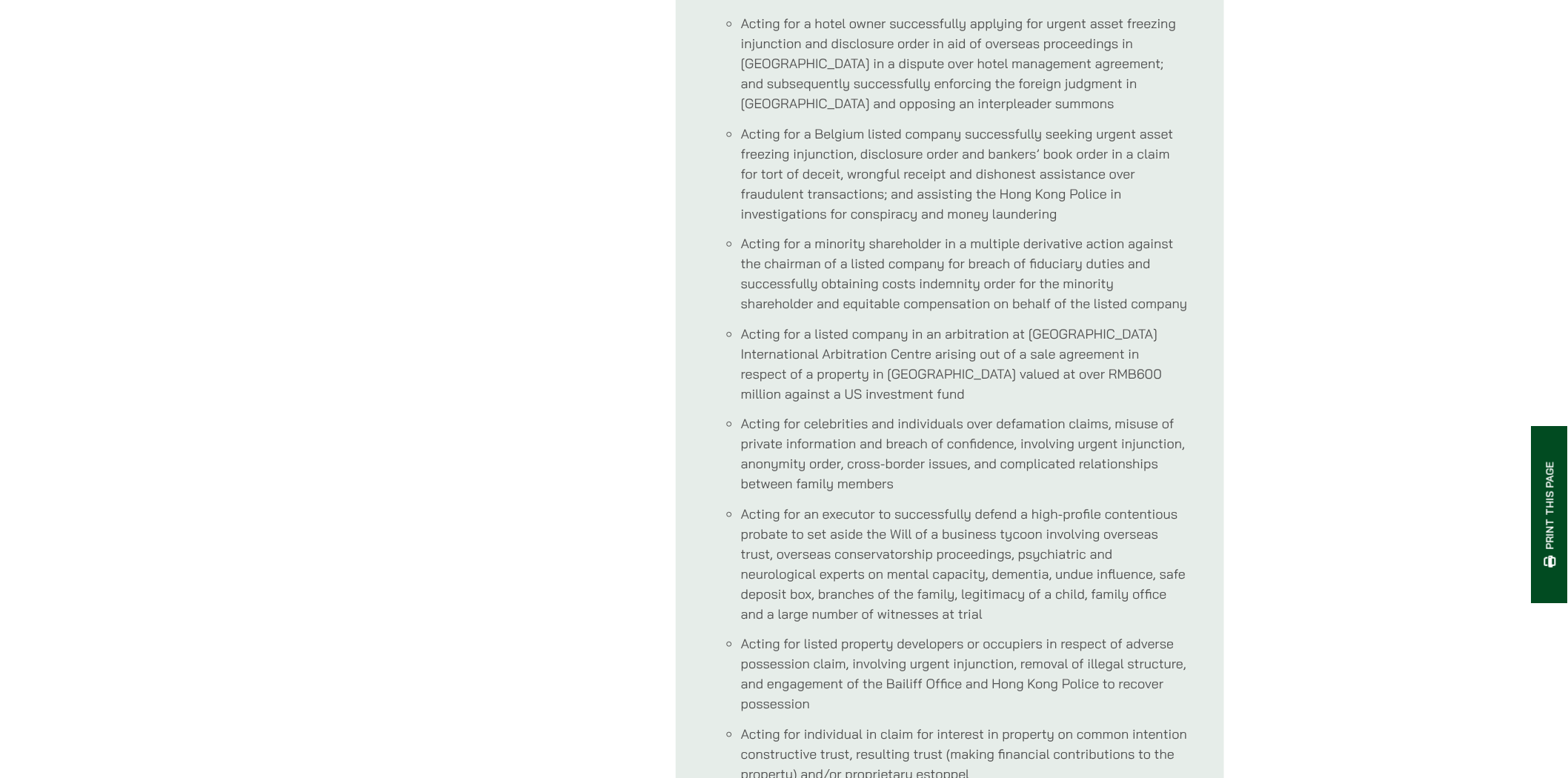
click at [739, 424] on ul "Acting for a listed company to prosecute former directors and parties acting in…" at bounding box center [949, 353] width 477 height 1641
drag, startPoint x: 739, startPoint y: 424, endPoint x: 805, endPoint y: 432, distance: 66.5
click at [805, 432] on ul "Acting for a listed company to prosecute former directors and parties acting in…" at bounding box center [949, 353] width 477 height 1641
copy li "anonymity"
drag, startPoint x: 993, startPoint y: 535, endPoint x: 1050, endPoint y: 535, distance: 57.0
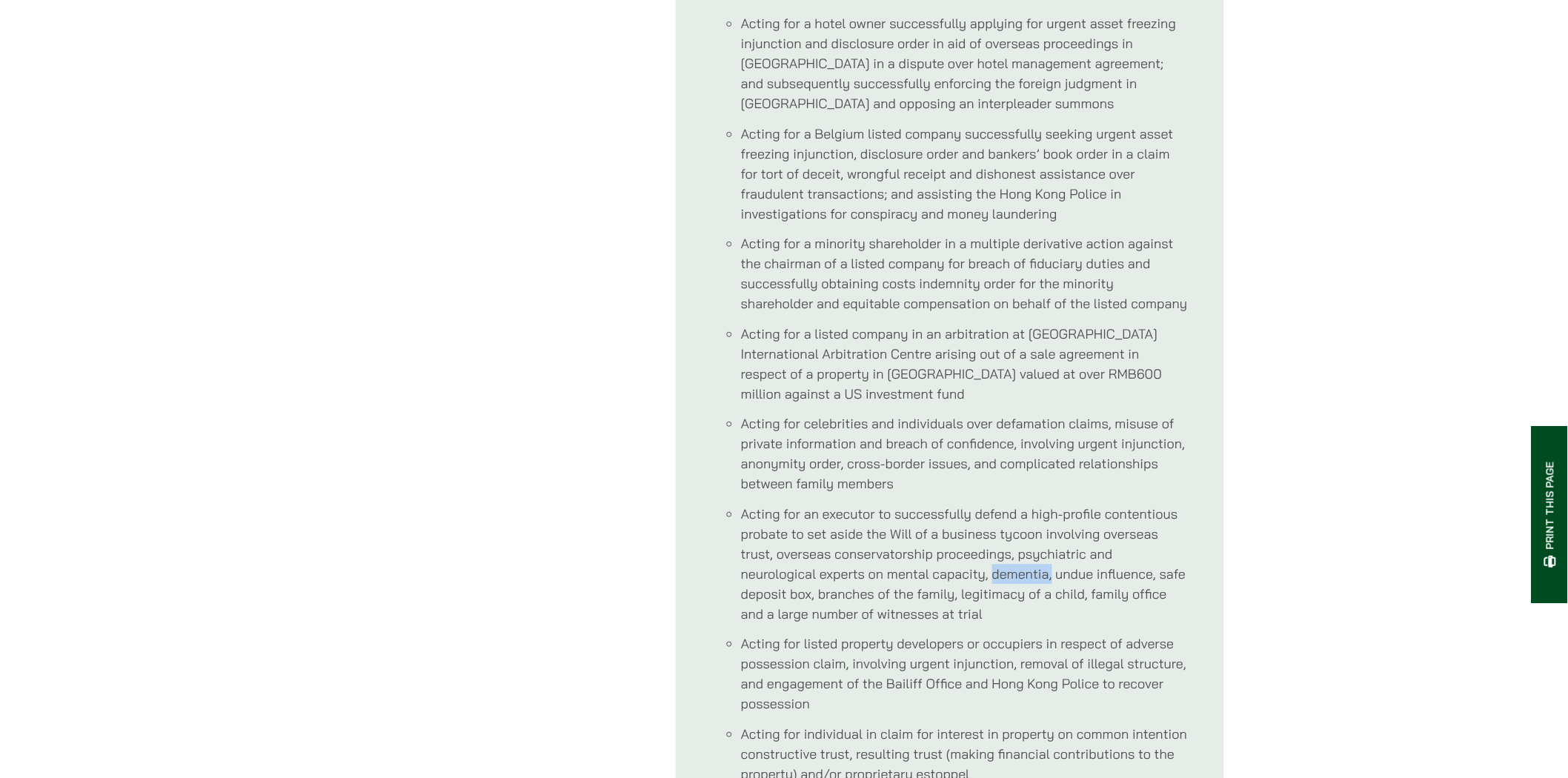
click at [1050, 535] on li "Acting for an executor to successfully defend a high-profile contentious probat…" at bounding box center [964, 564] width 447 height 120
copy li "dementia,"
drag, startPoint x: 958, startPoint y: 554, endPoint x: 1026, endPoint y: 564, distance: 68.7
click at [1026, 564] on li "Acting for an executor to successfully defend a high-profile contentious probat…" at bounding box center [964, 564] width 447 height 120
copy li "legitimacy"
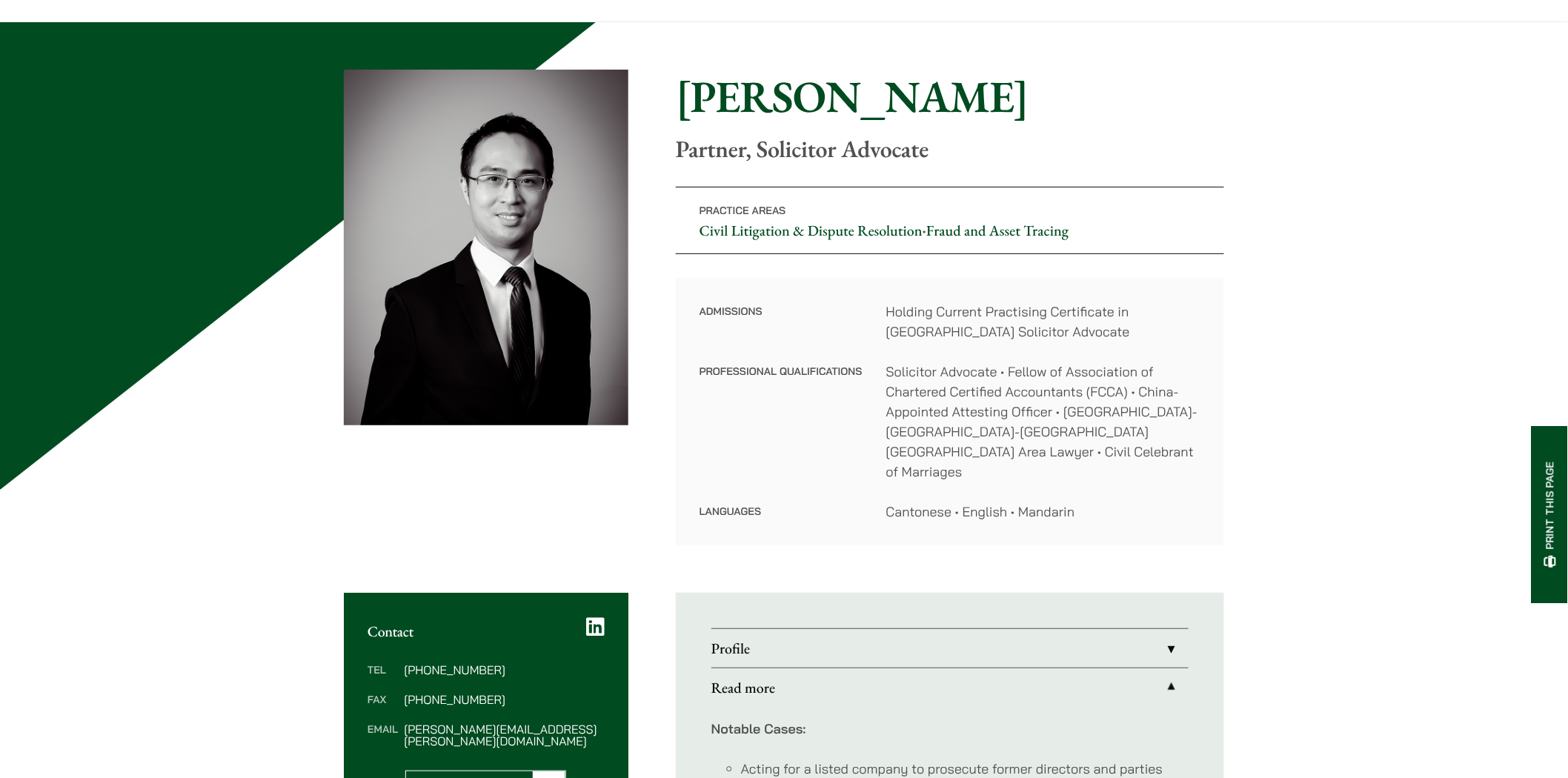
scroll to position [0, 0]
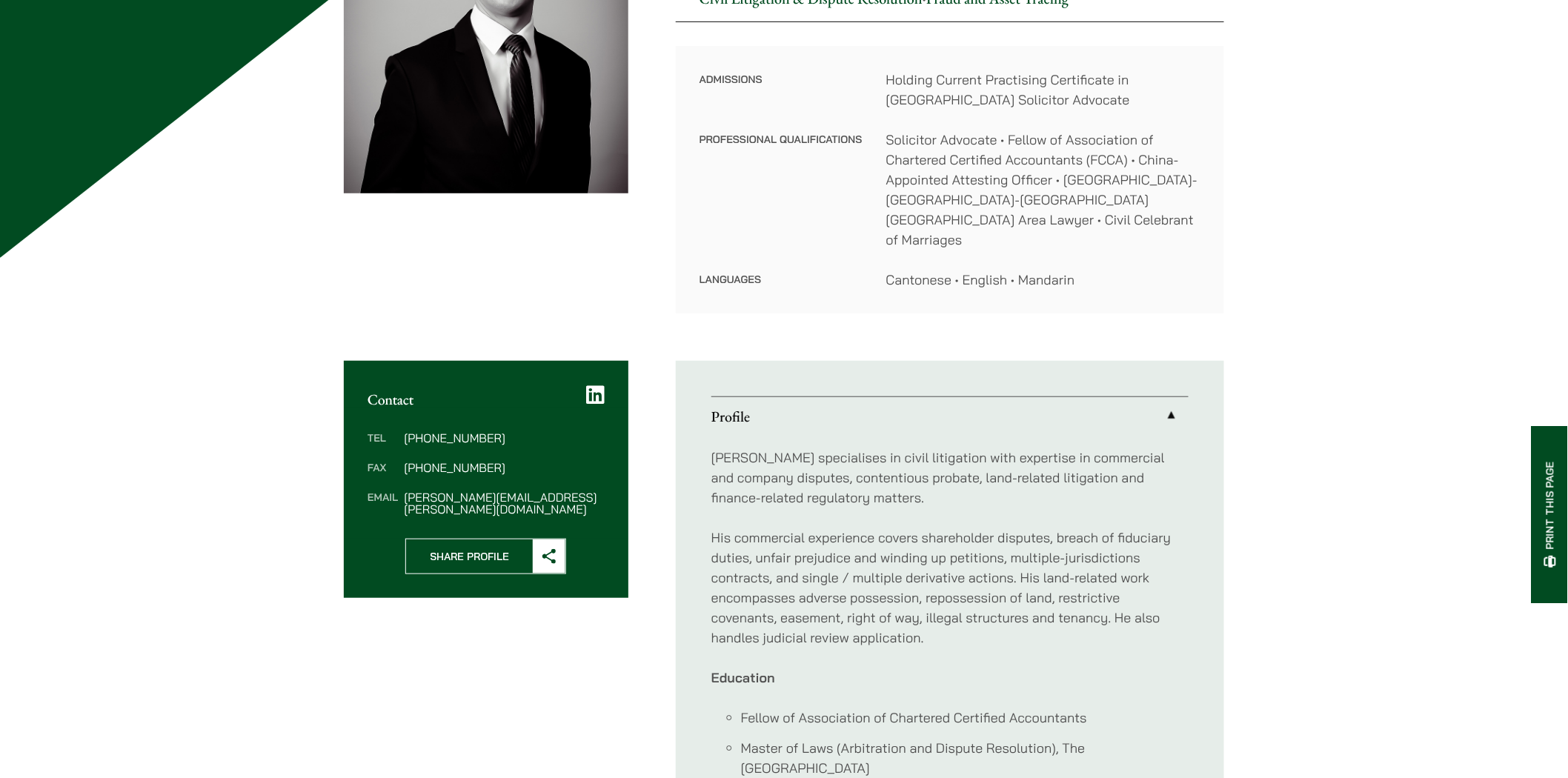
scroll to position [664, 0]
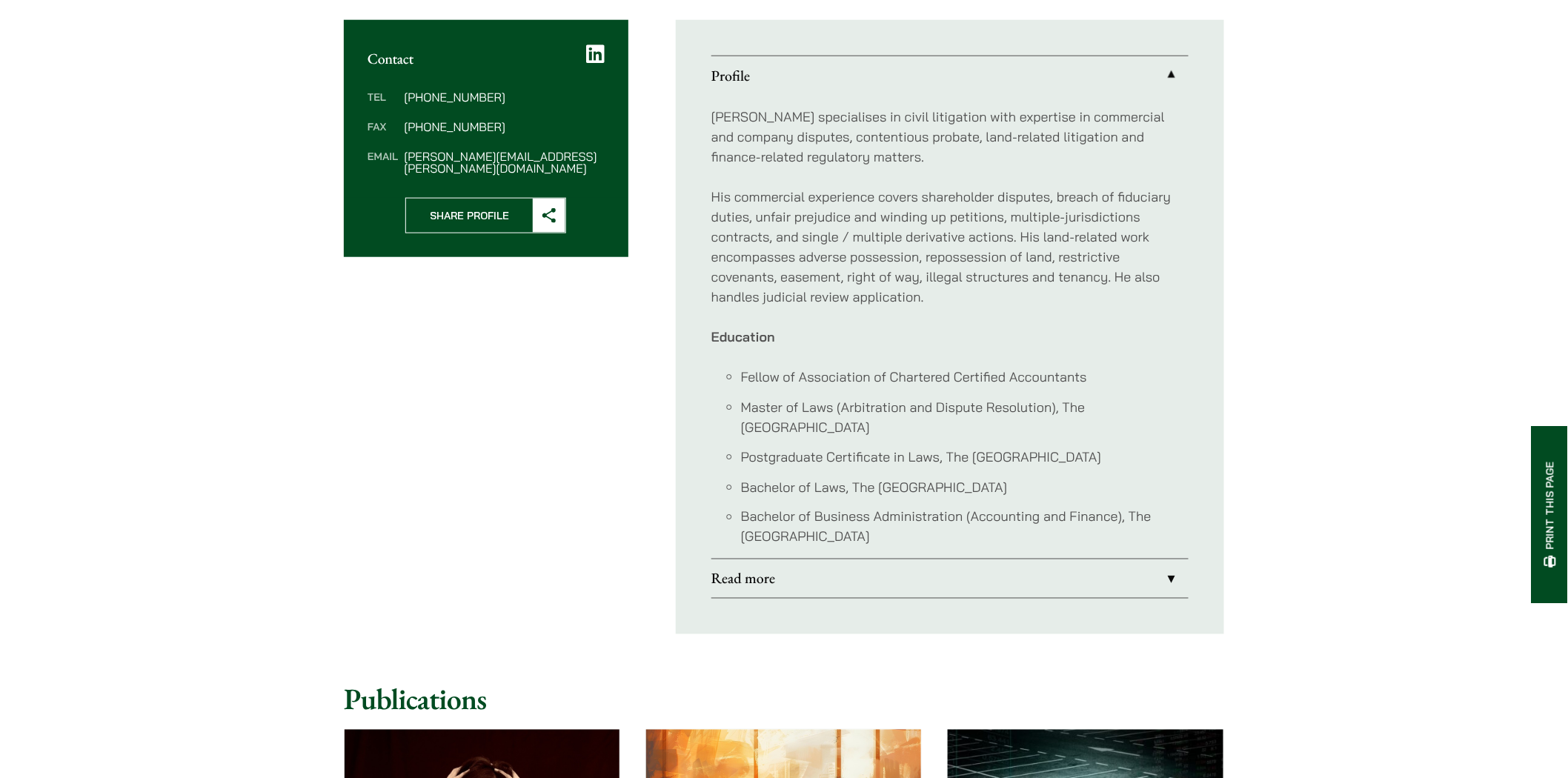
click at [1170, 560] on link "Read more" at bounding box center [949, 579] width 477 height 39
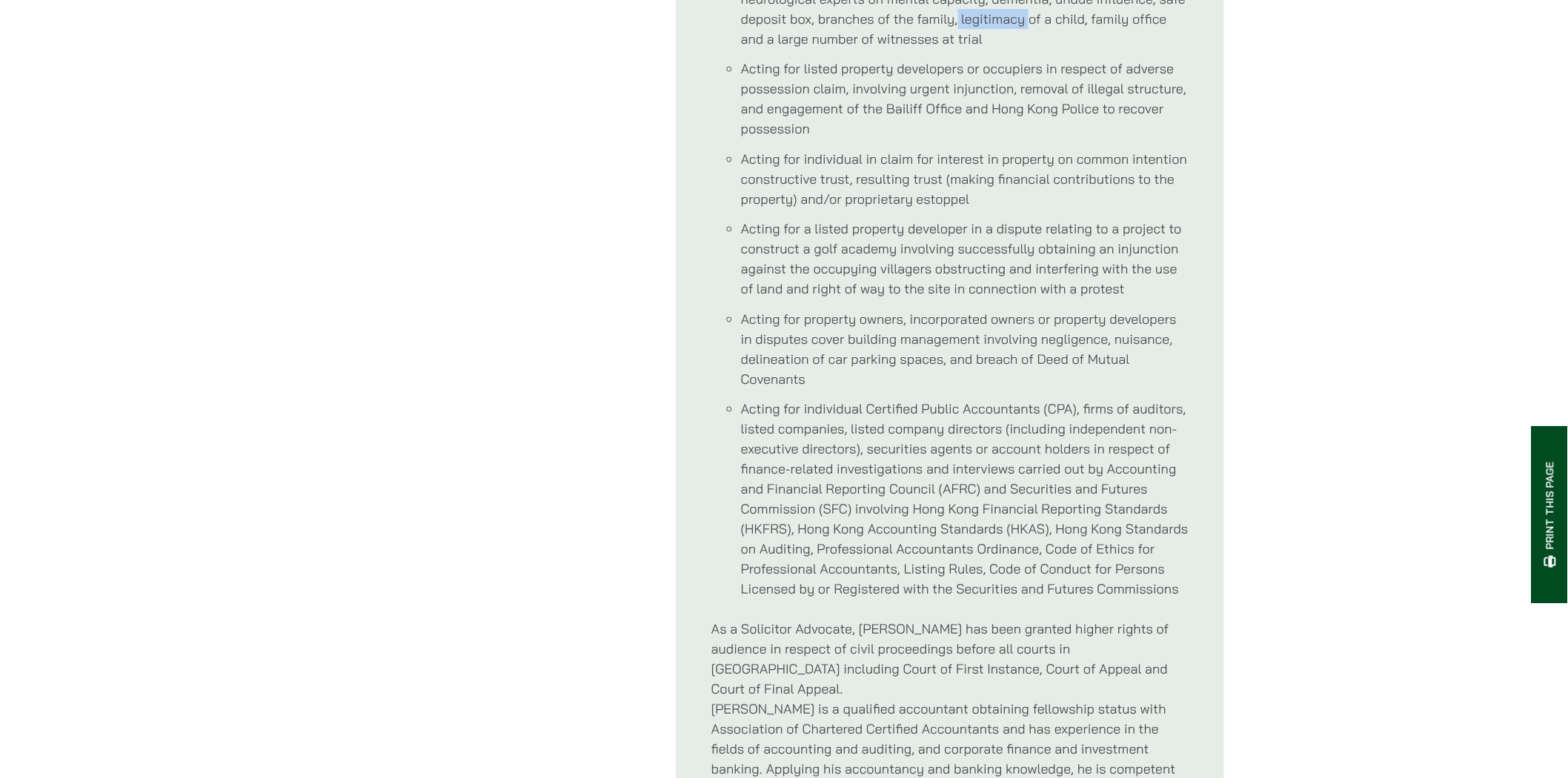
scroll to position [2229, 0]
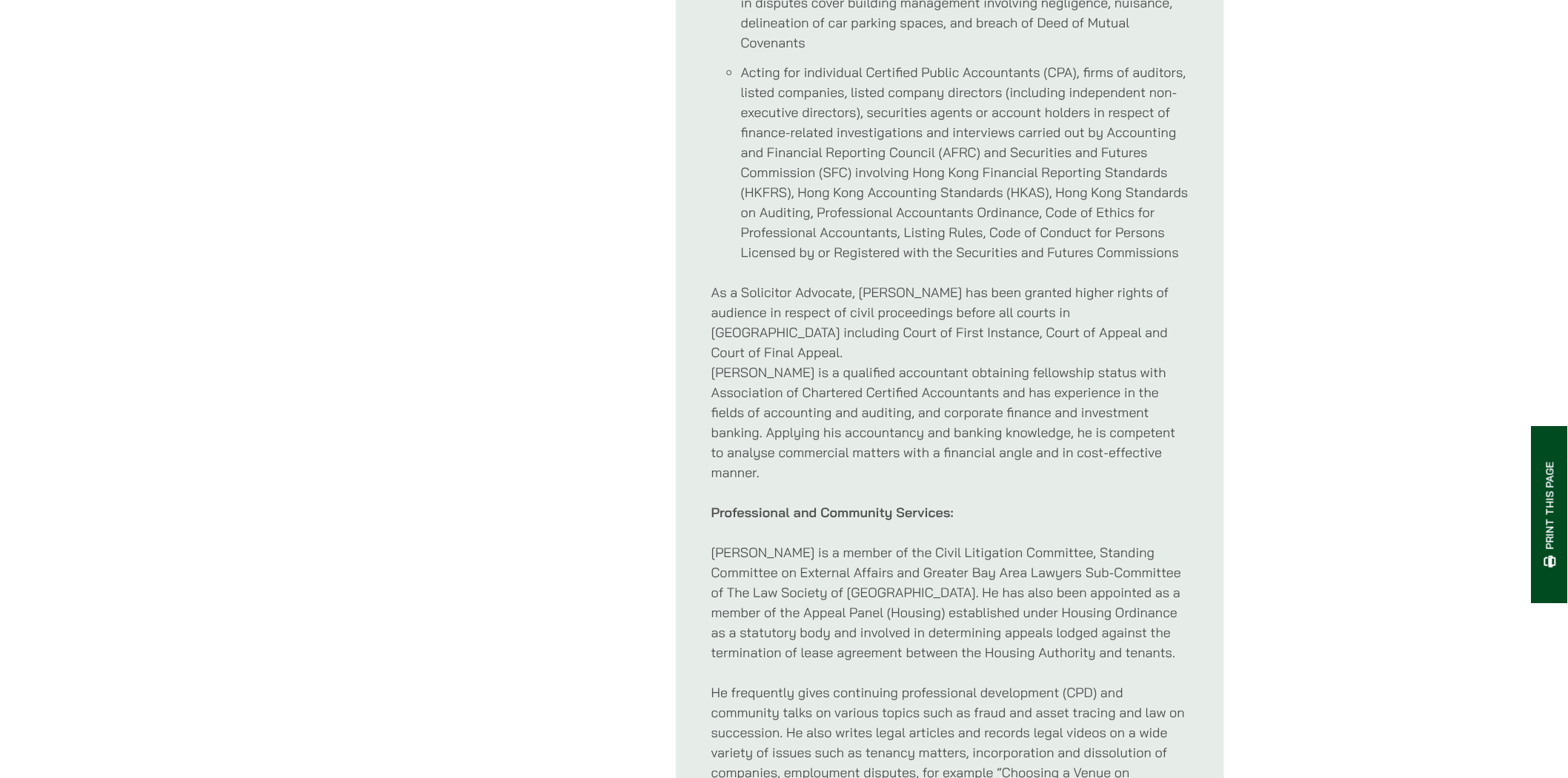
drag, startPoint x: 880, startPoint y: 472, endPoint x: 916, endPoint y: 460, distance: 37.9
click at [882, 543] on p "Nathan is a member of the Civil Litigation Committee, Standing Committee on Ext…" at bounding box center [949, 602] width 477 height 120
click at [897, 568] on p "Nathan is a member of the Civil Litigation Committee, Standing Committee on Ext…" at bounding box center [949, 602] width 477 height 120
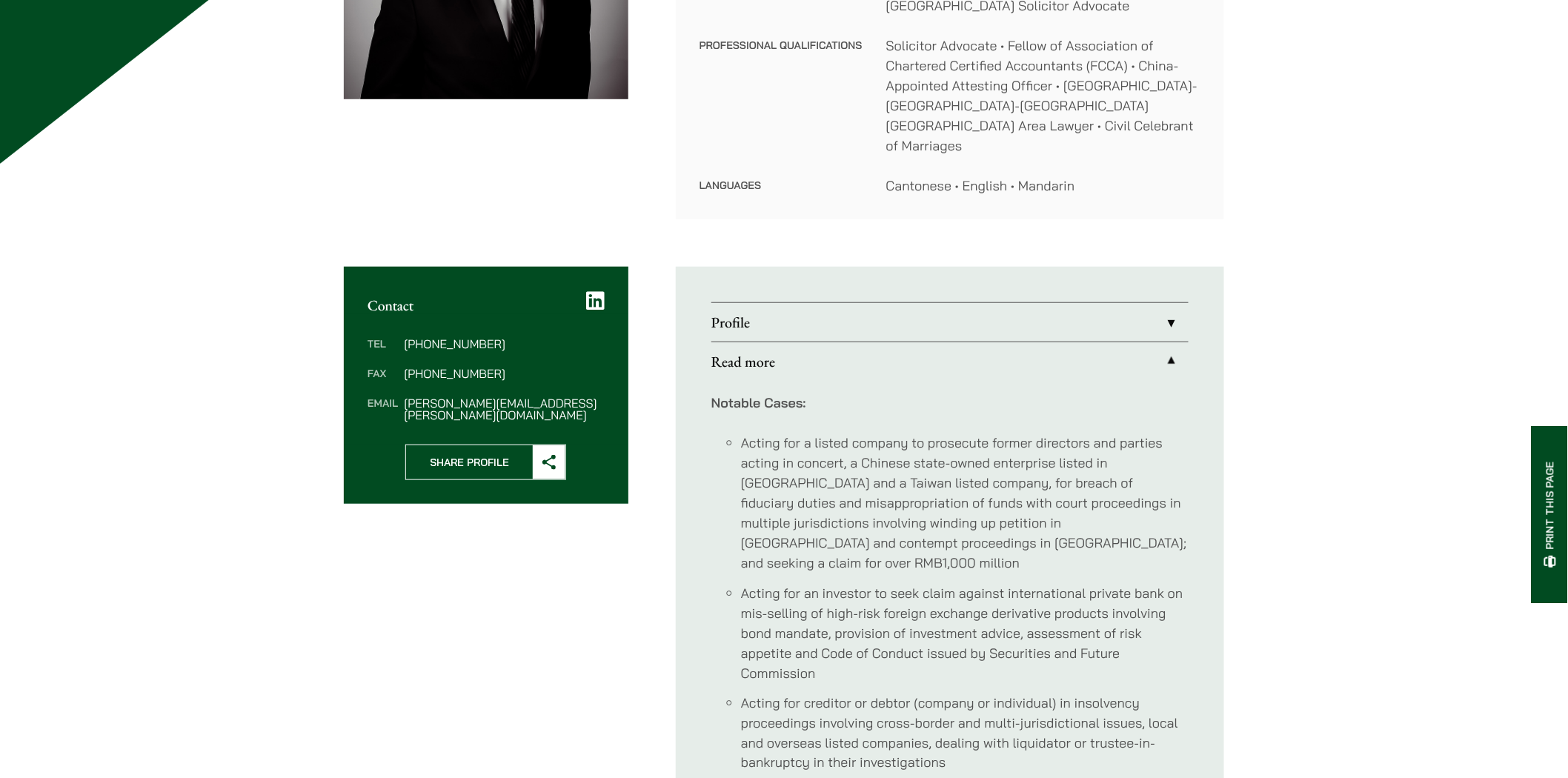
scroll to position [0, 0]
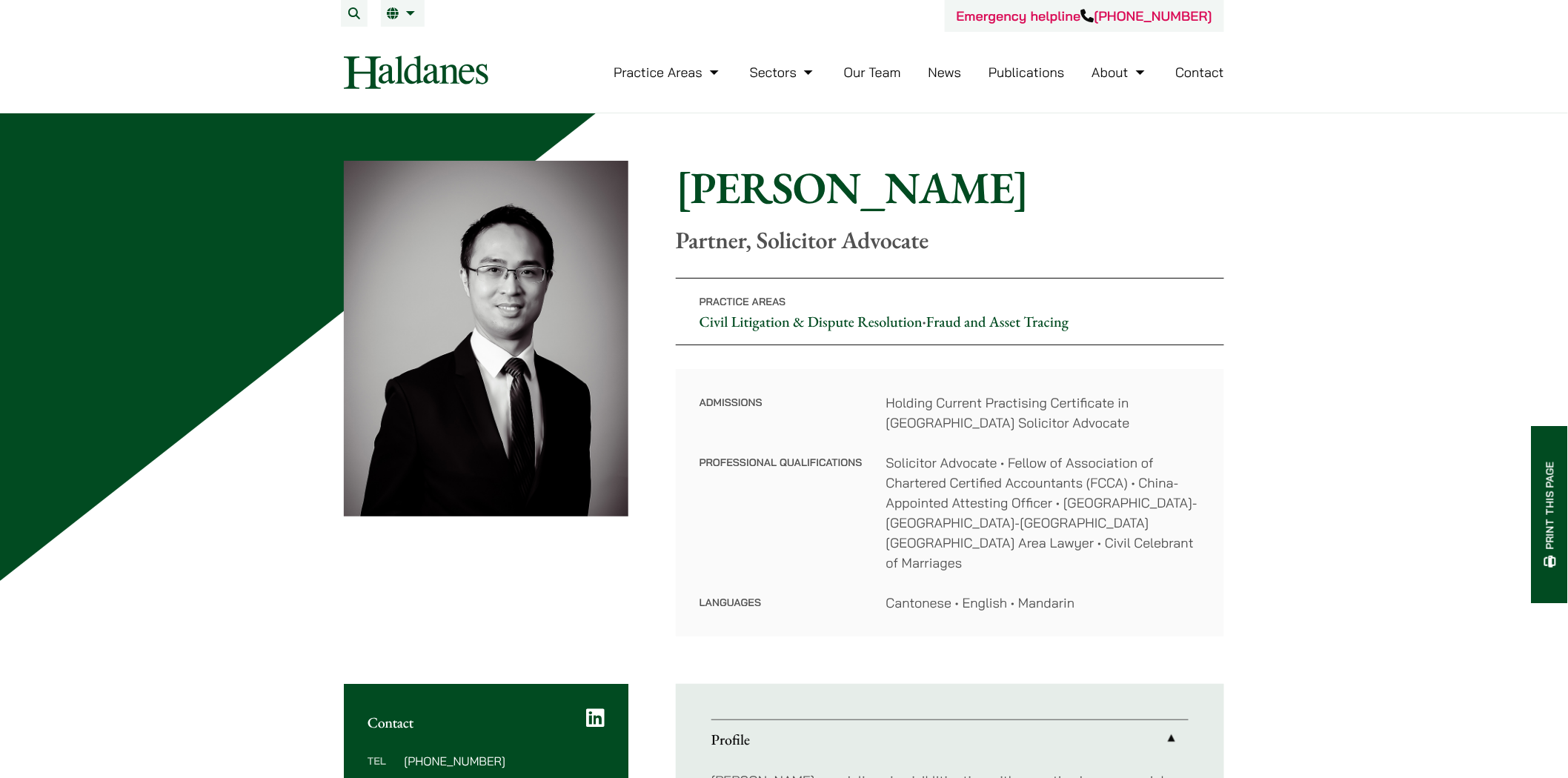
click at [886, 77] on link "Our Team" at bounding box center [873, 71] width 58 height 17
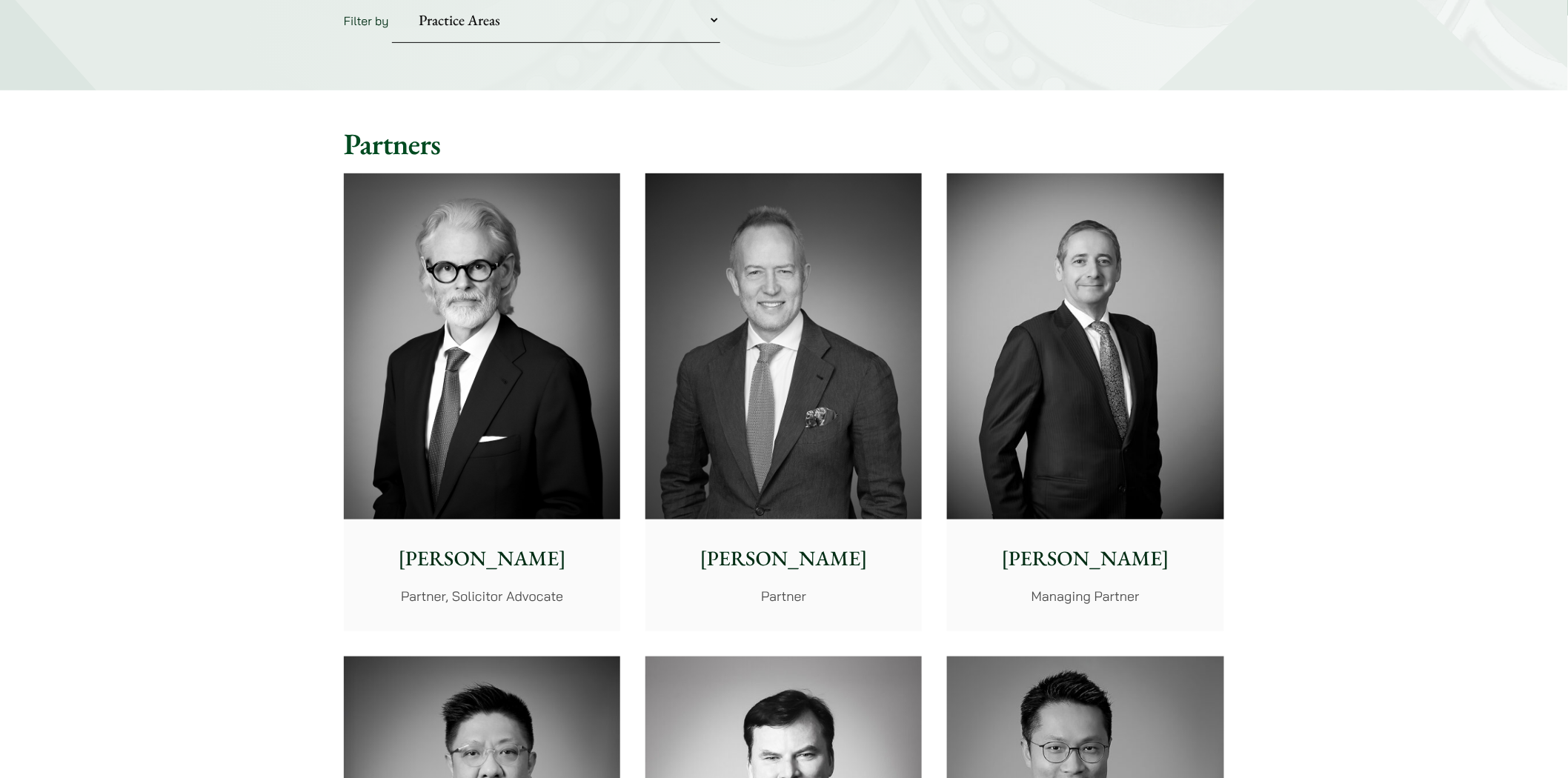
scroll to position [247, 0]
click at [798, 594] on p "Partner" at bounding box center [784, 595] width 253 height 20
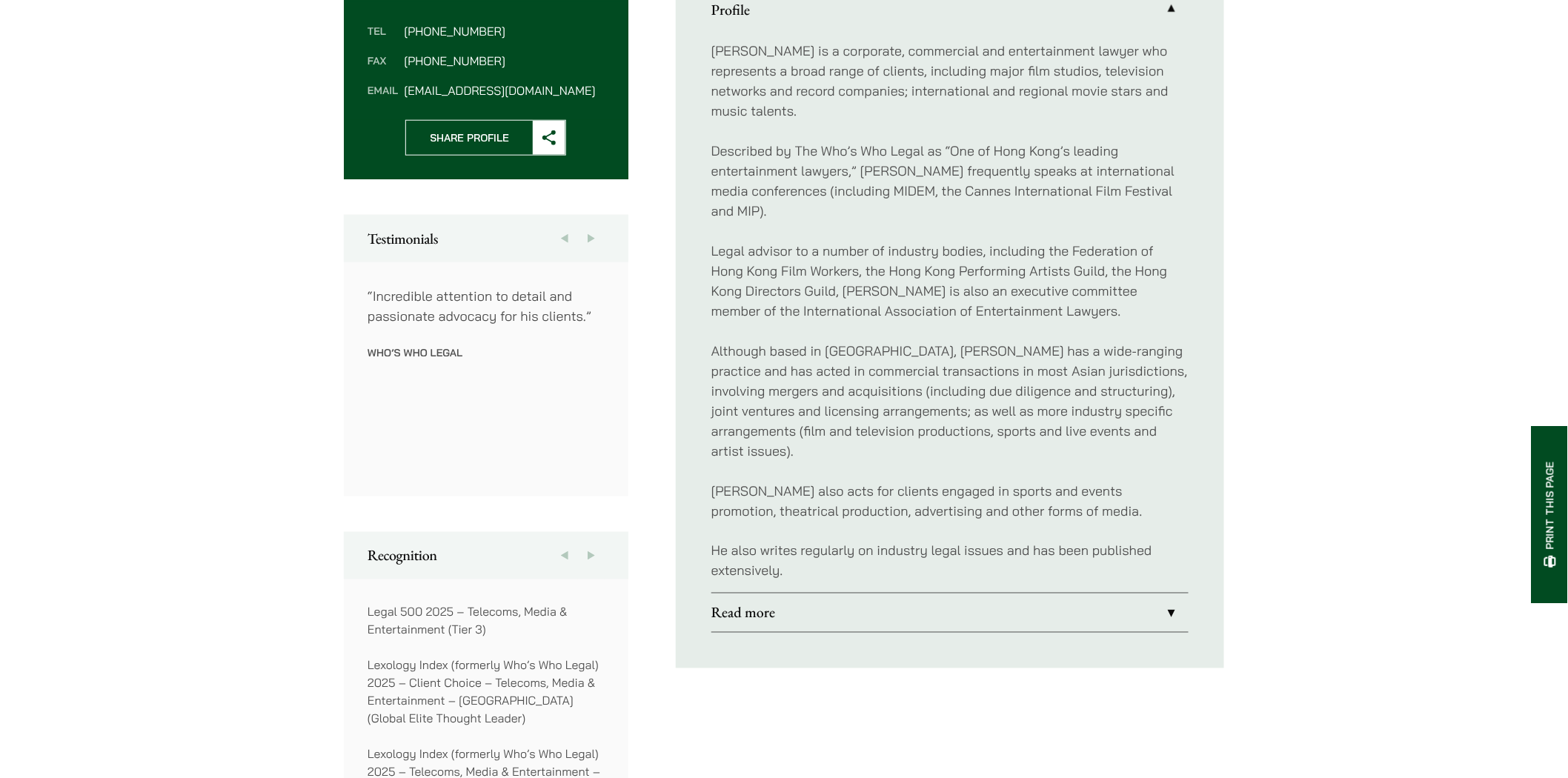
scroll to position [658, 0]
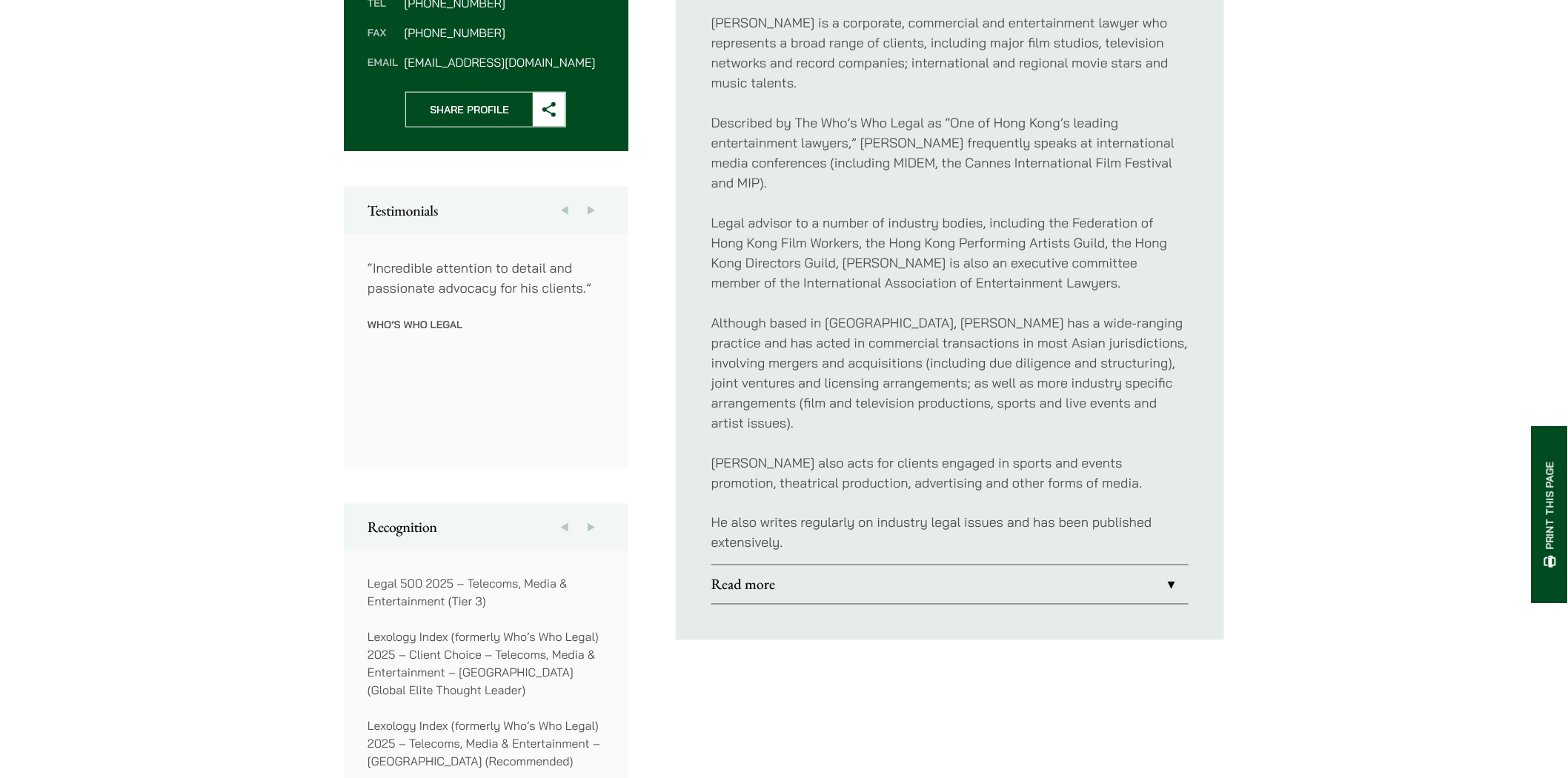
click at [1170, 567] on link "Read more" at bounding box center [949, 584] width 477 height 39
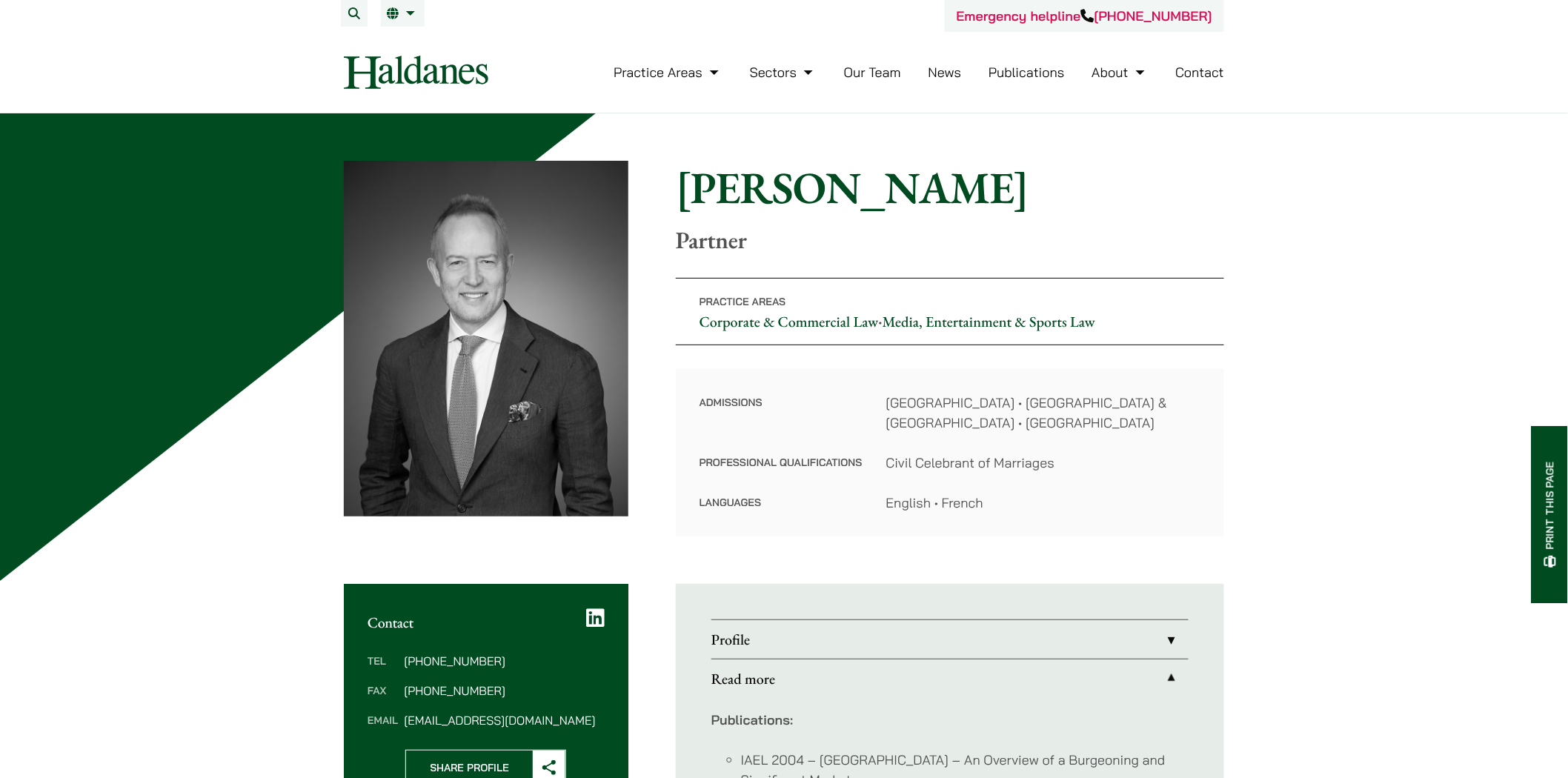
click at [877, 74] on link "Our Team" at bounding box center [873, 71] width 58 height 17
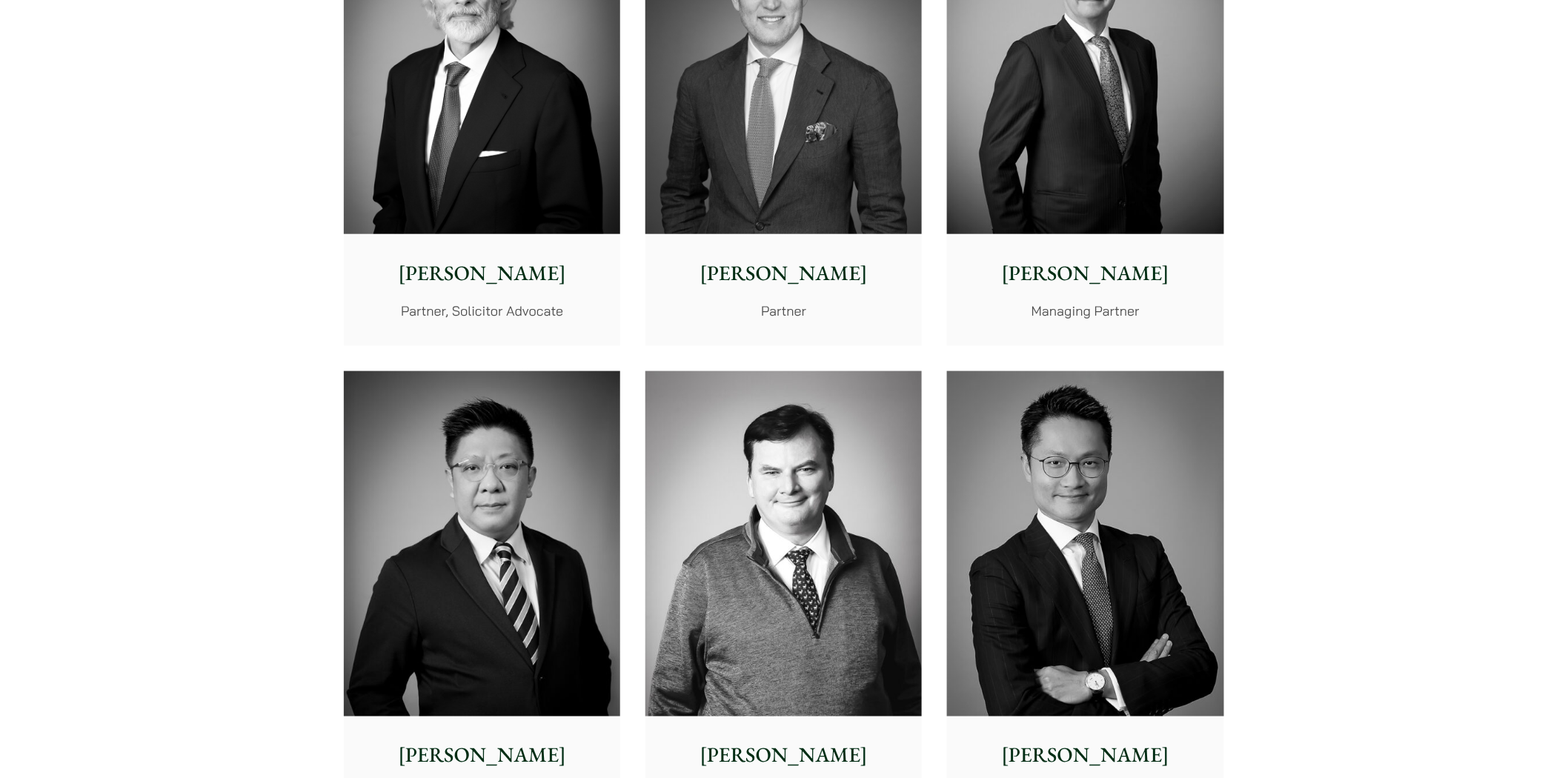
scroll to position [576, 0]
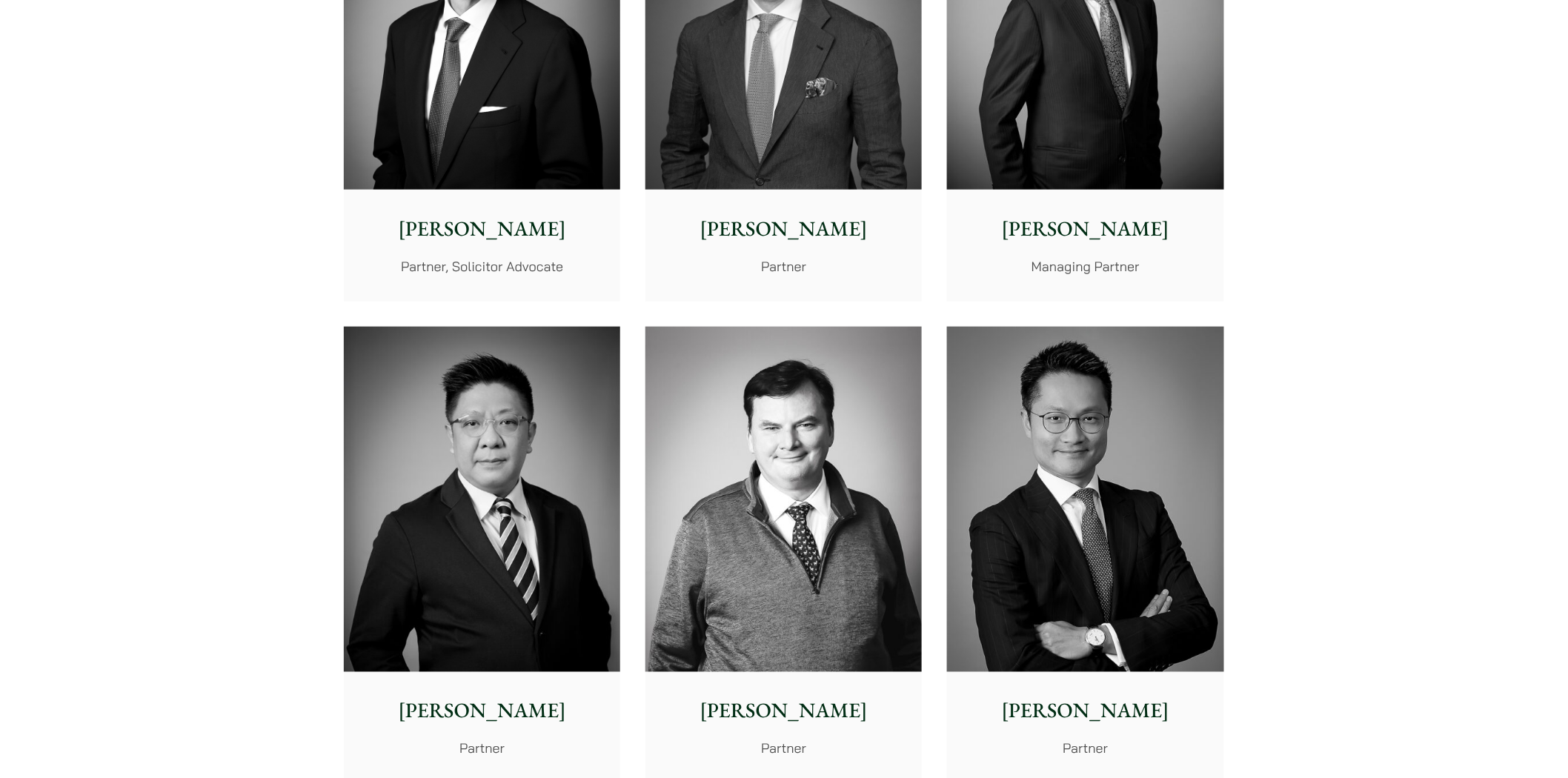
click at [495, 713] on p "[PERSON_NAME]" at bounding box center [482, 711] width 253 height 31
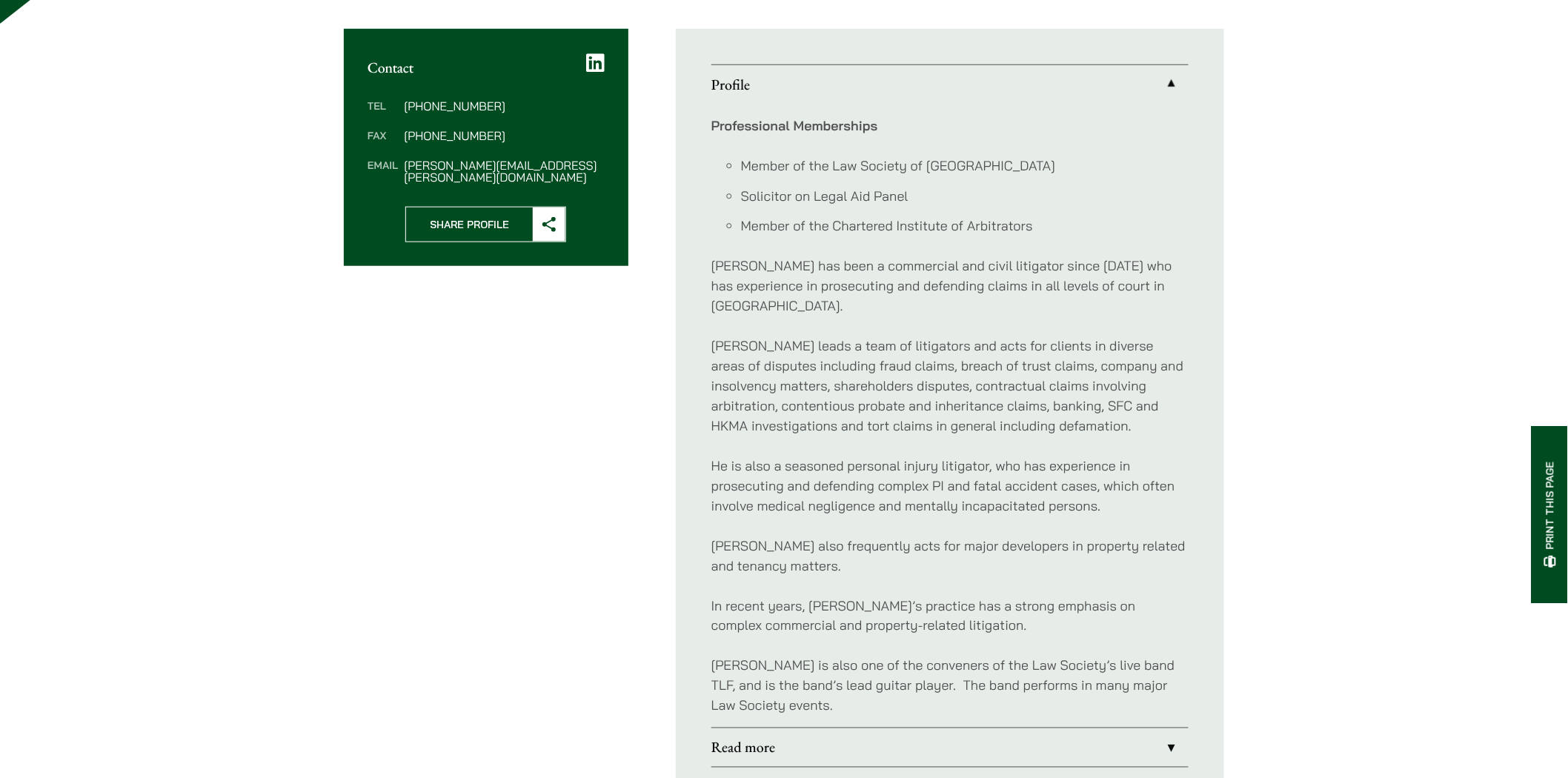
scroll to position [576, 0]
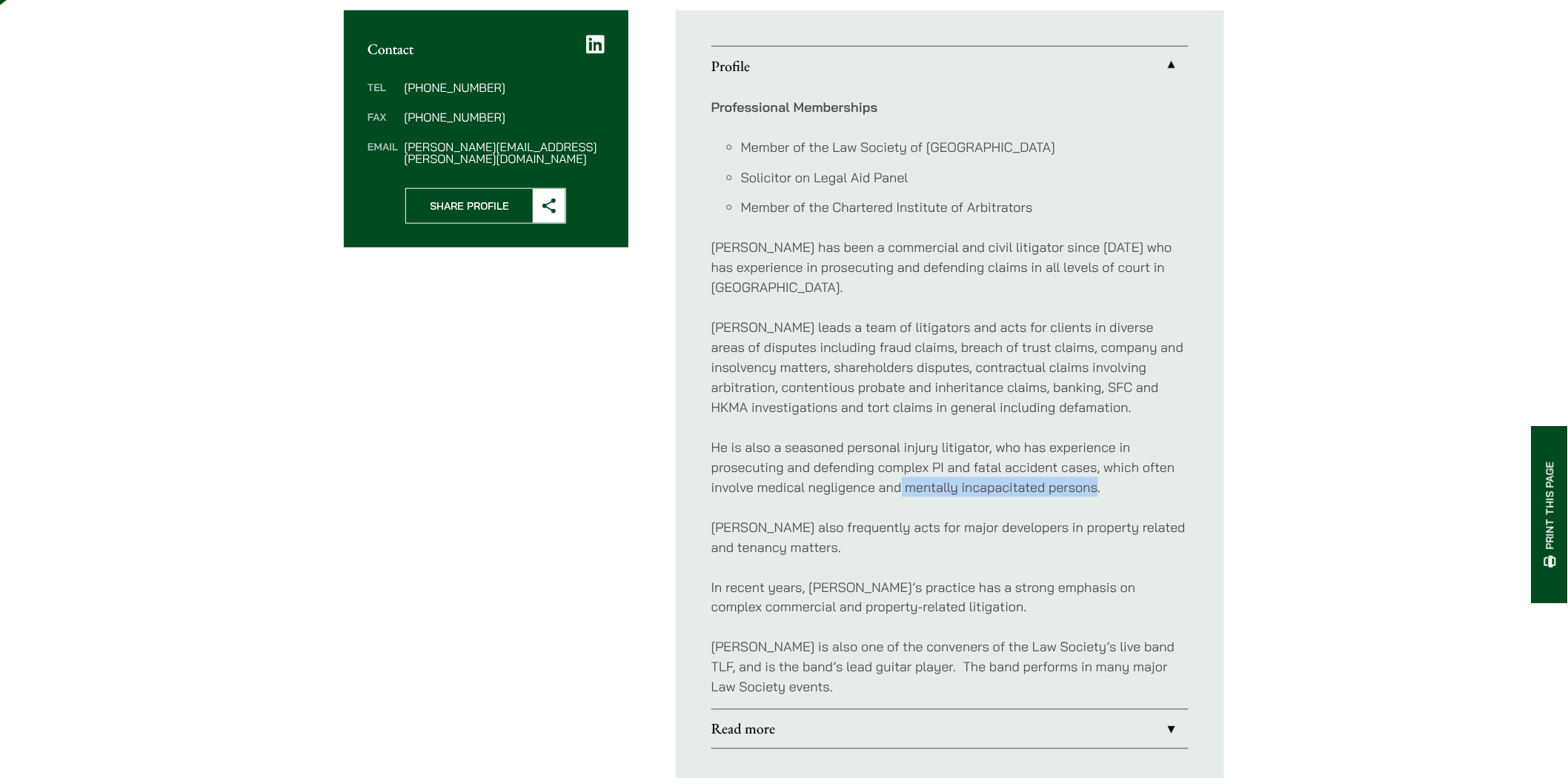
drag, startPoint x: 902, startPoint y: 467, endPoint x: 1094, endPoint y: 467, distance: 192.0
click at [1094, 467] on p "He is also a seasoned personal injury litigator, who has experience in prosecut…" at bounding box center [949, 467] width 477 height 61
copy p "mentally incapacitated persons"
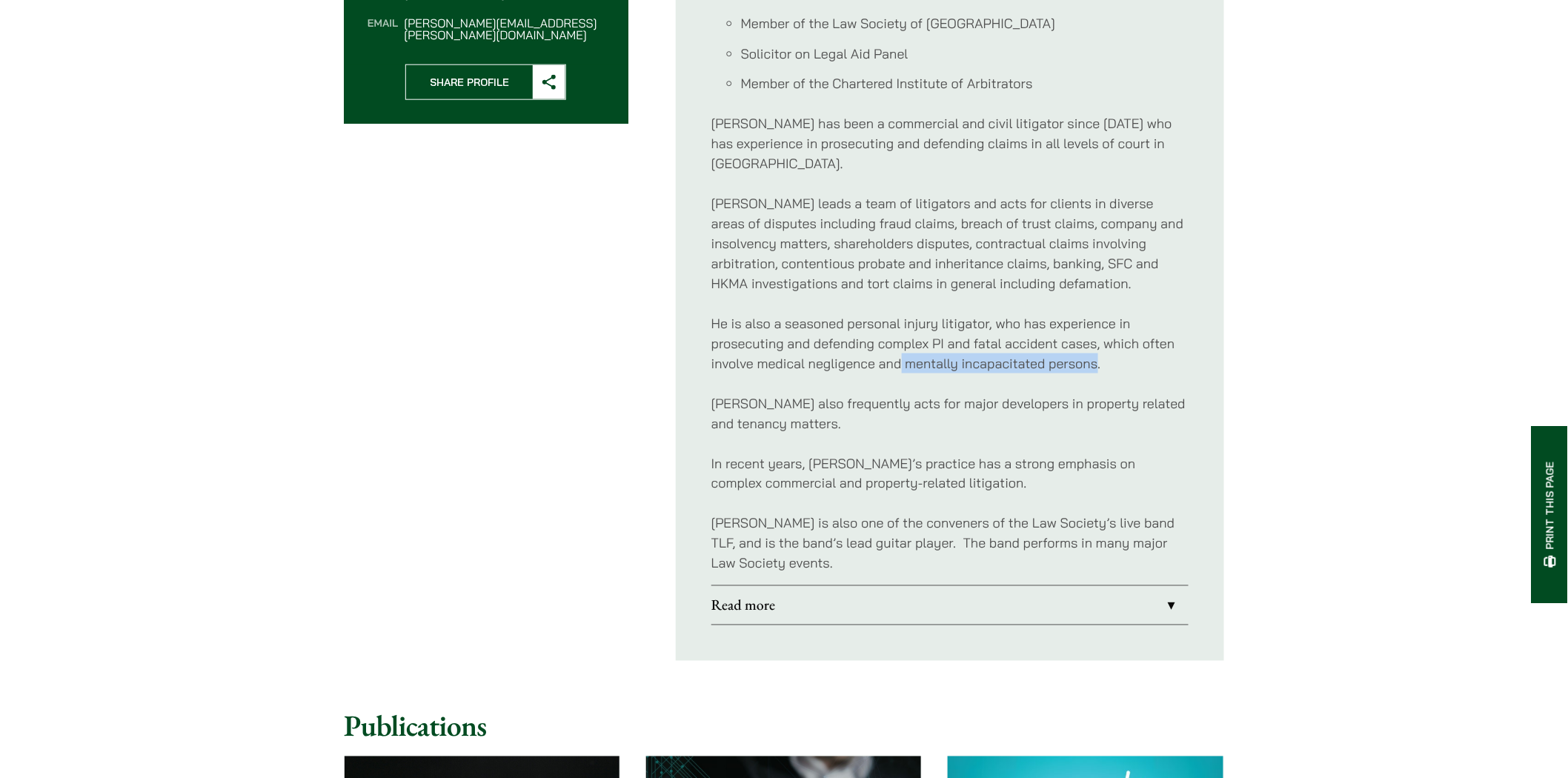
scroll to position [741, 0]
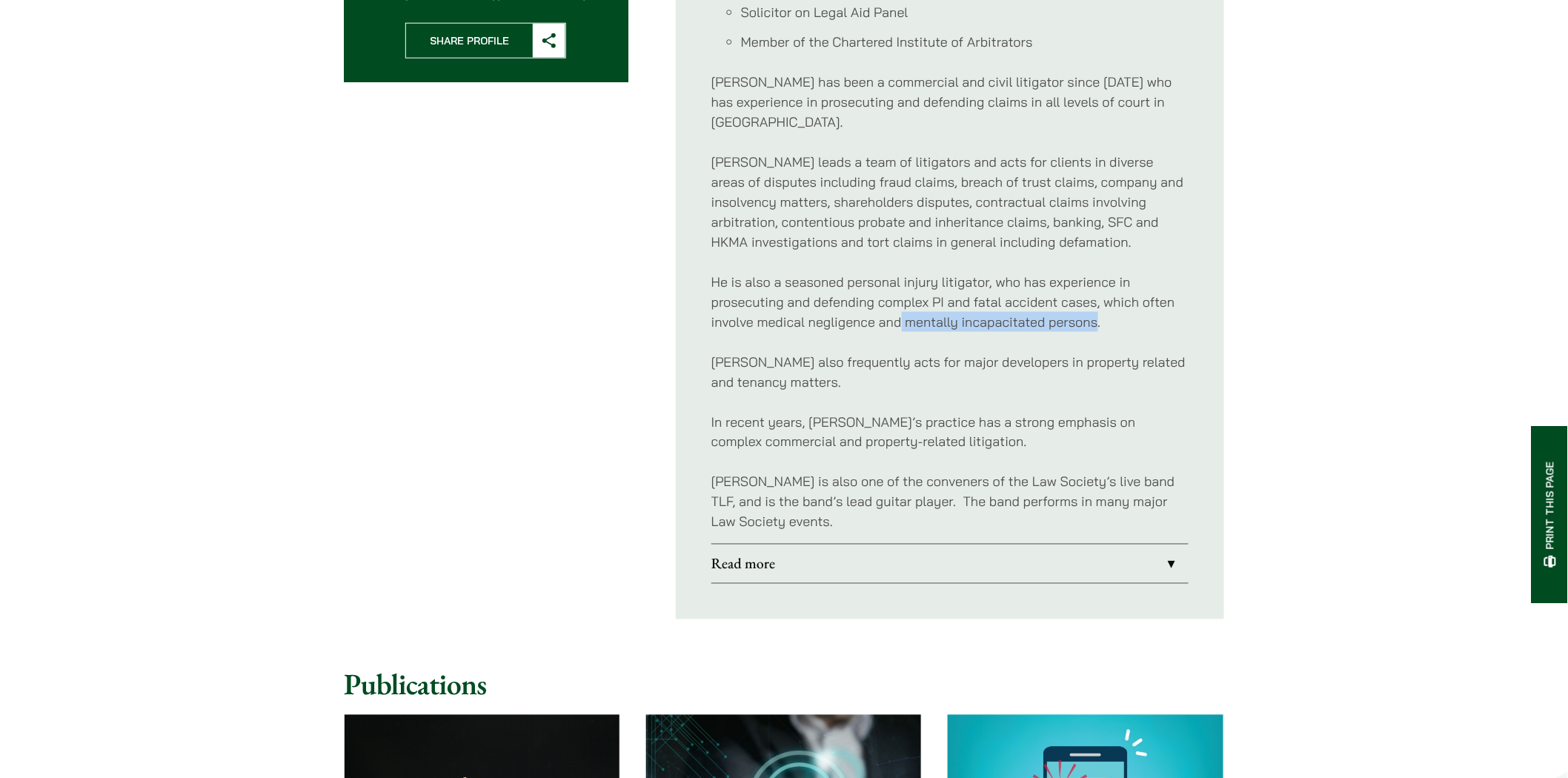
click at [1169, 545] on link "Read more" at bounding box center [949, 564] width 477 height 39
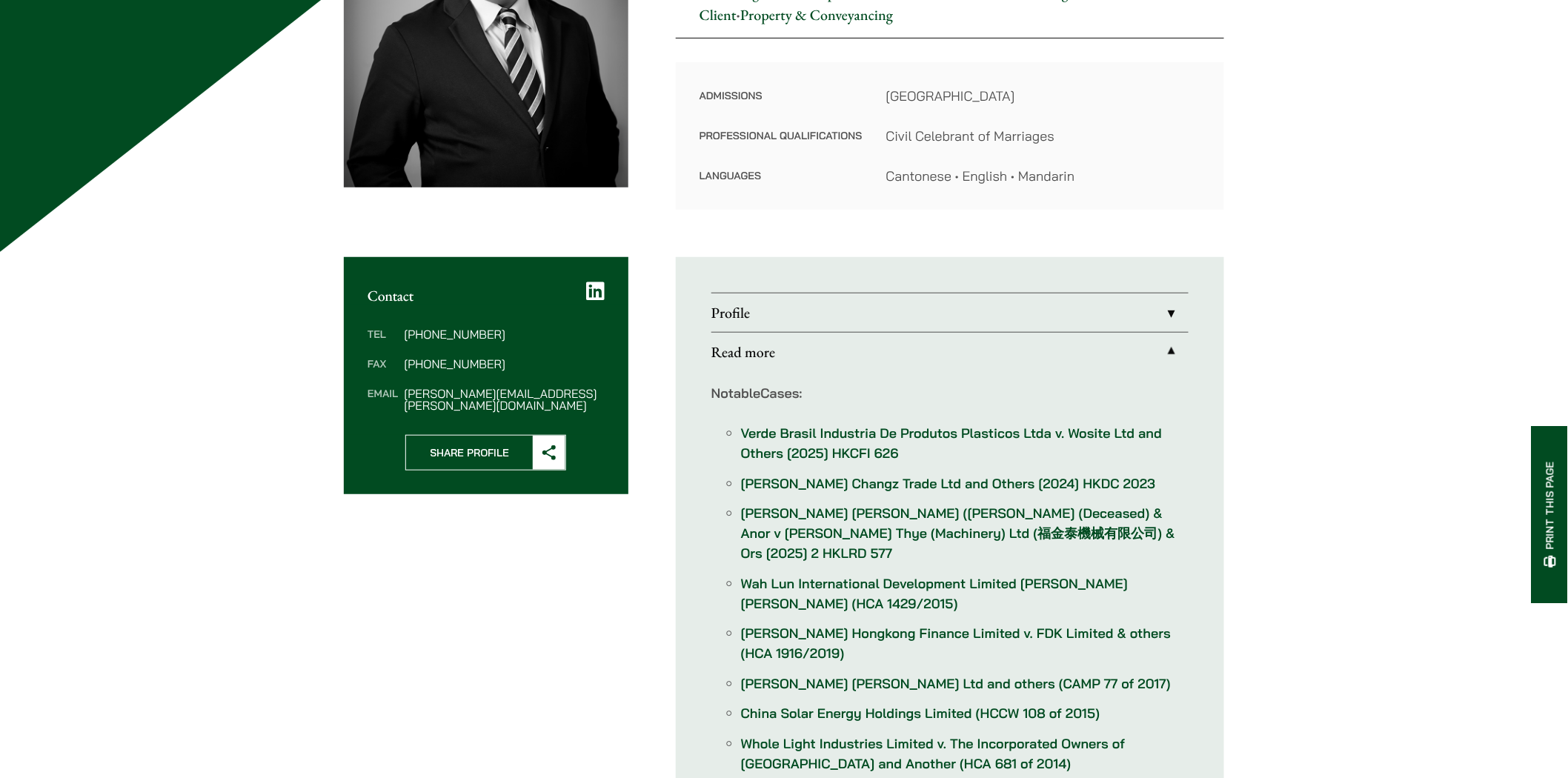
scroll to position [82, 0]
